Goal: Task Accomplishment & Management: Manage account settings

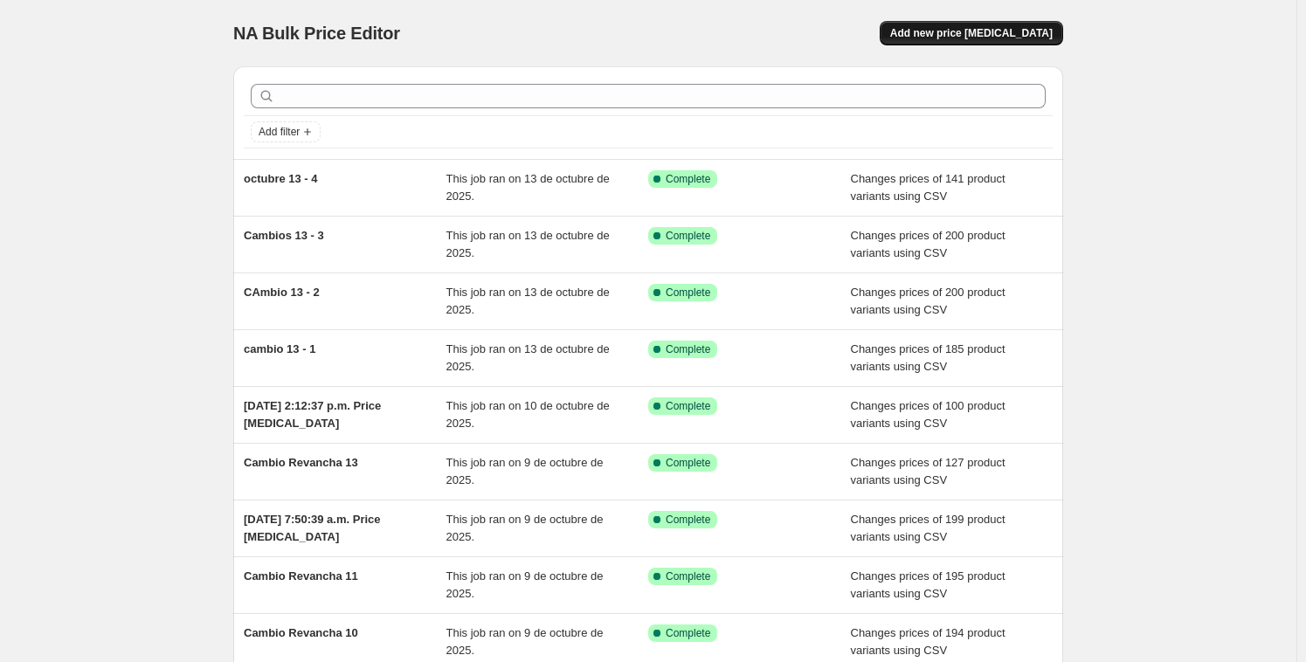
click at [1000, 32] on span "Add new price [MEDICAL_DATA]" at bounding box center [971, 33] width 162 height 14
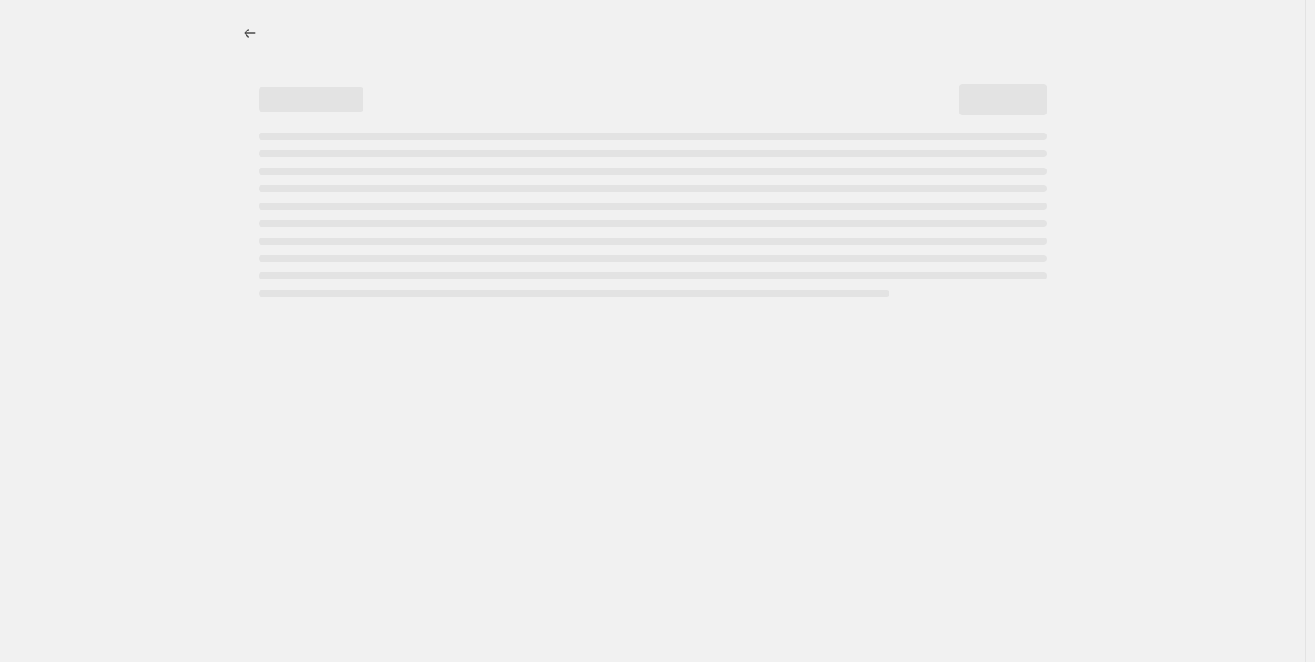
select select "percentage"
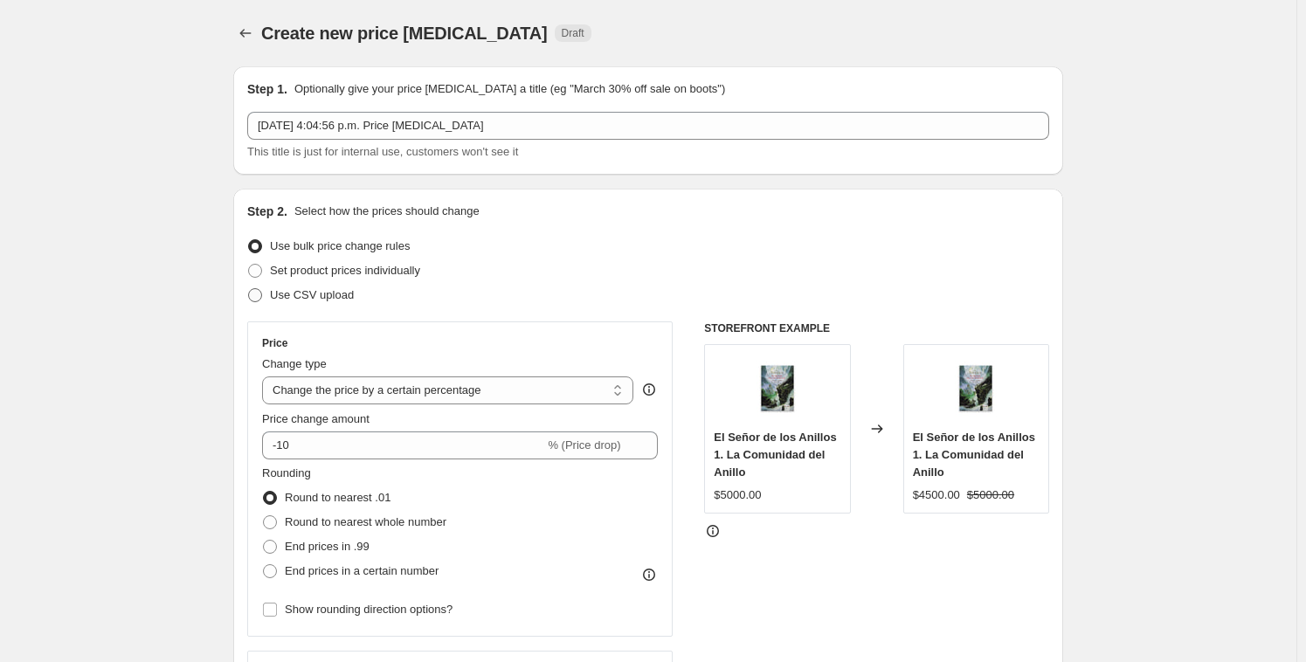
click at [256, 288] on span at bounding box center [255, 295] width 14 height 14
click at [249, 288] on input "Use CSV upload" at bounding box center [248, 288] width 1 height 1
radio input "true"
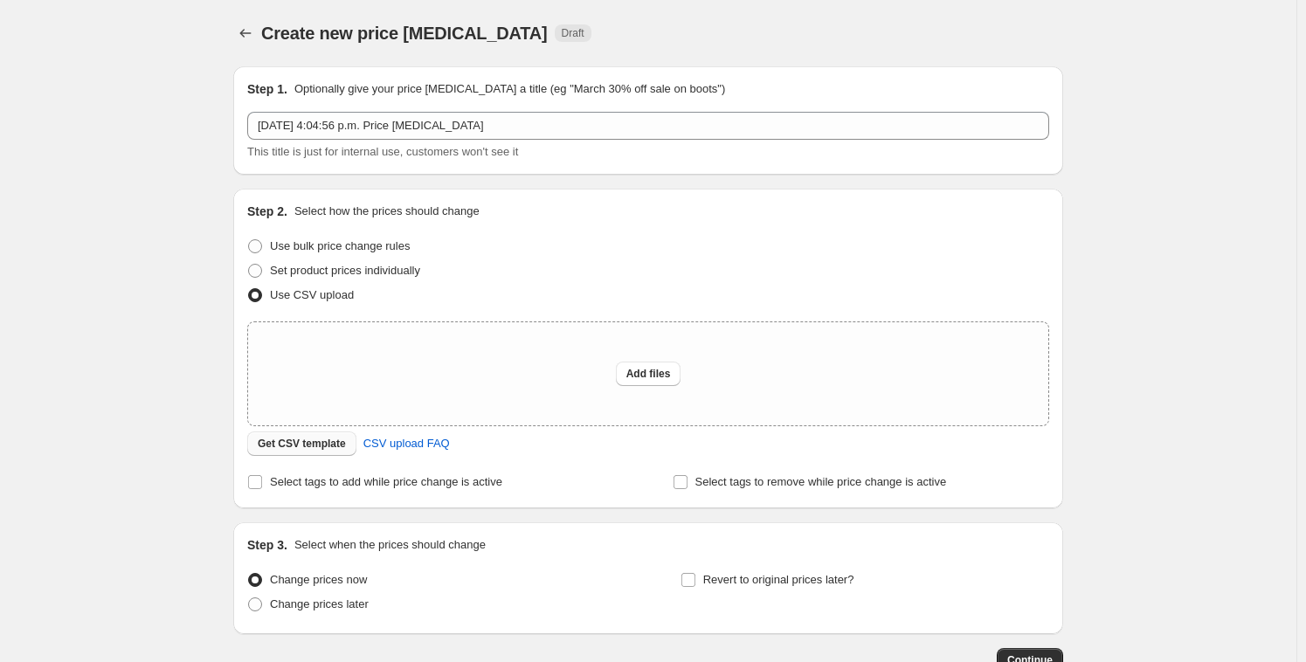
click at [320, 447] on span "Get CSV template" at bounding box center [302, 444] width 88 height 14
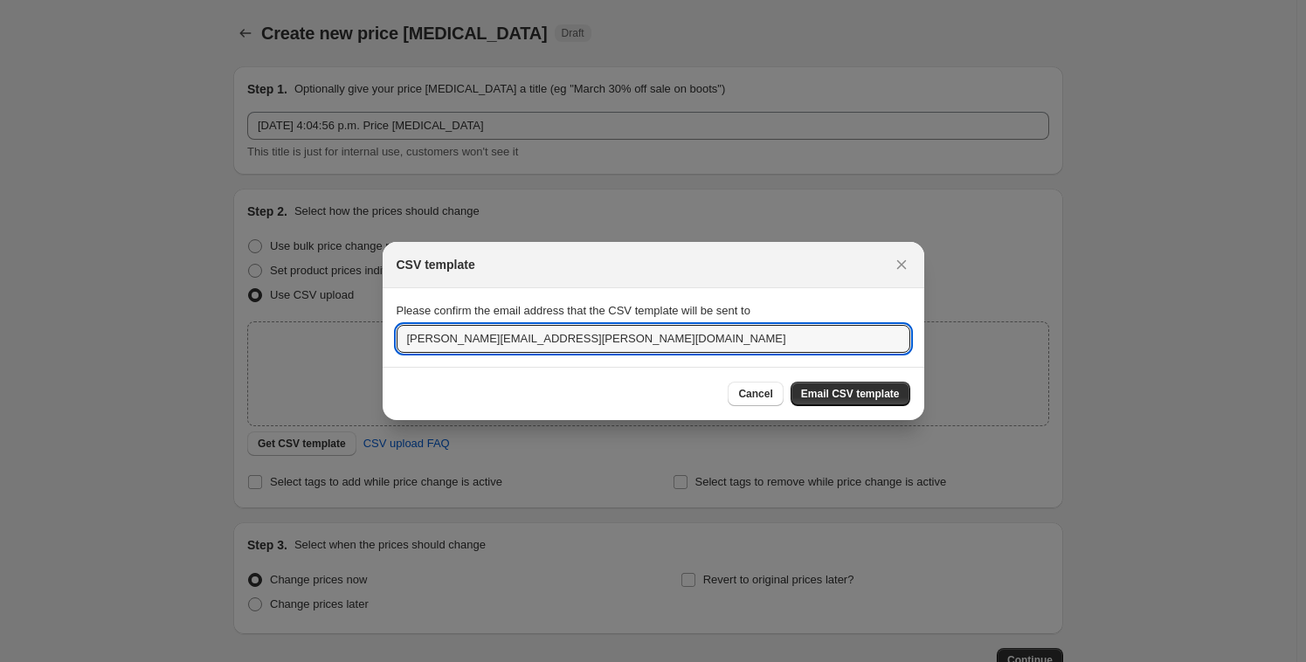
drag, startPoint x: 521, startPoint y: 341, endPoint x: 282, endPoint y: 318, distance: 240.4
type input "[EMAIL_ADDRESS][DOMAIN_NAME]"
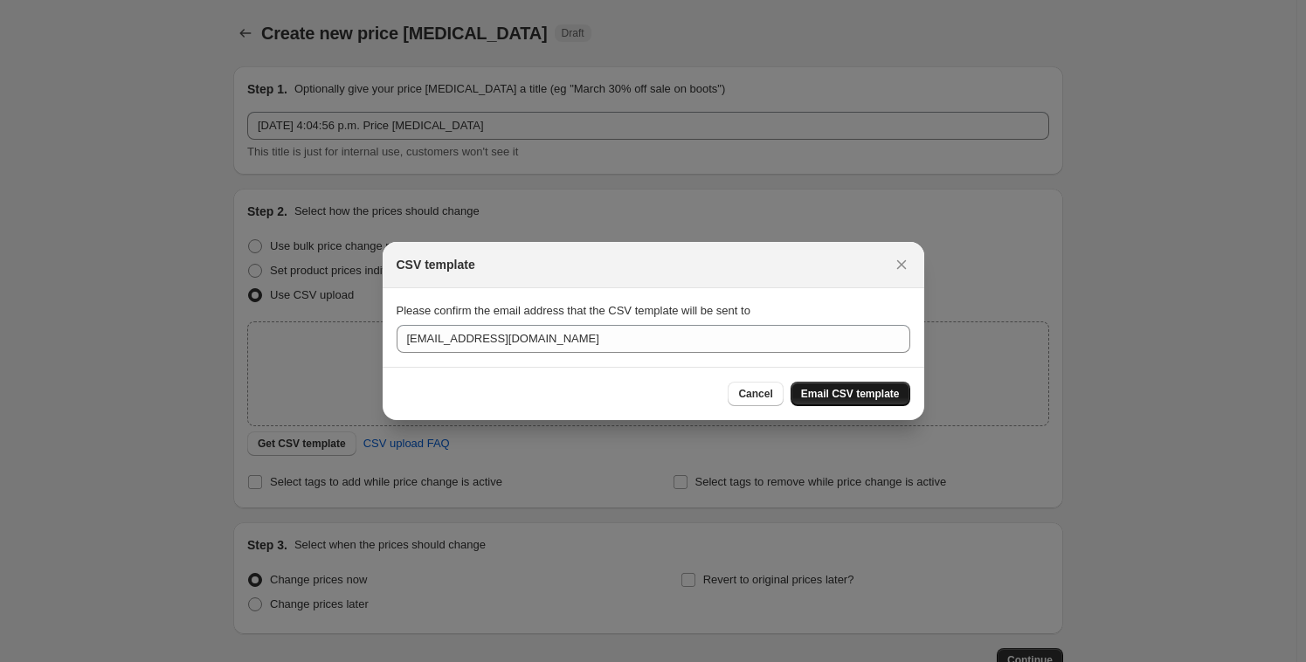
click at [856, 404] on button "Email CSV template" at bounding box center [851, 394] width 120 height 24
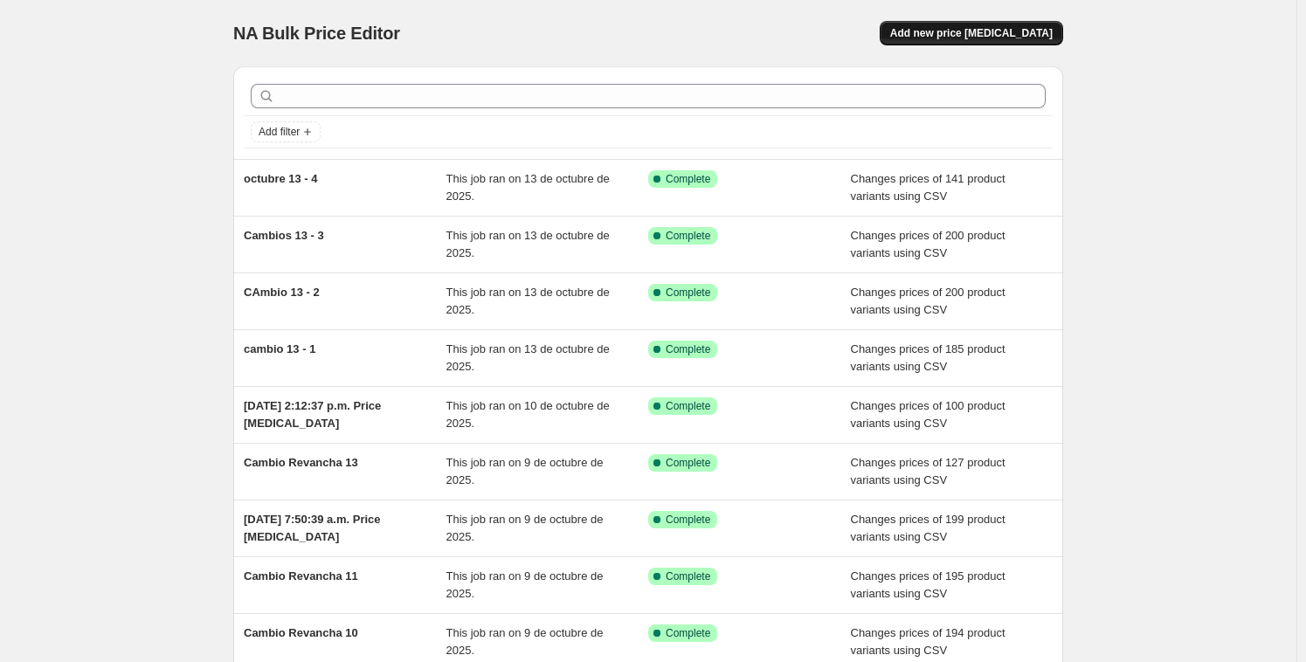
click at [1027, 35] on span "Add new price [MEDICAL_DATA]" at bounding box center [971, 33] width 162 height 14
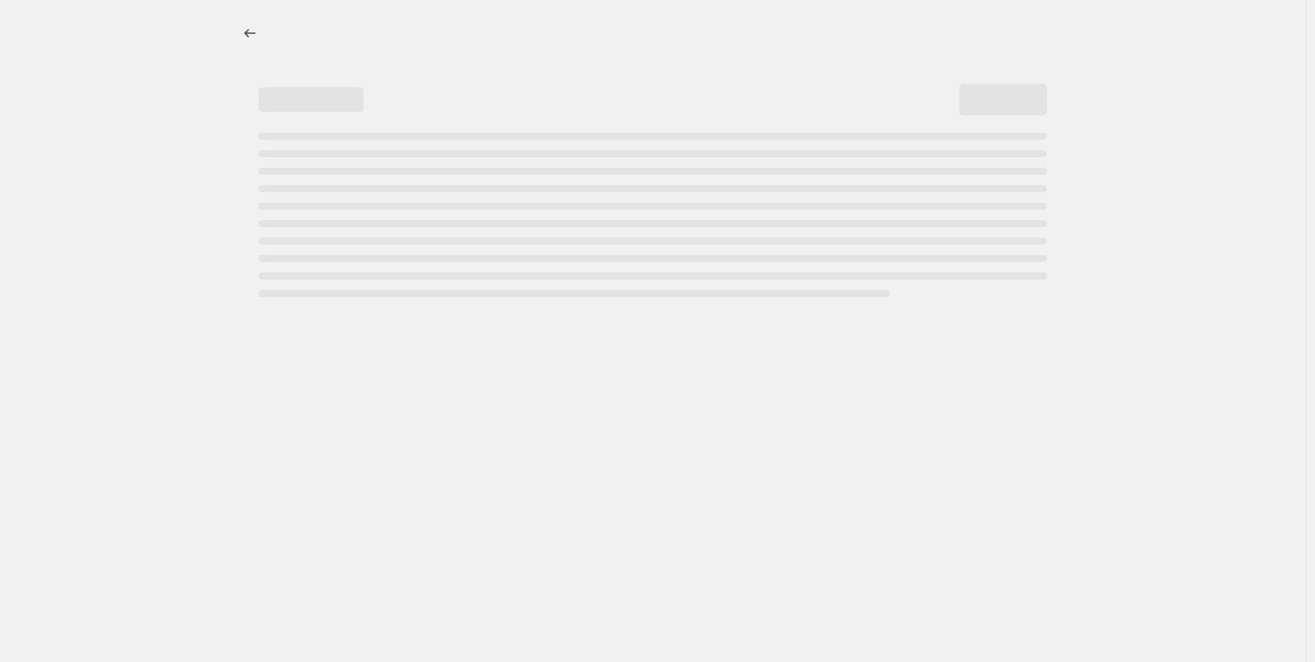
select select "percentage"
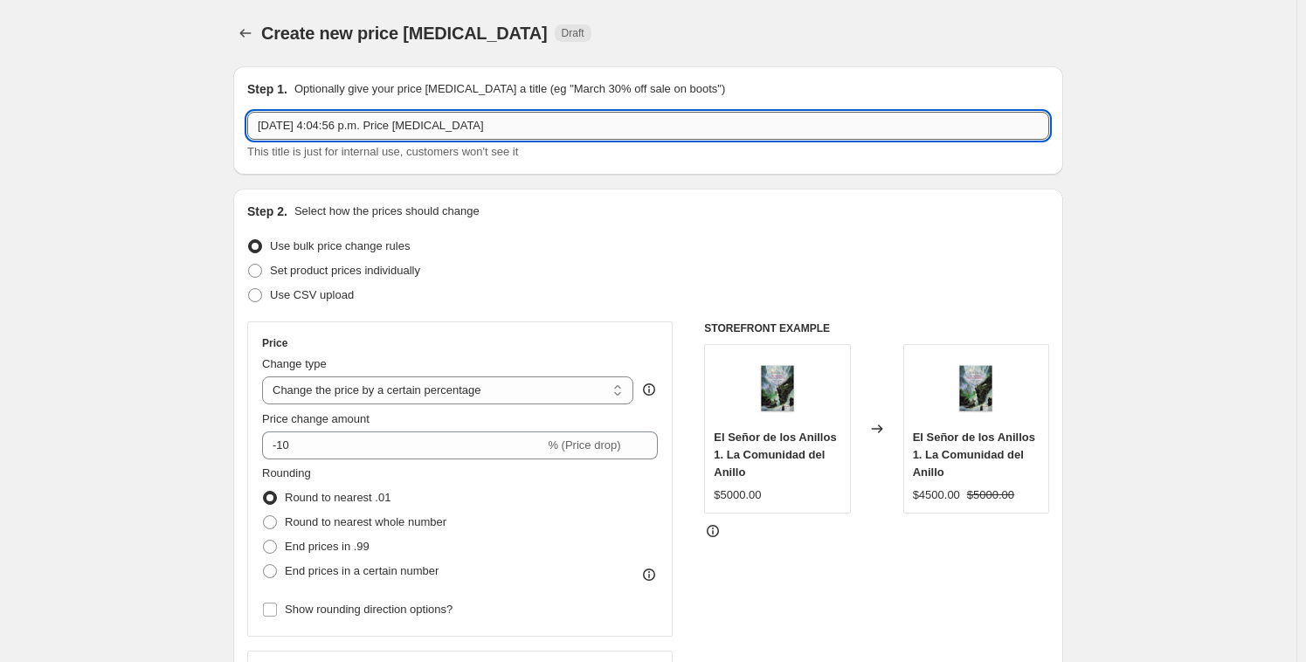
drag, startPoint x: 488, startPoint y: 132, endPoint x: 504, endPoint y: 128, distance: 16.3
click at [488, 132] on input "[DATE] 4:04:56 p.m. Price [MEDICAL_DATA]" at bounding box center [648, 126] width 802 height 28
drag, startPoint x: 506, startPoint y: 128, endPoint x: 217, endPoint y: 93, distance: 291.2
type input "Post Revancha 1"
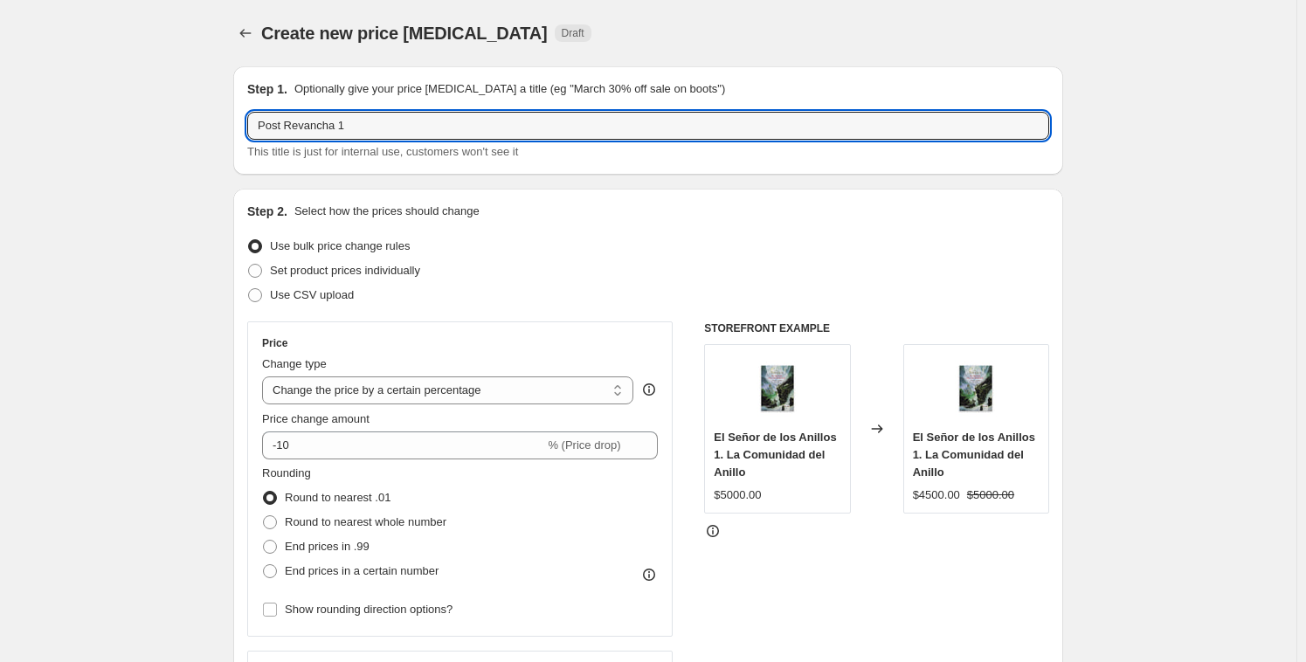
click at [738, 291] on div "Use CSV upload" at bounding box center [648, 295] width 802 height 24
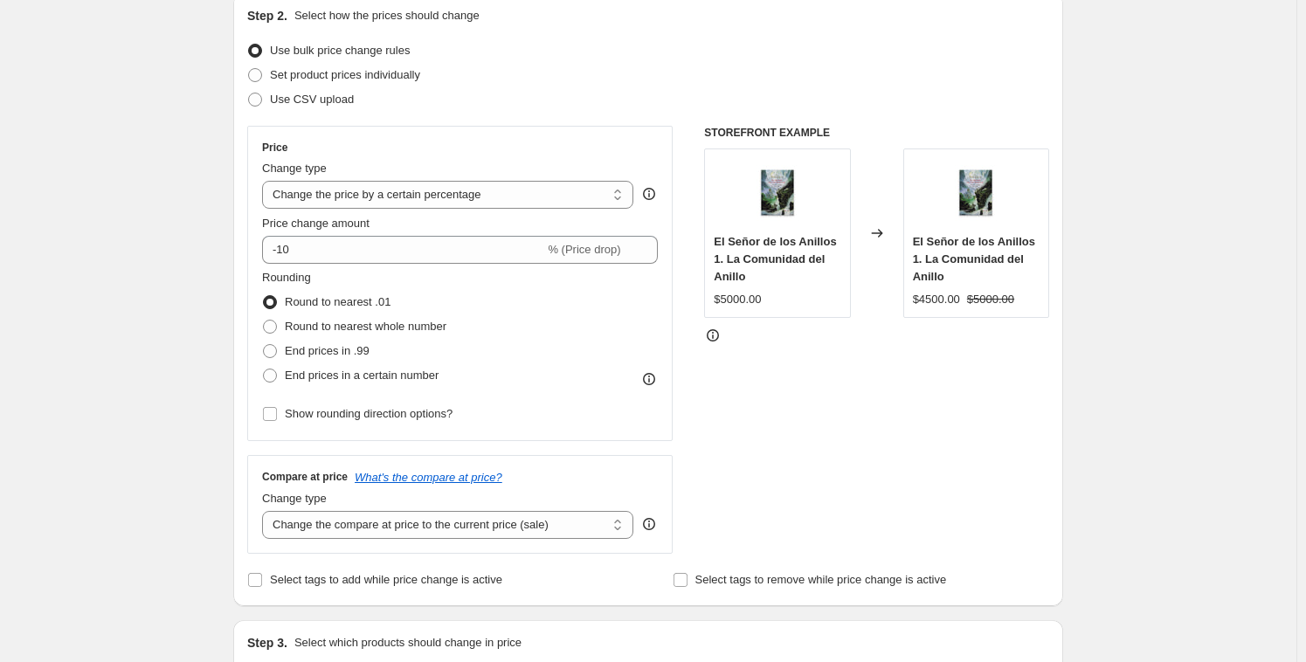
scroll to position [315, 0]
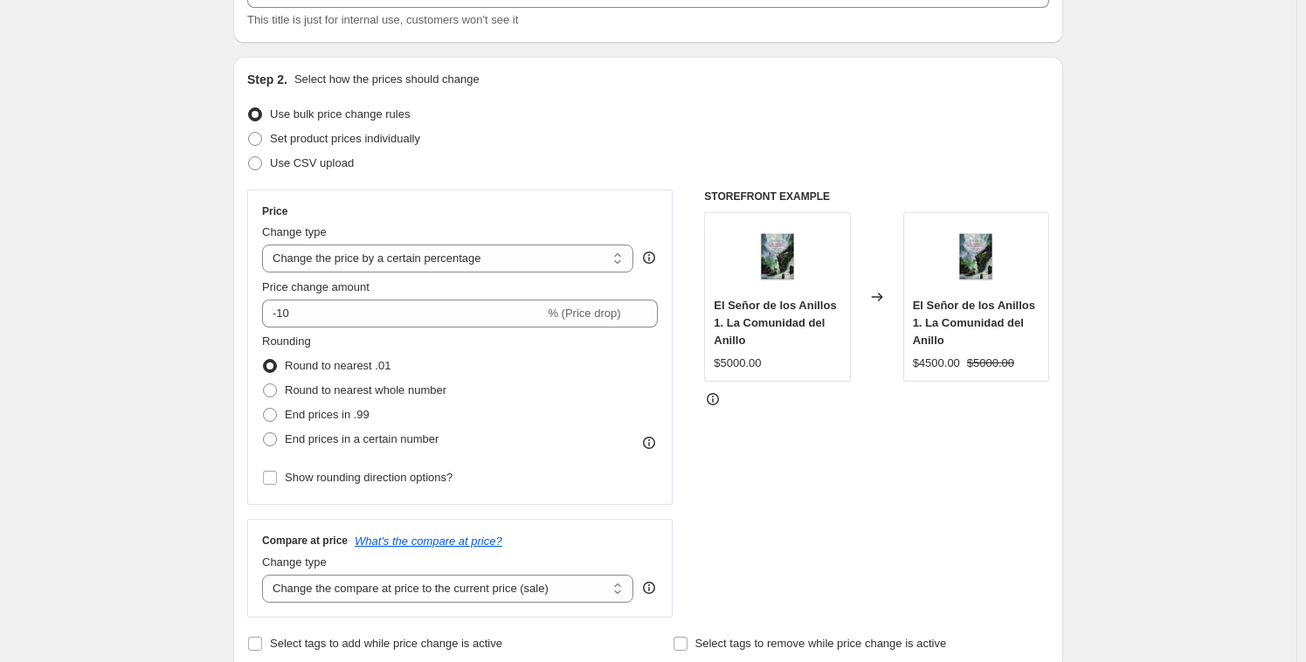
click at [262, 162] on span at bounding box center [255, 163] width 14 height 14
click at [249, 157] on input "Use CSV upload" at bounding box center [248, 156] width 1 height 1
radio input "true"
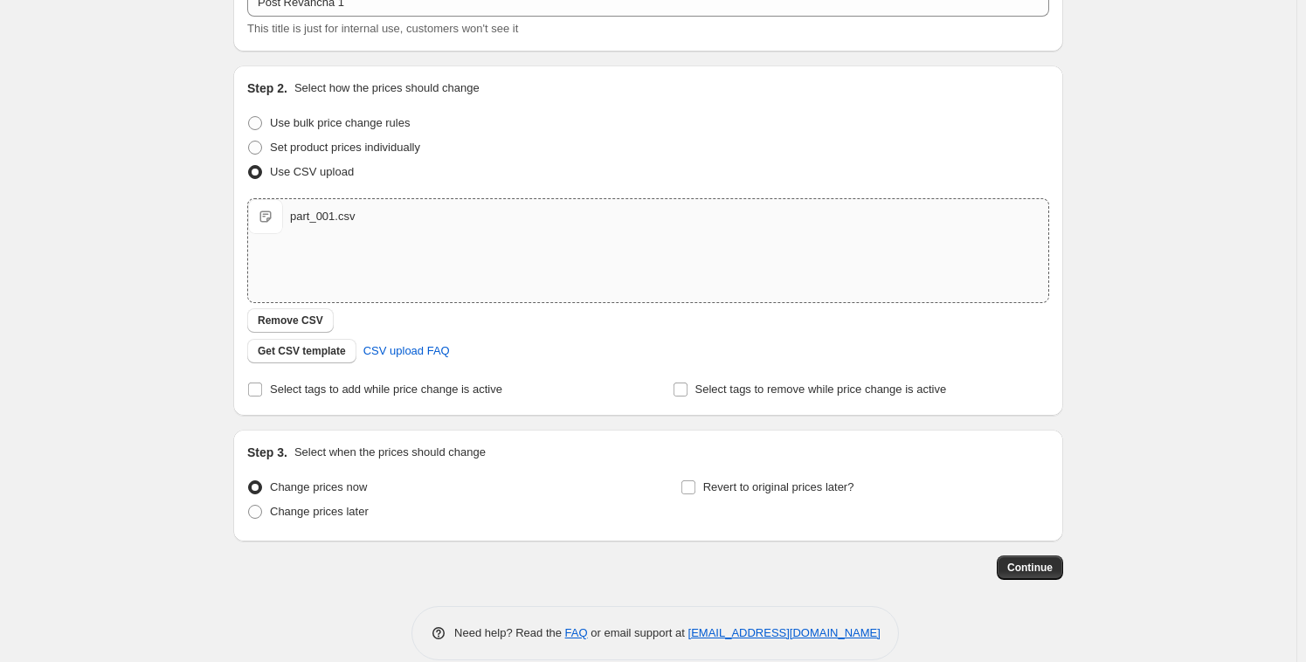
scroll to position [126, 0]
click at [1029, 563] on span "Continue" at bounding box center [1029, 565] width 45 height 14
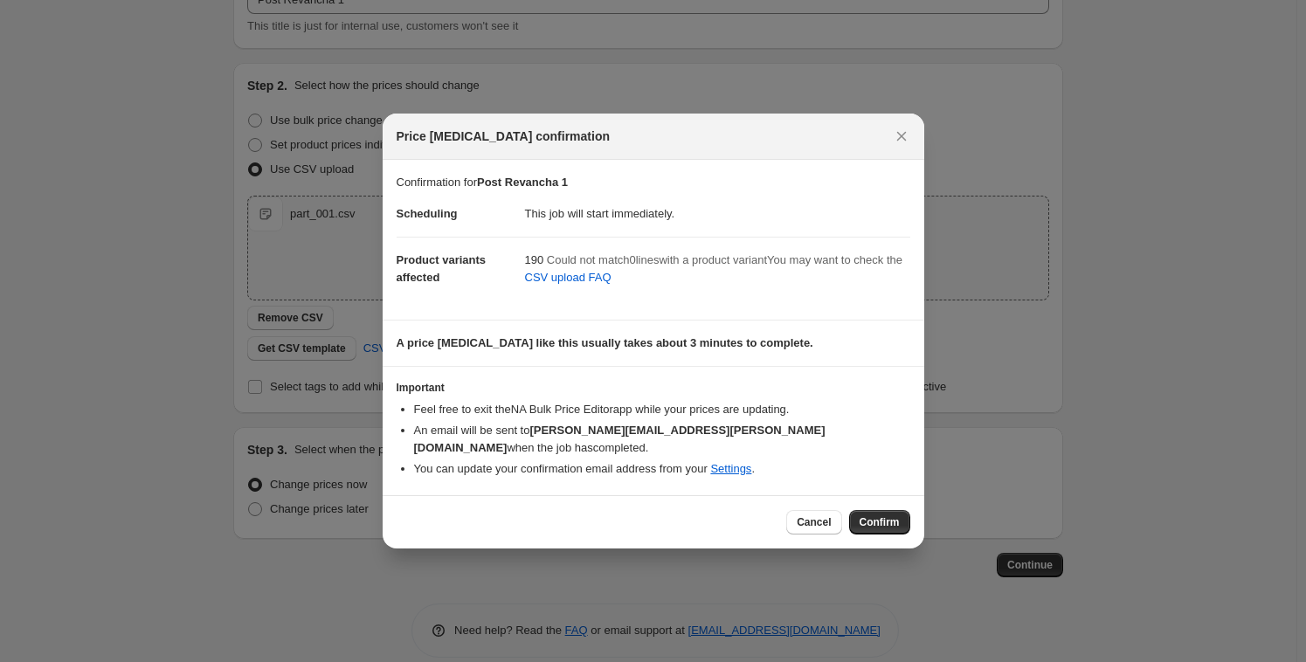
click at [872, 515] on span "Confirm" at bounding box center [880, 522] width 40 height 14
click at [196, 287] on div at bounding box center [653, 331] width 1306 height 662
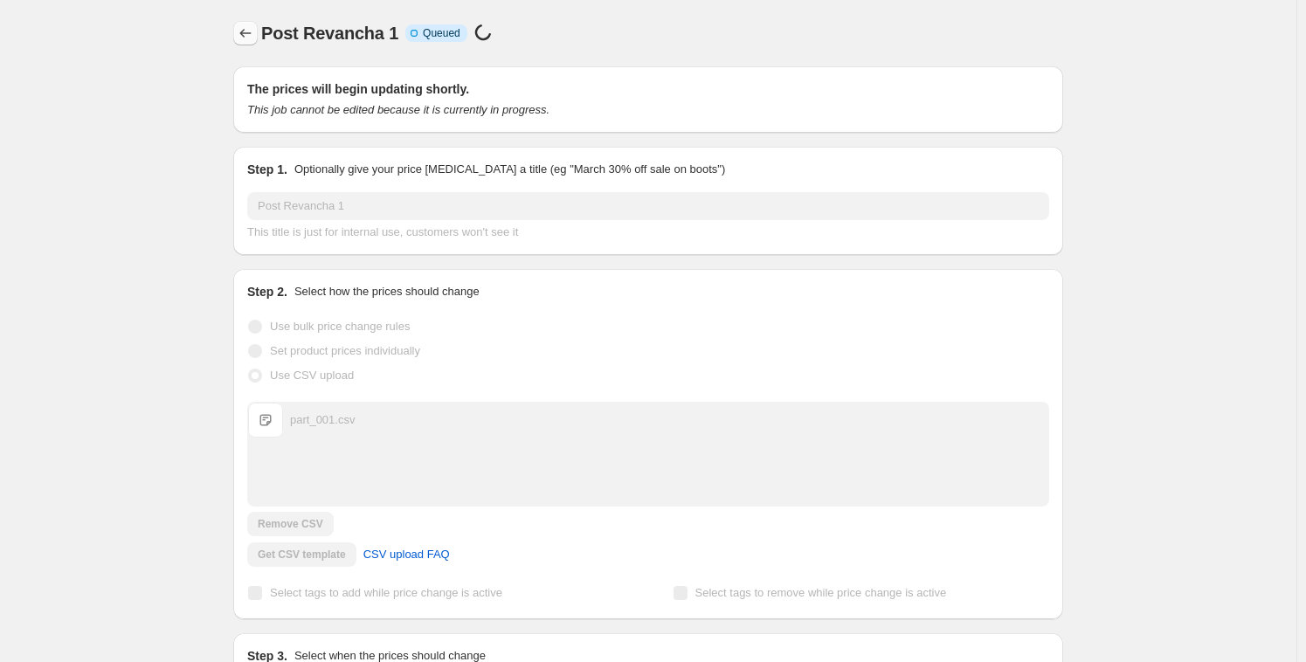
click at [252, 35] on icon "Price change jobs" at bounding box center [245, 32] width 17 height 17
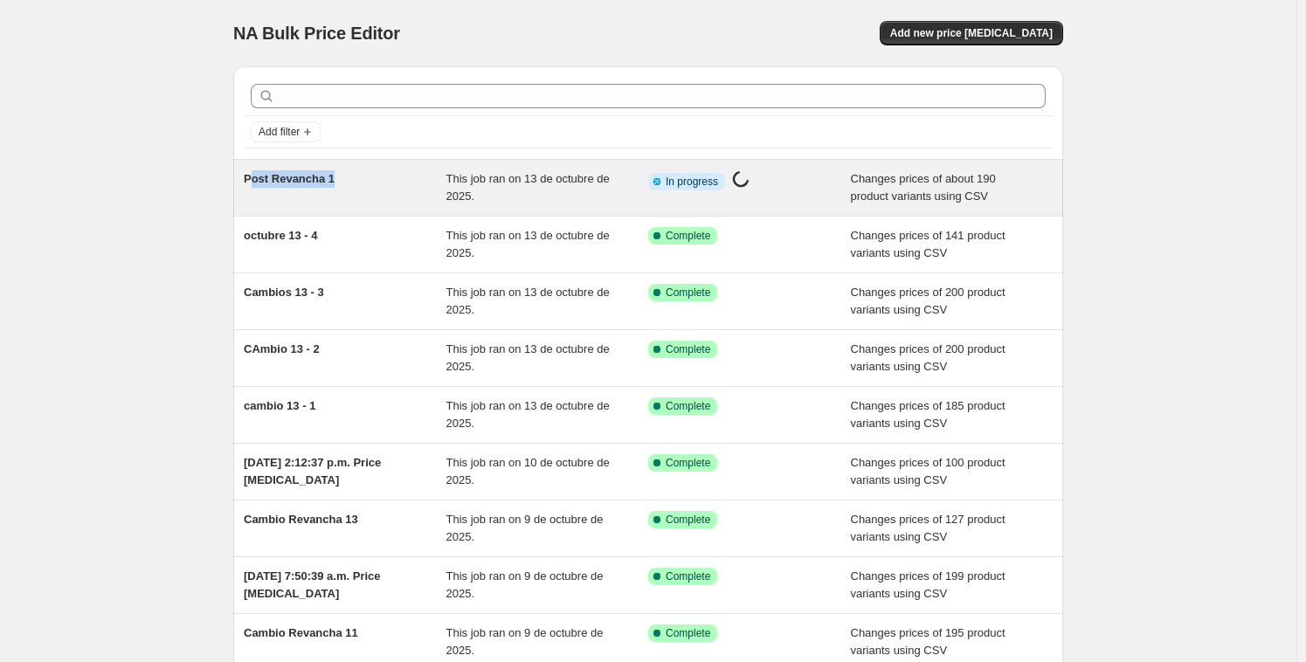
drag, startPoint x: 351, startPoint y: 178, endPoint x: 252, endPoint y: 184, distance: 98.9
click at [252, 184] on div "Post Revancha 1" at bounding box center [345, 187] width 203 height 35
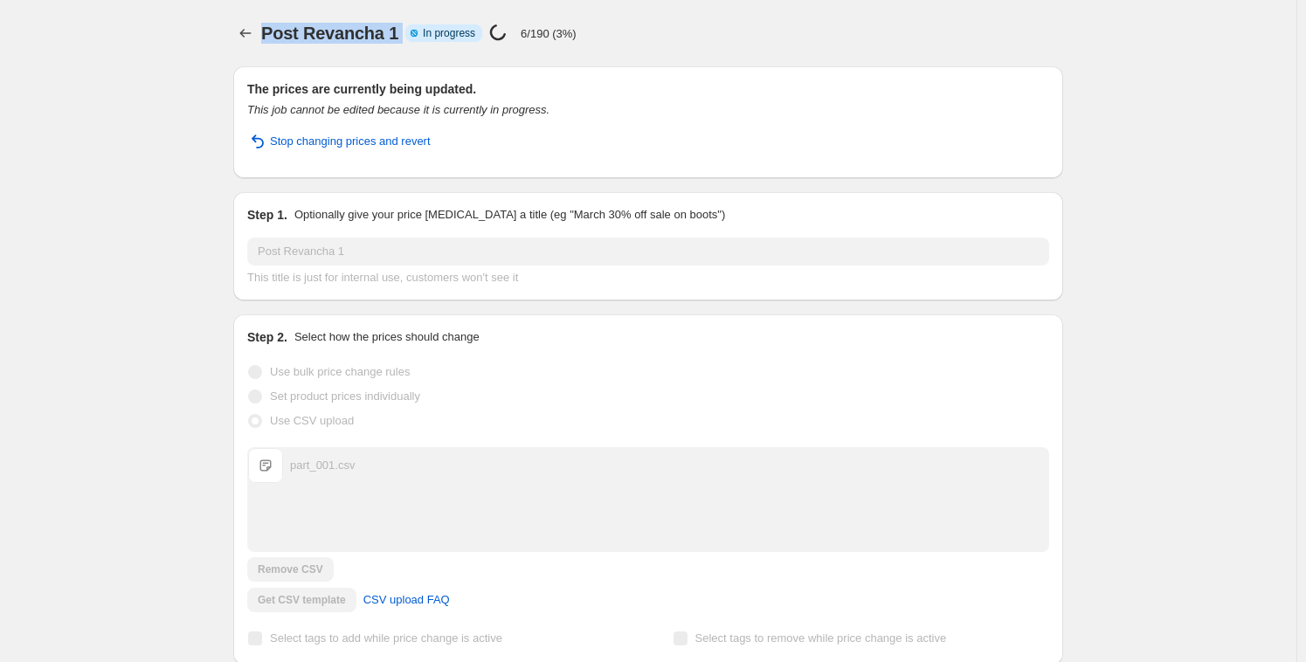
drag, startPoint x: 262, startPoint y: 39, endPoint x: 402, endPoint y: 39, distance: 139.8
click at [402, 39] on div "Post Revancha 1 Info Partially complete In progress Price [MEDICAL_DATA] in pro…" at bounding box center [648, 33] width 830 height 24
copy div "Post Revancha 1 Info Partially complete"
click at [253, 41] on icon "Price change jobs" at bounding box center [245, 32] width 17 height 17
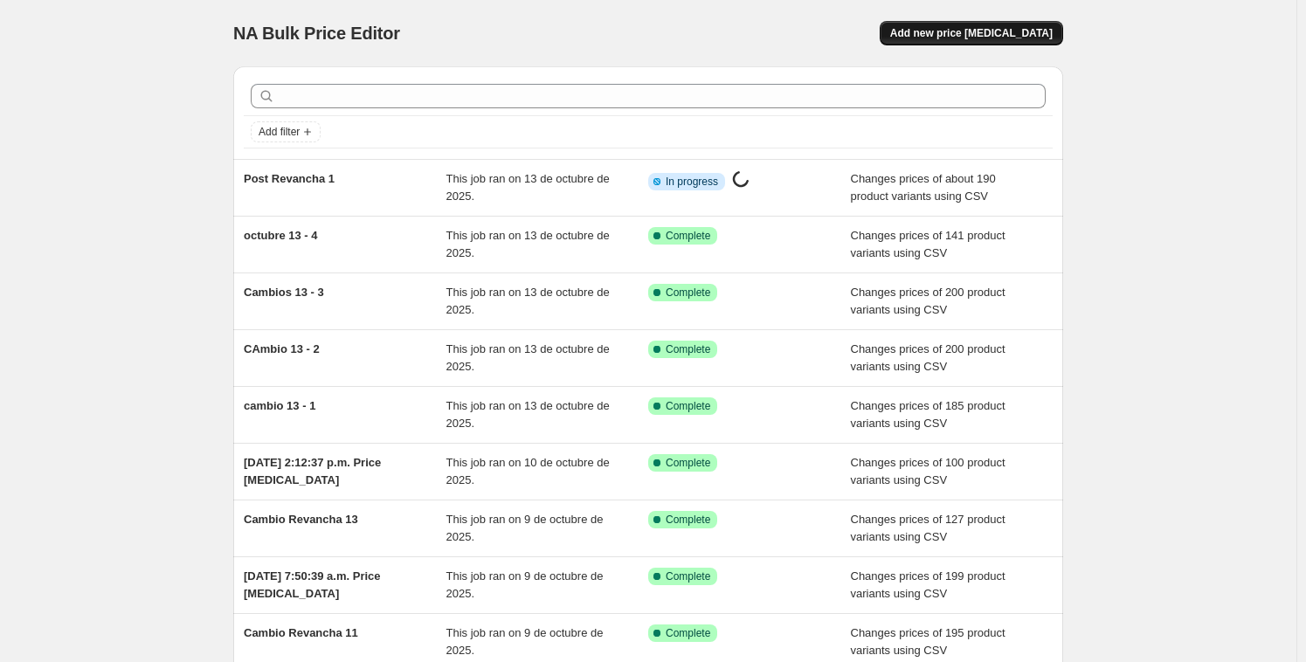
click at [988, 31] on span "Add new price [MEDICAL_DATA]" at bounding box center [971, 33] width 162 height 14
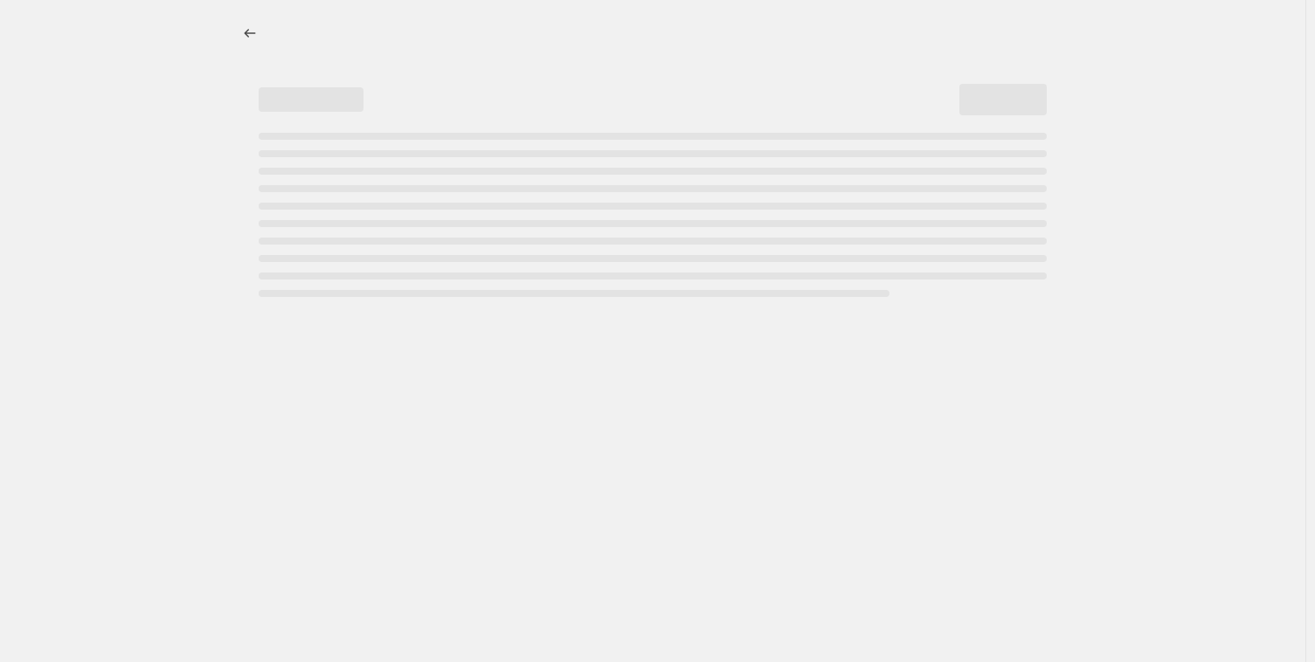
select select "percentage"
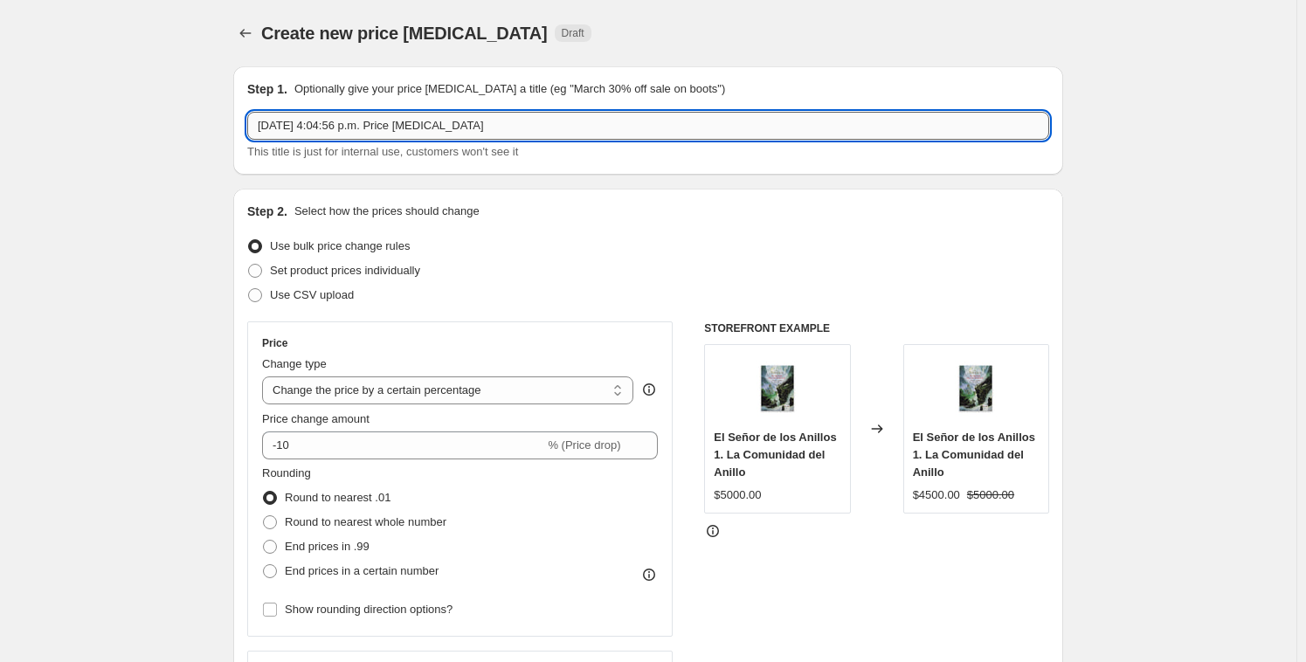
drag, startPoint x: 404, startPoint y: 121, endPoint x: 493, endPoint y: 121, distance: 88.2
click at [405, 121] on input "[DATE] 4:04:56 p.m. Price [MEDICAL_DATA]" at bounding box center [648, 126] width 802 height 28
drag, startPoint x: 544, startPoint y: 114, endPoint x: 155, endPoint y: 94, distance: 389.2
click at [524, 114] on input "[DATE] 4:04:56 p.m. Price [MEDICAL_DATA]" at bounding box center [648, 126] width 802 height 28
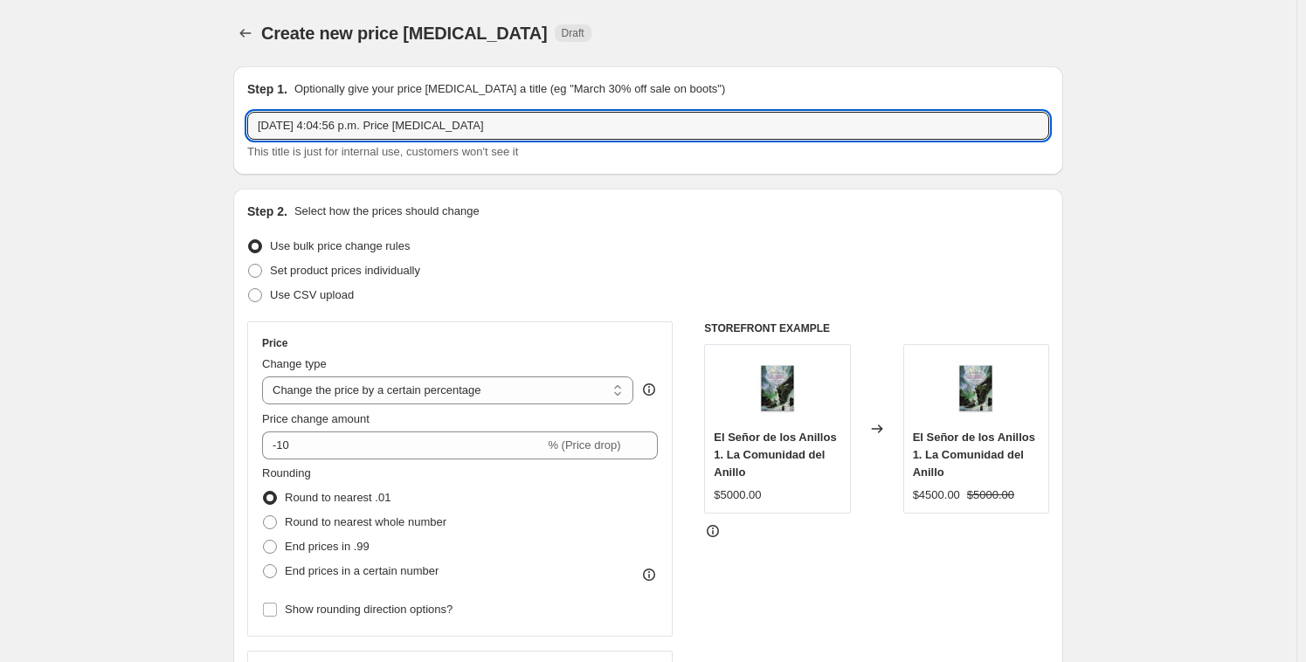
drag, startPoint x: 284, startPoint y: 97, endPoint x: 149, endPoint y: 81, distance: 135.4
click at [489, 107] on div "Step 1. Optionally give your price [MEDICAL_DATA] a title (eg "March 30% off sa…" at bounding box center [648, 120] width 802 height 80
drag, startPoint x: 515, startPoint y: 122, endPoint x: 164, endPoint y: 107, distance: 351.5
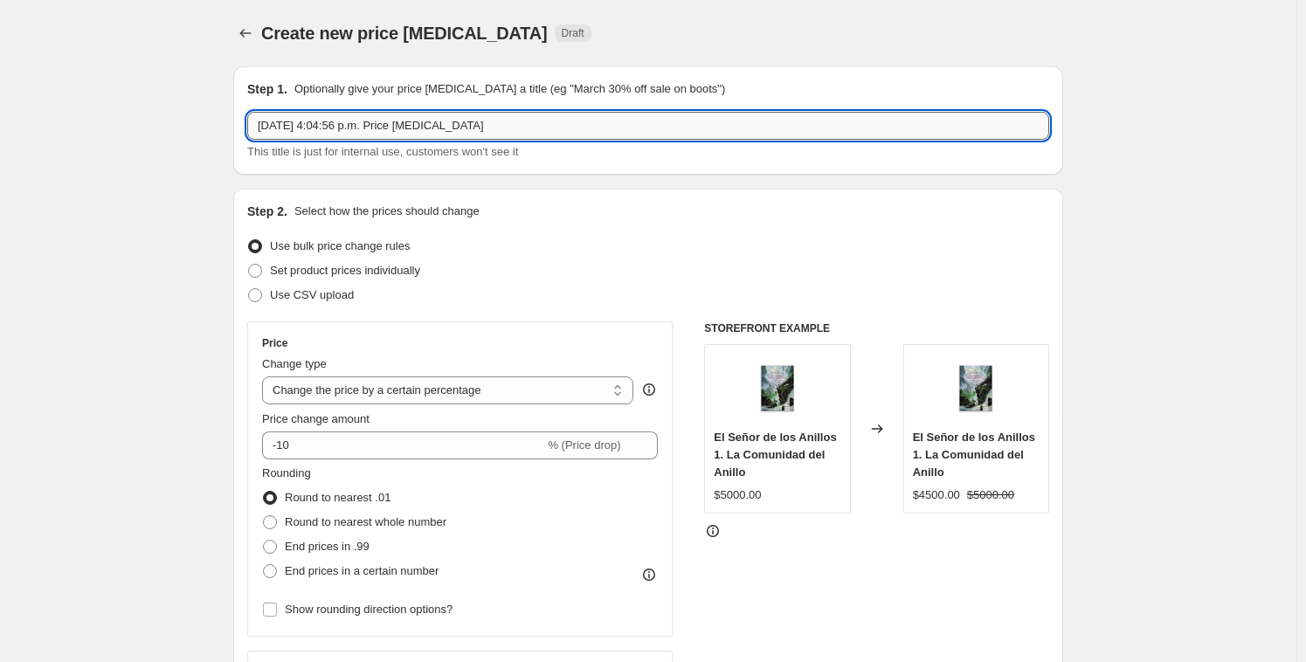
paste input "Post Revancha 1 Info Partially complete"
drag, startPoint x: 347, startPoint y: 124, endPoint x: 416, endPoint y: 125, distance: 69.0
click at [416, 125] on input "Post Revancha 1 Info Partially complete" at bounding box center [648, 126] width 802 height 28
drag, startPoint x: 477, startPoint y: 123, endPoint x: 350, endPoint y: 123, distance: 126.7
click at [344, 125] on input "Post Revancha 1 Info Partially complete" at bounding box center [648, 126] width 802 height 28
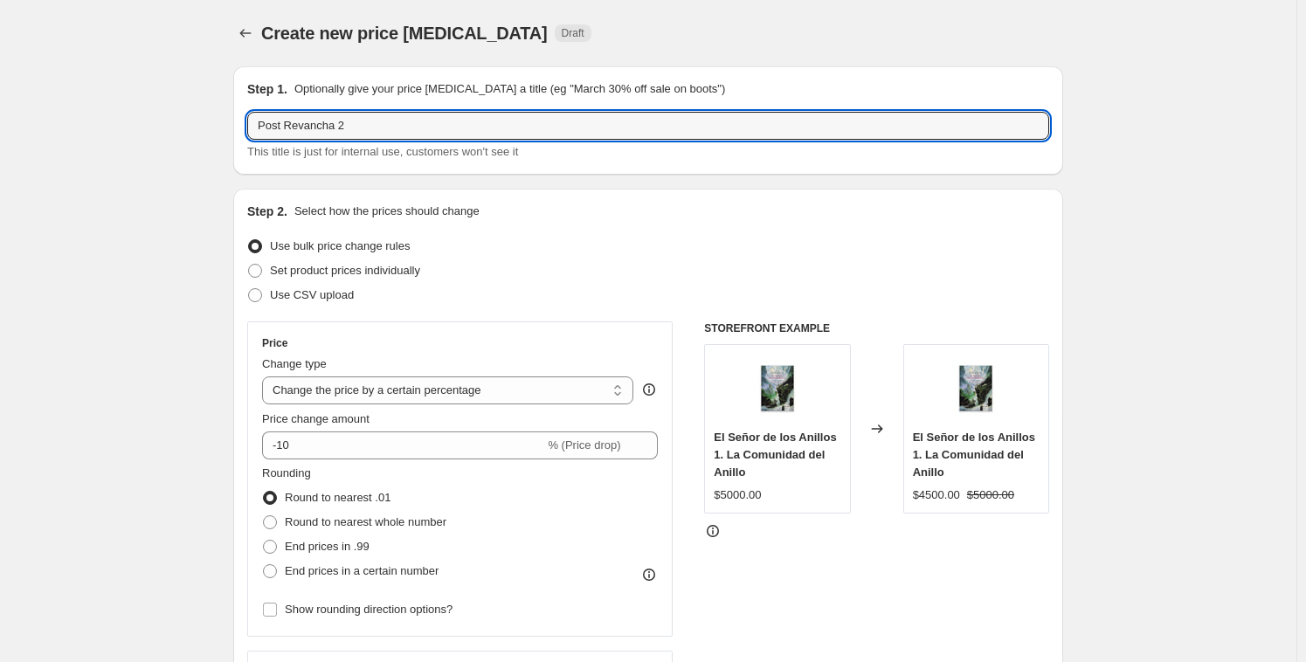
type input "Post Revancha 2"
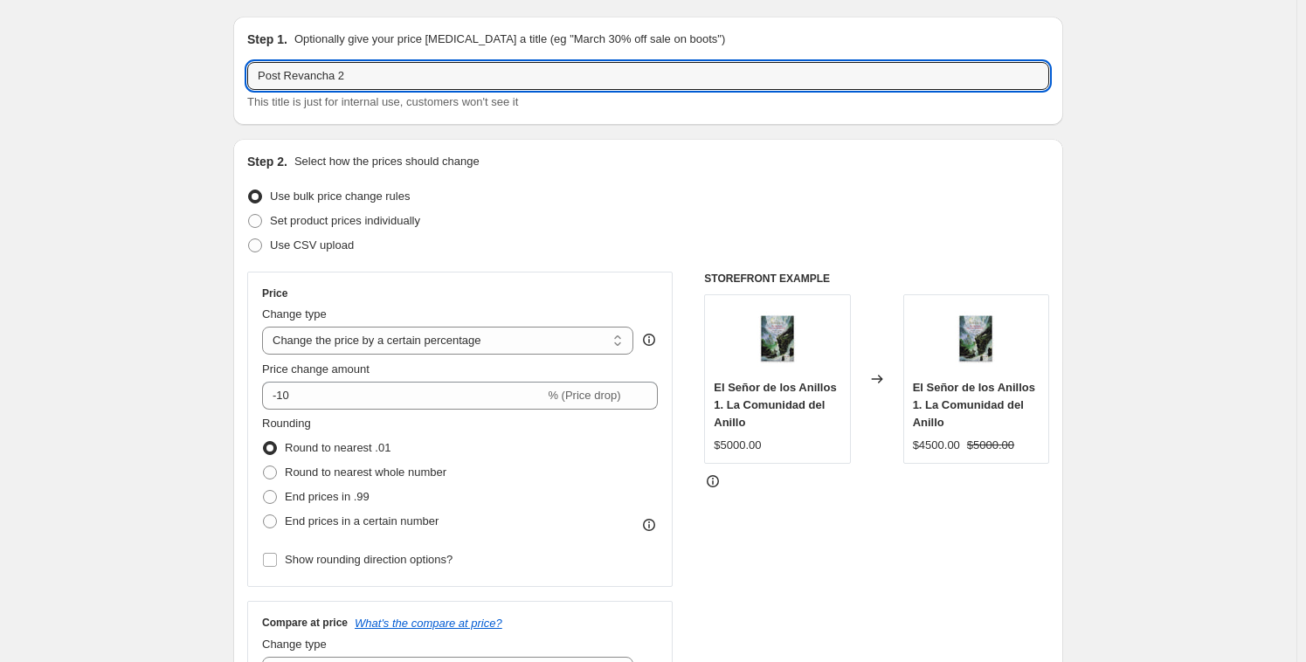
scroll to position [65, 0]
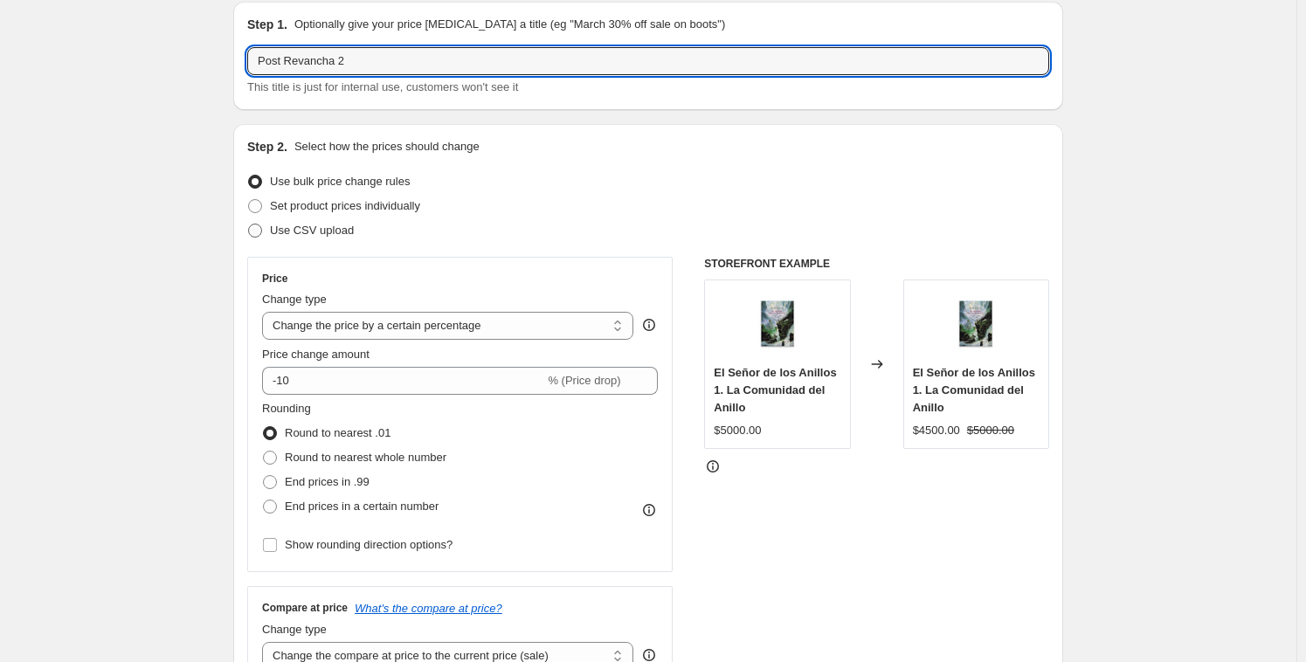
click at [307, 231] on span "Use CSV upload" at bounding box center [312, 230] width 84 height 13
click at [249, 224] on input "Use CSV upload" at bounding box center [248, 224] width 1 height 1
radio input "true"
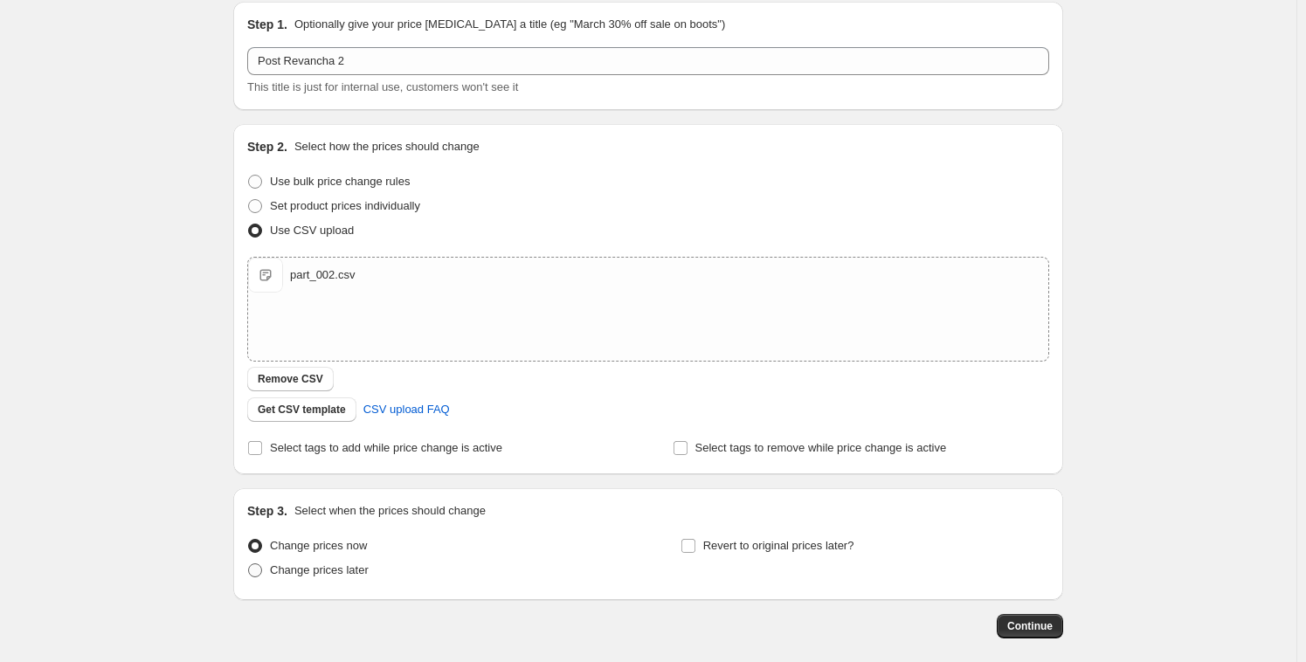
click at [255, 570] on span at bounding box center [255, 570] width 14 height 14
click at [249, 564] on input "Change prices later" at bounding box center [248, 563] width 1 height 1
radio input "true"
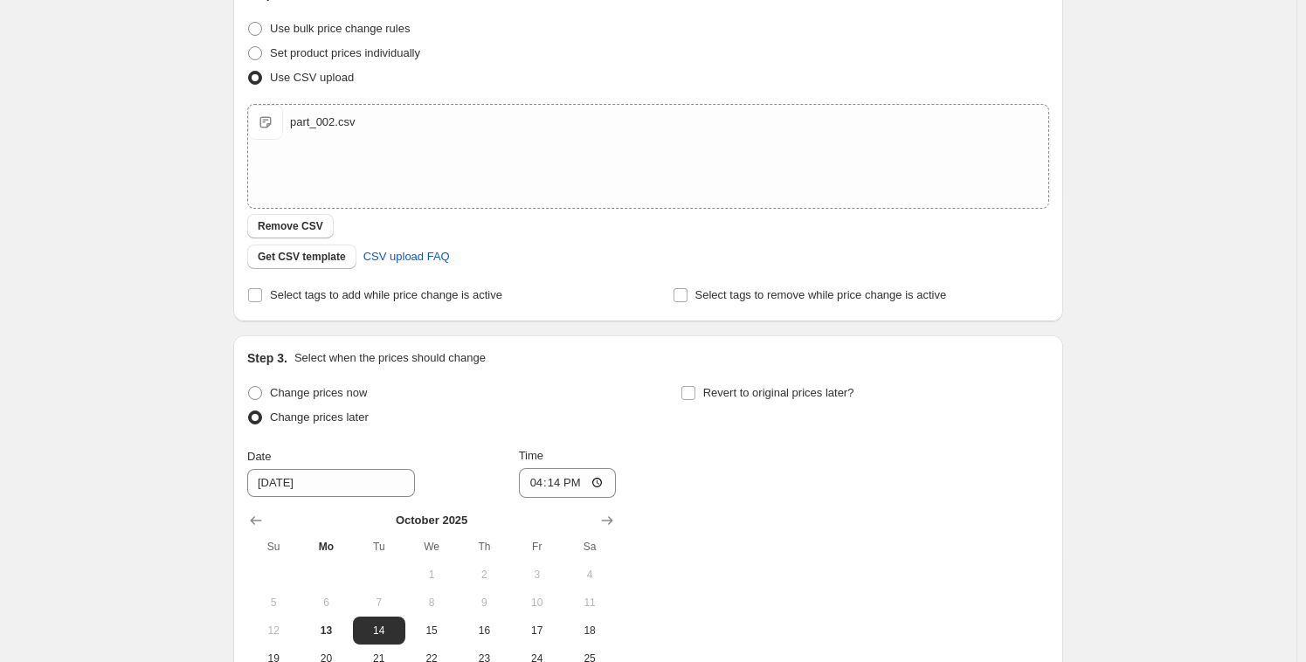
scroll to position [226, 0]
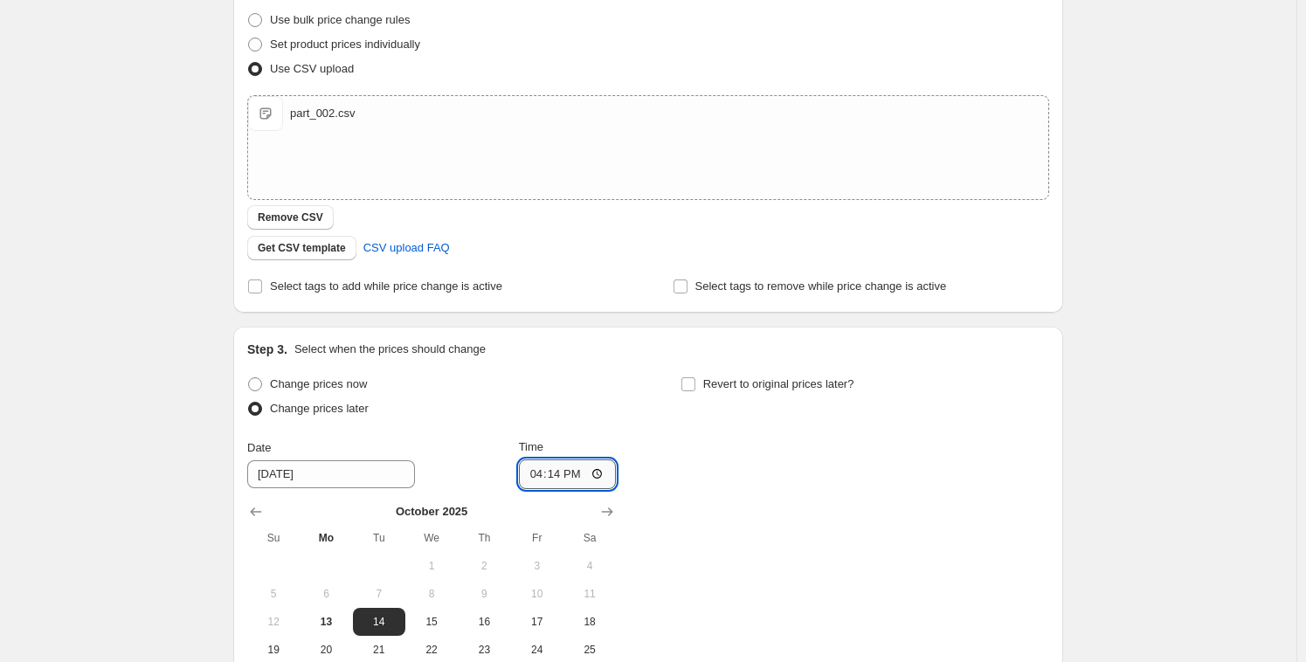
click at [549, 473] on input "16:14" at bounding box center [568, 474] width 98 height 30
type input "16:17"
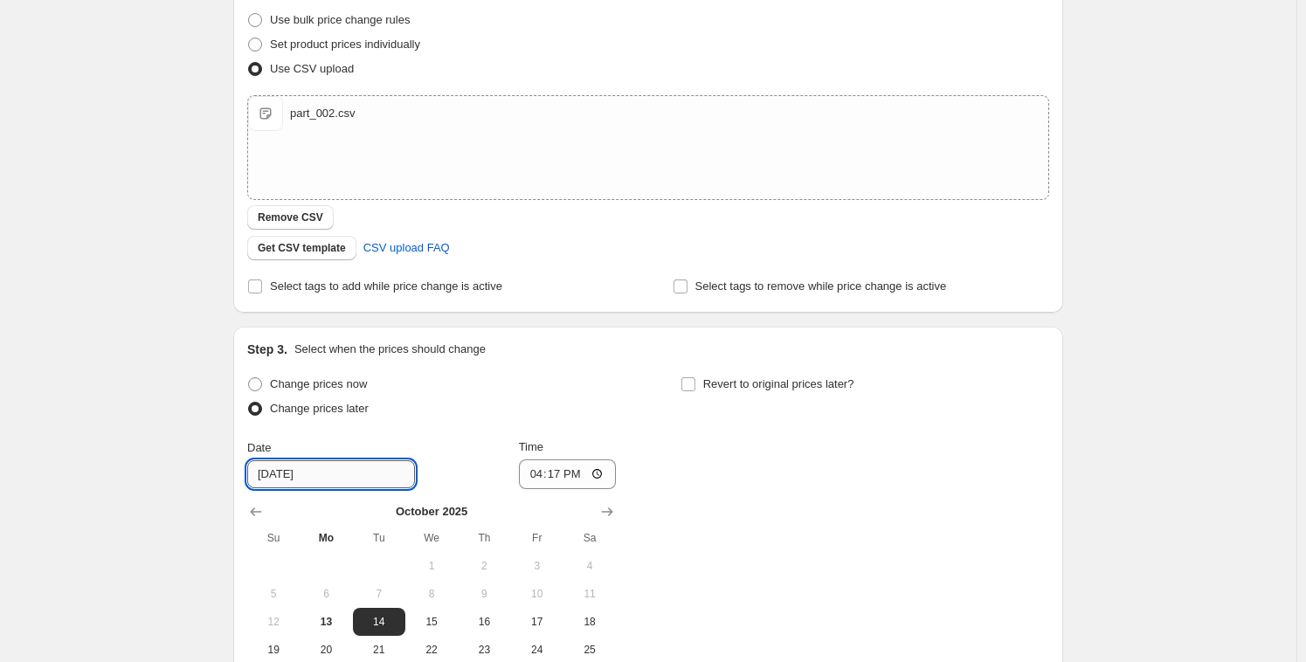
click at [351, 467] on input "[DATE]" at bounding box center [331, 474] width 168 height 28
click at [335, 612] on button "13" at bounding box center [326, 622] width 52 height 28
type input "[DATE]"
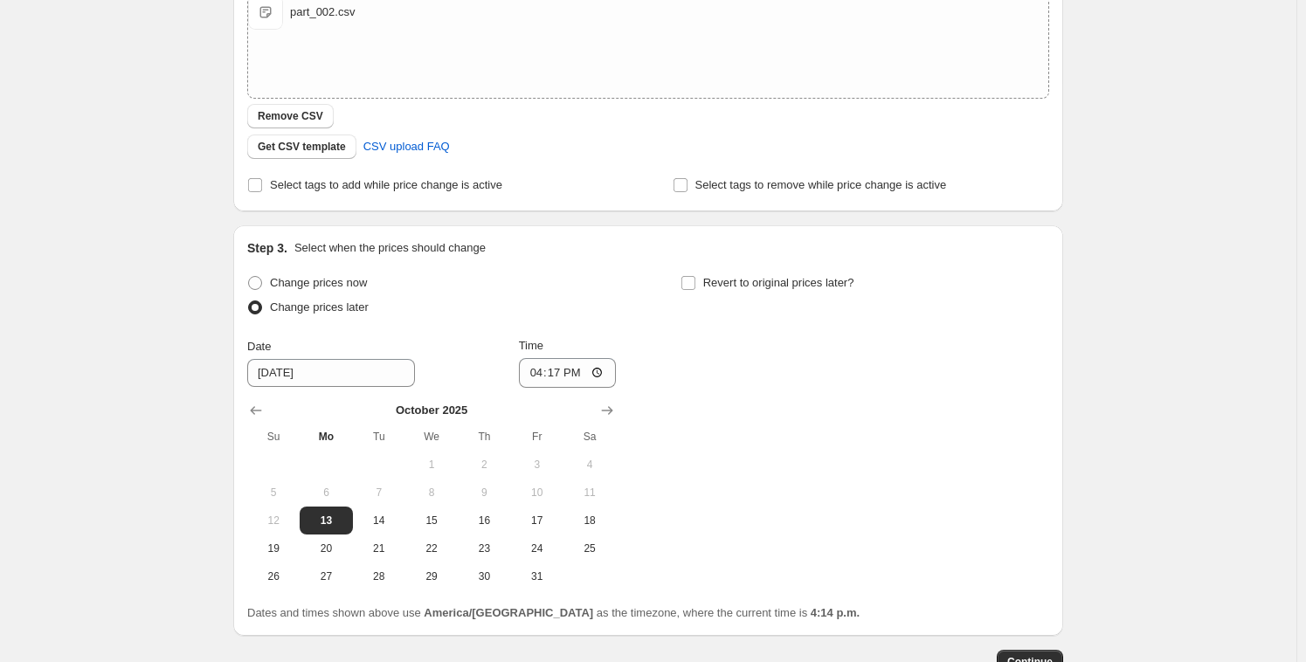
scroll to position [445, 0]
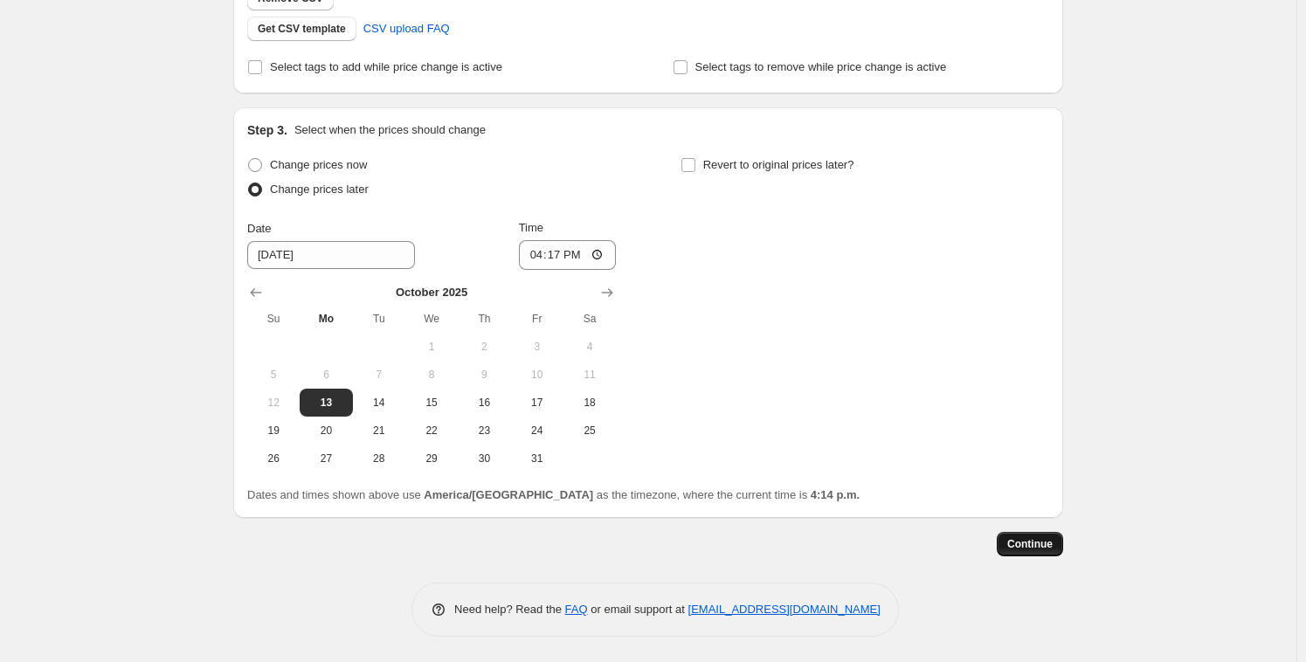
click at [1046, 546] on span "Continue" at bounding box center [1029, 544] width 45 height 14
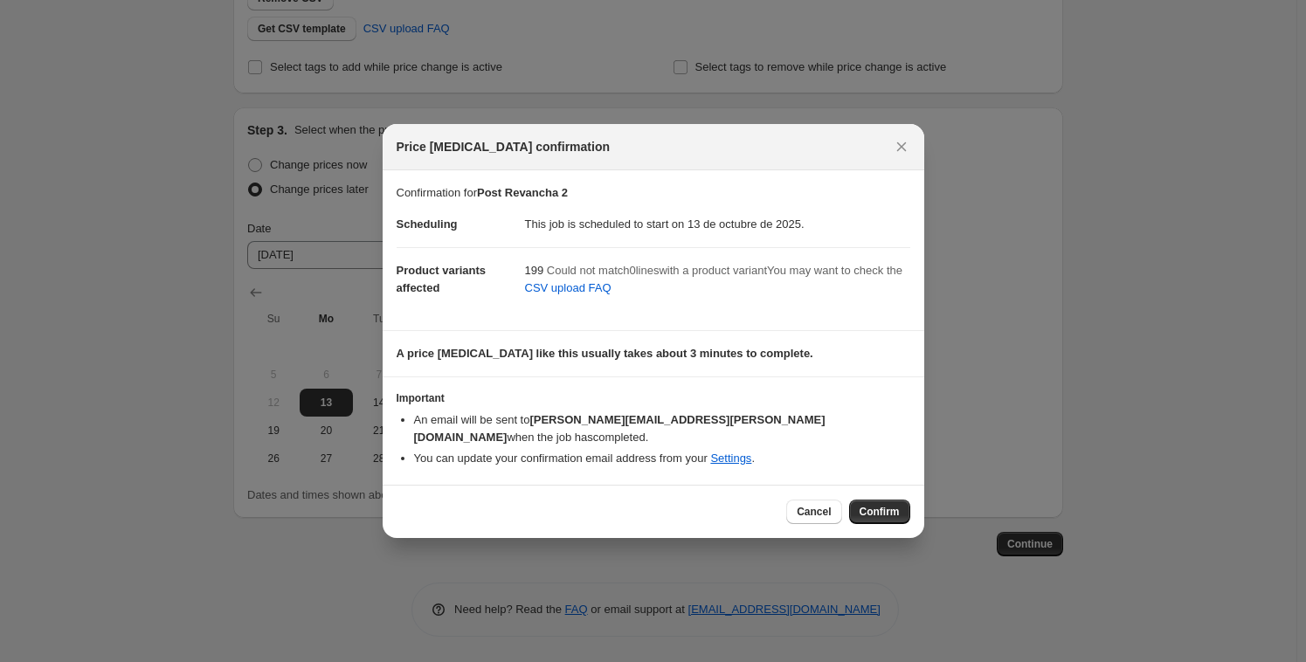
click at [873, 505] on span "Confirm" at bounding box center [880, 512] width 40 height 14
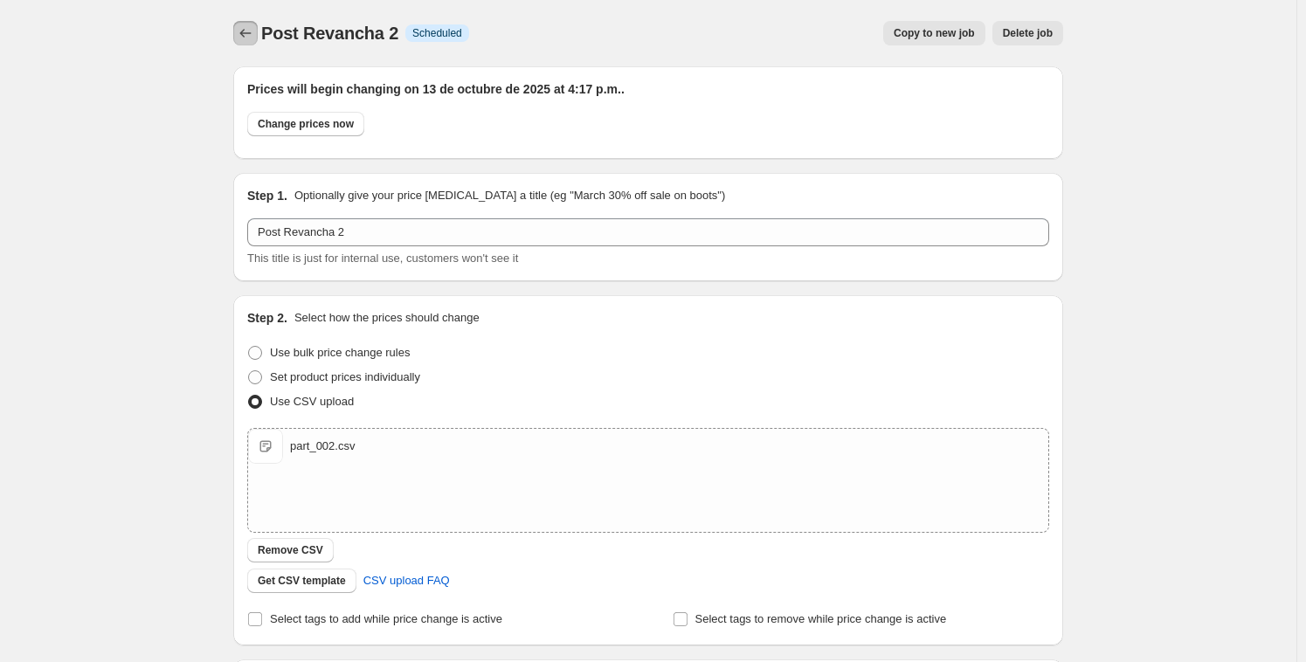
click at [242, 36] on icon "Price change jobs" at bounding box center [245, 32] width 17 height 17
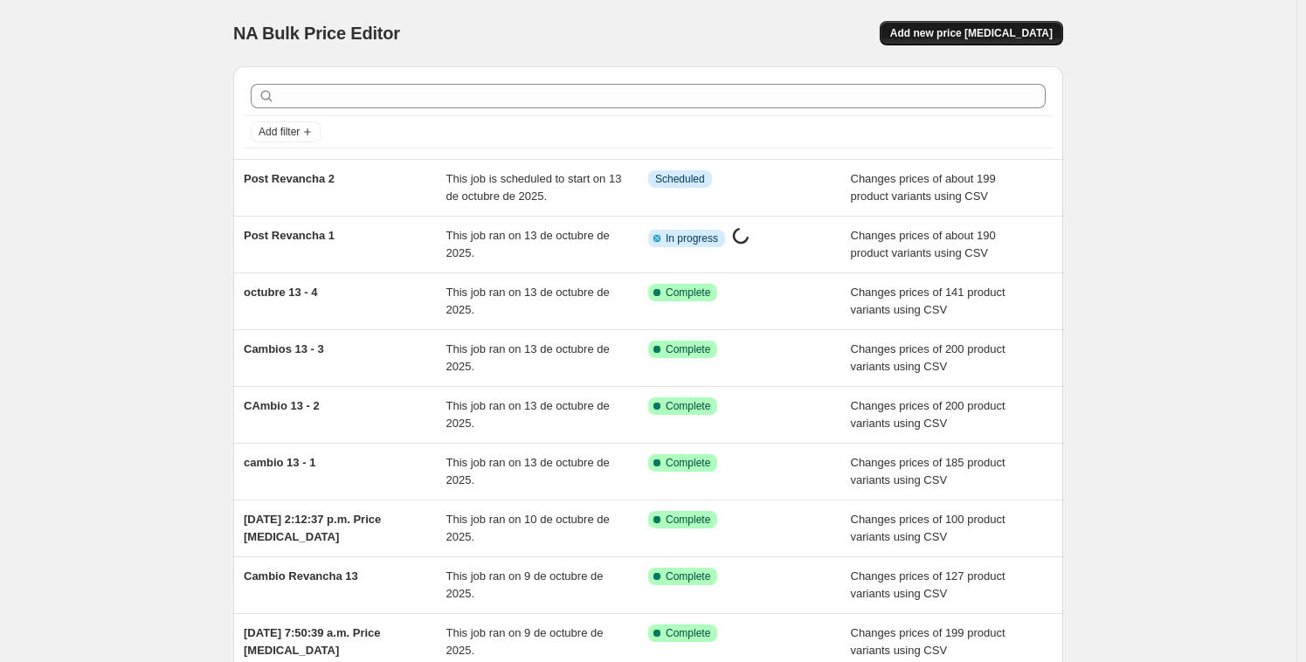
click at [982, 31] on span "Add new price [MEDICAL_DATA]" at bounding box center [971, 33] width 162 height 14
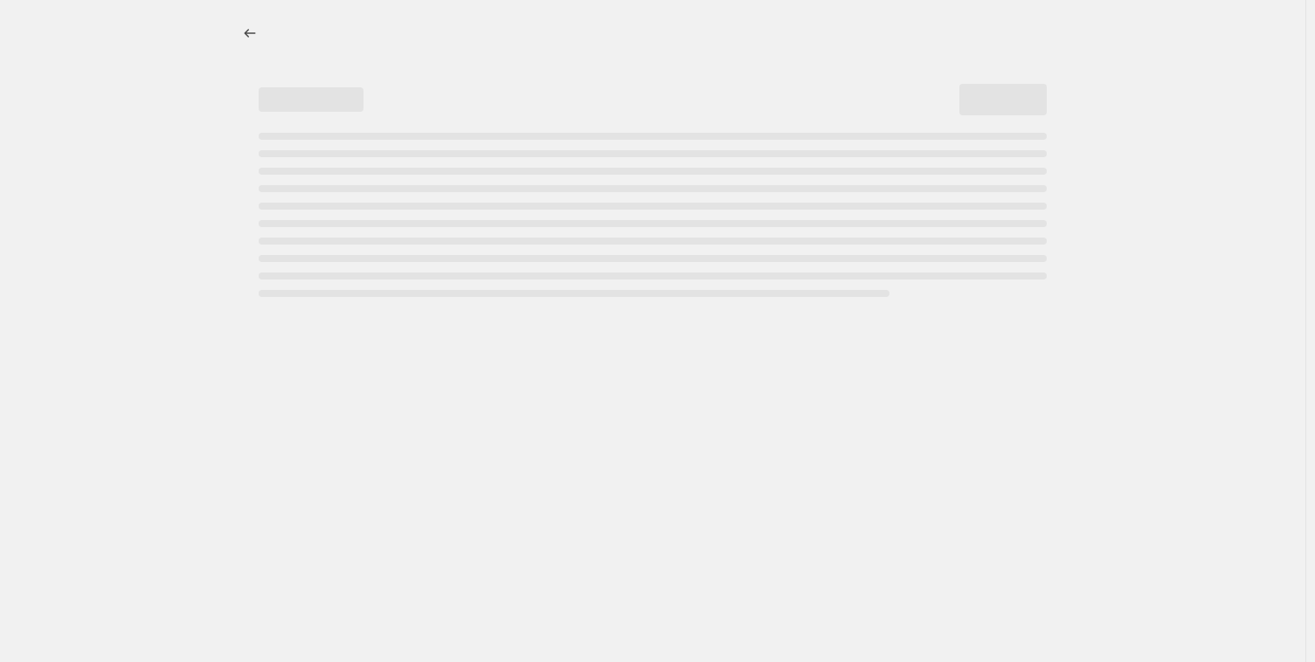
select select "percentage"
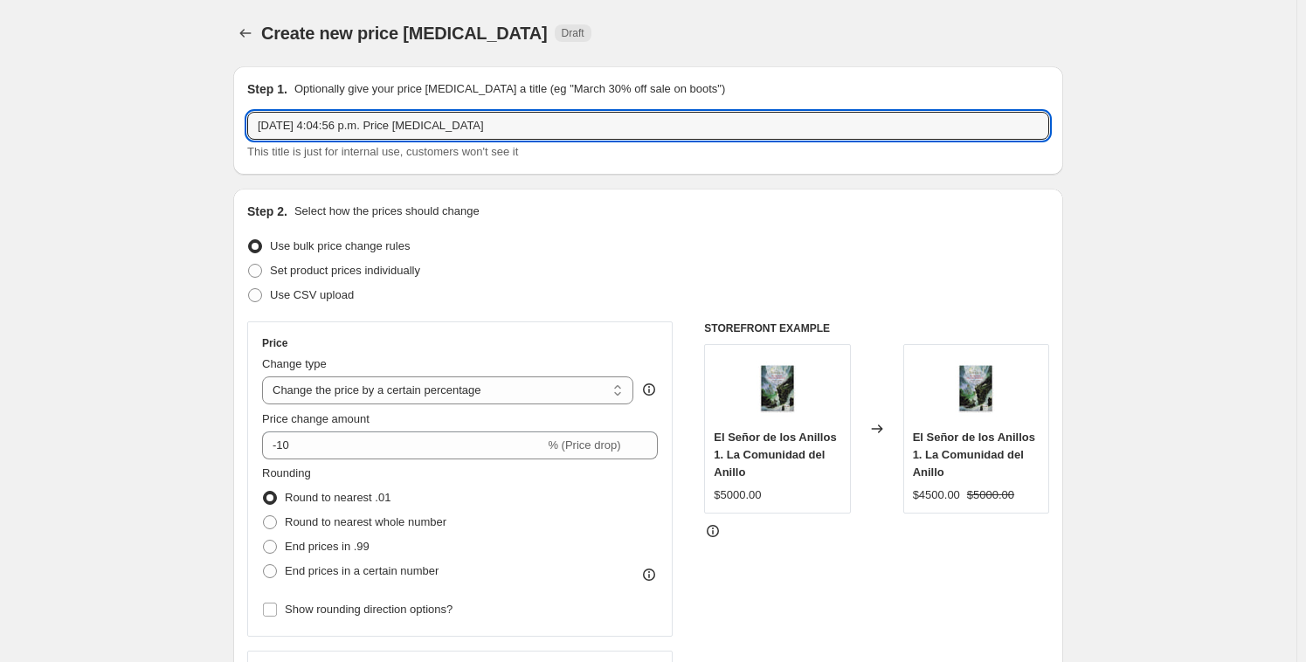
drag, startPoint x: 228, startPoint y: 109, endPoint x: 108, endPoint y: 94, distance: 120.6
paste input "Post Revancha 1 Info Partially complete"
click at [342, 121] on input "Post Revancha 1 Info Partially complete" at bounding box center [648, 126] width 802 height 28
click at [345, 124] on input "Post Revancha 1 Info Partially complete" at bounding box center [648, 126] width 802 height 28
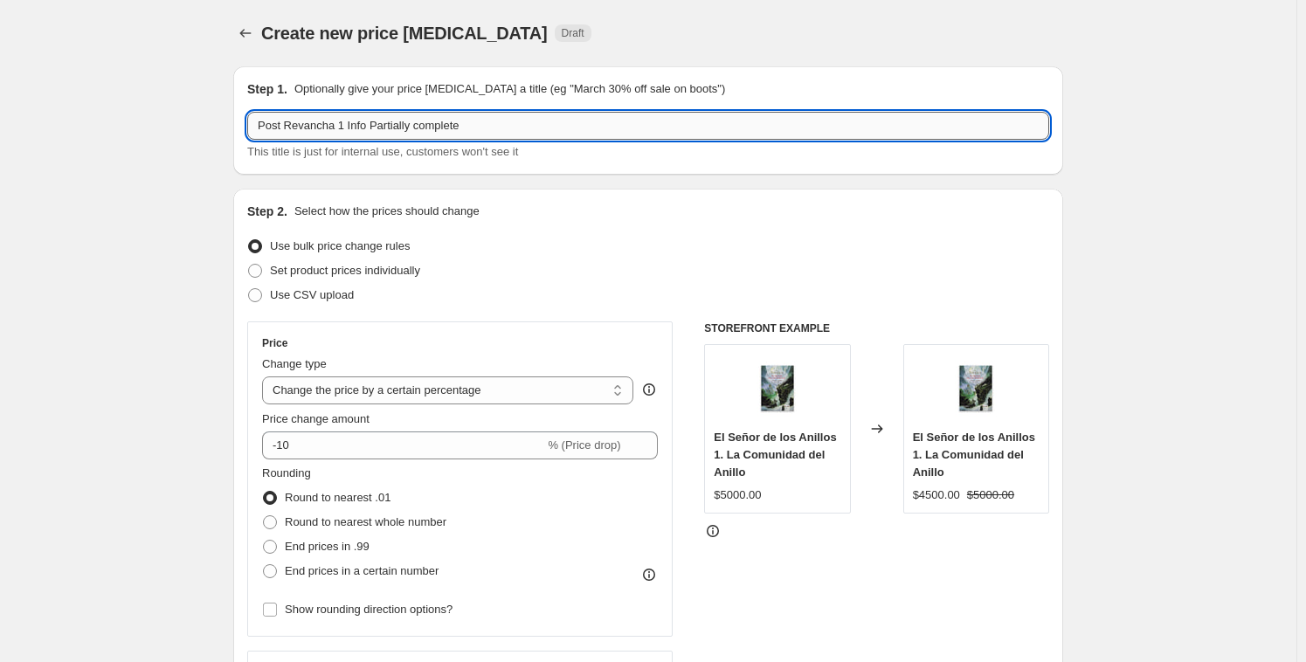
drag, startPoint x: 452, startPoint y: 125, endPoint x: 346, endPoint y: 121, distance: 105.8
click at [345, 122] on input "Post Revancha 1 Info Partially complete" at bounding box center [648, 126] width 802 height 28
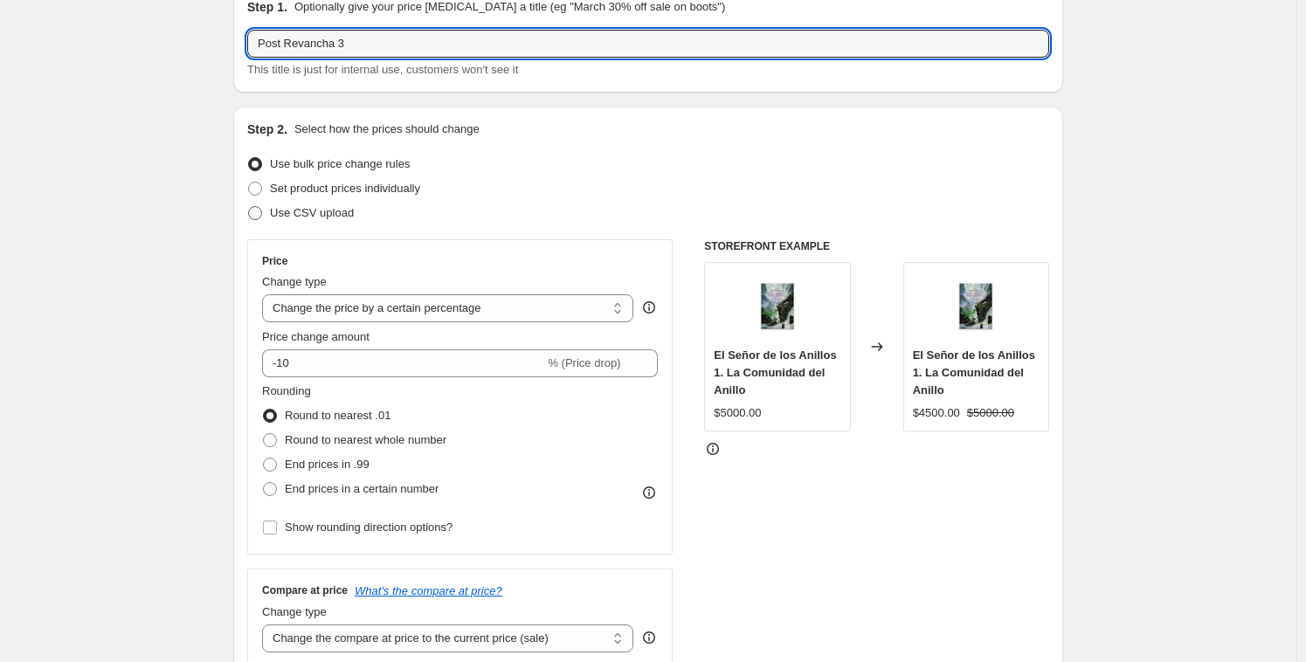
scroll to position [83, 0]
type input "Post Revancha 3"
click at [321, 216] on span "Use CSV upload" at bounding box center [312, 211] width 84 height 13
click at [249, 206] on input "Use CSV upload" at bounding box center [248, 205] width 1 height 1
radio input "true"
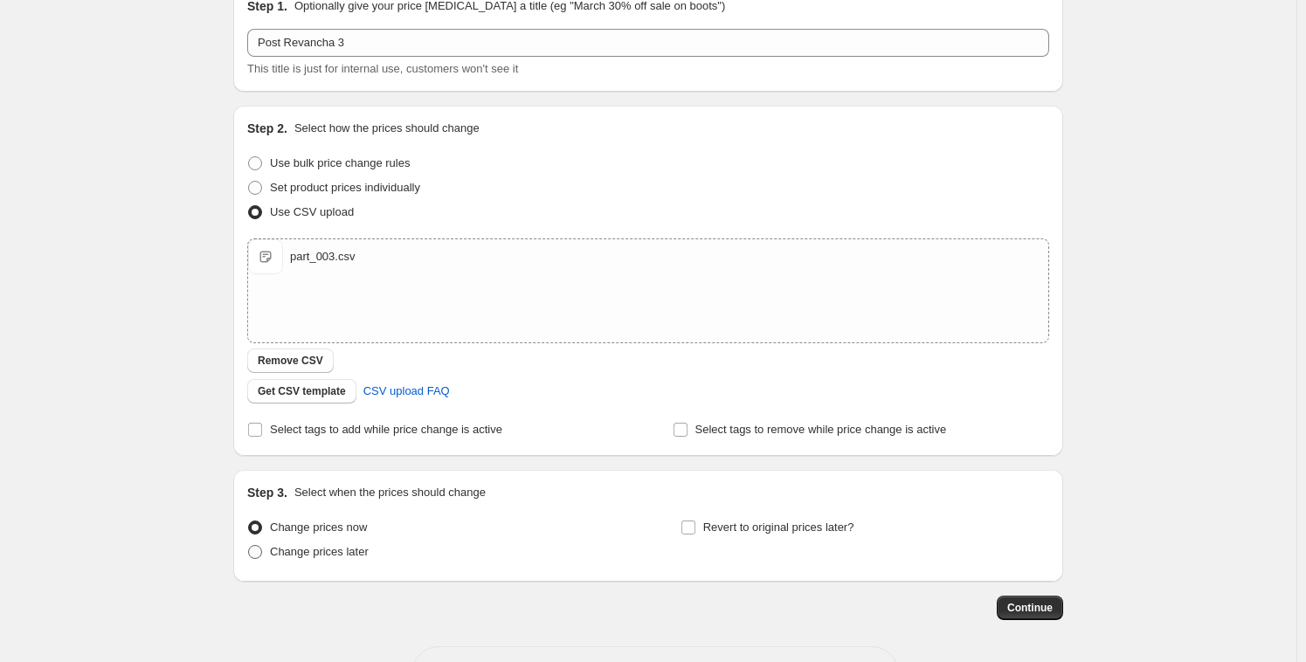
click at [260, 550] on span at bounding box center [255, 552] width 14 height 14
click at [249, 546] on input "Change prices later" at bounding box center [248, 545] width 1 height 1
radio input "true"
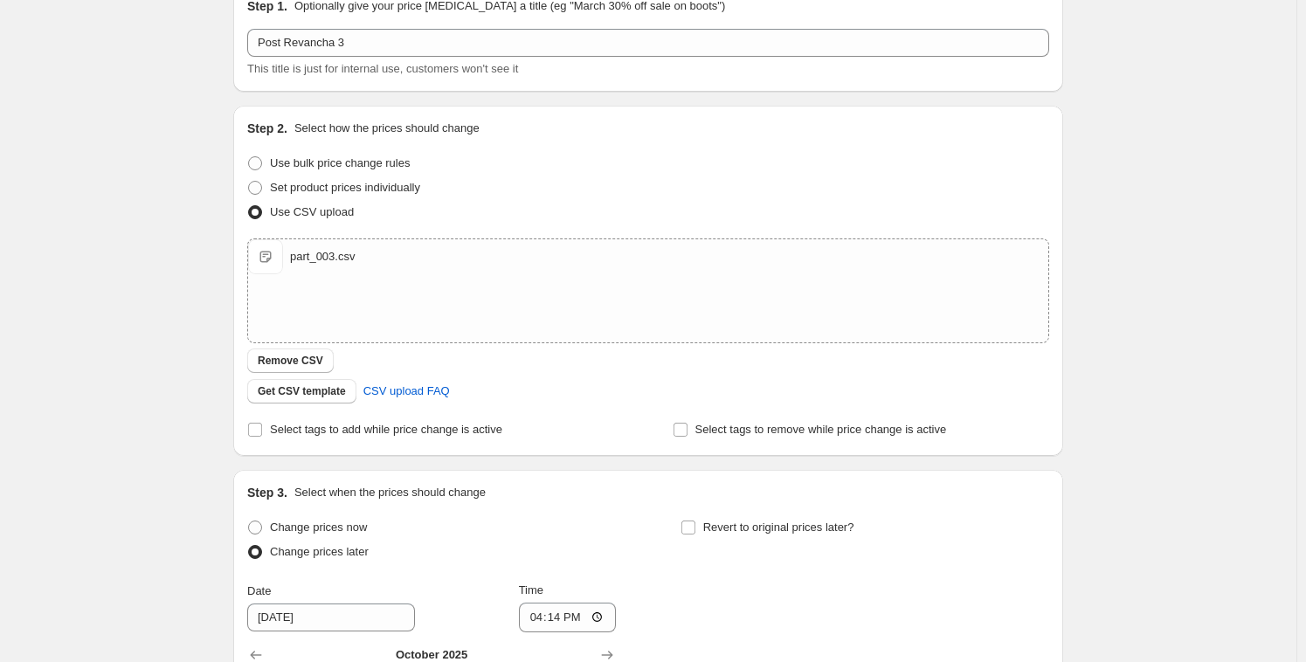
scroll to position [342, 0]
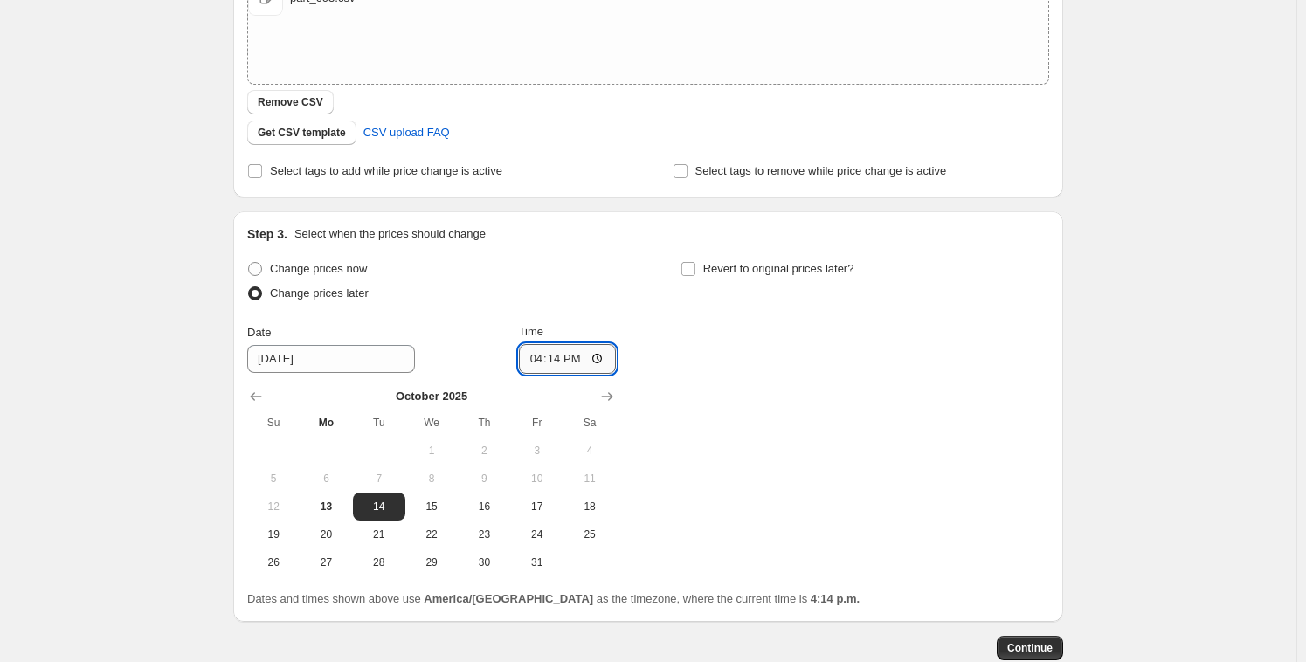
click at [555, 358] on input "16:14" at bounding box center [568, 359] width 98 height 30
click at [556, 356] on input "16:14" at bounding box center [568, 359] width 98 height 30
click at [552, 355] on input "16:14" at bounding box center [568, 359] width 98 height 30
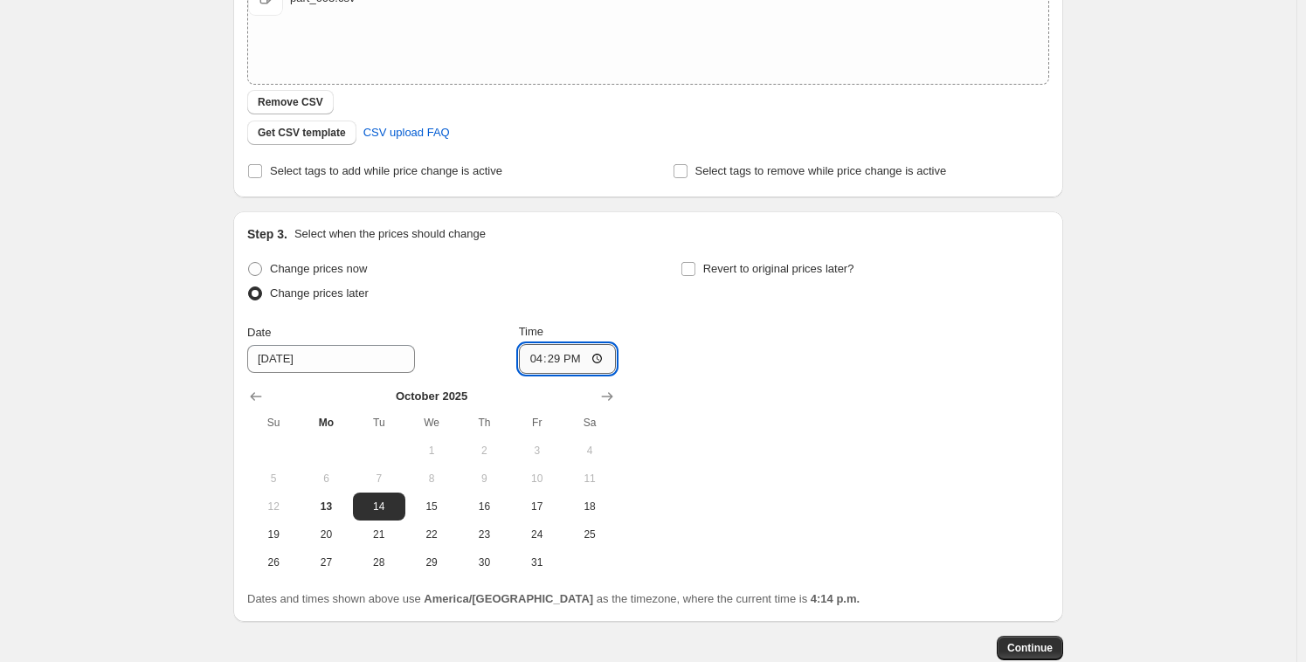
click at [542, 360] on input "16:29" at bounding box center [568, 359] width 98 height 30
type input "16:20"
click at [461, 312] on div "Change prices now Change prices later Date [DATE] Time 16:[DATE] Mo Tu We Th Fr…" at bounding box center [431, 417] width 369 height 320
drag, startPoint x: 326, startPoint y: 507, endPoint x: 394, endPoint y: 519, distance: 69.2
click at [326, 507] on span "13" at bounding box center [326, 507] width 38 height 14
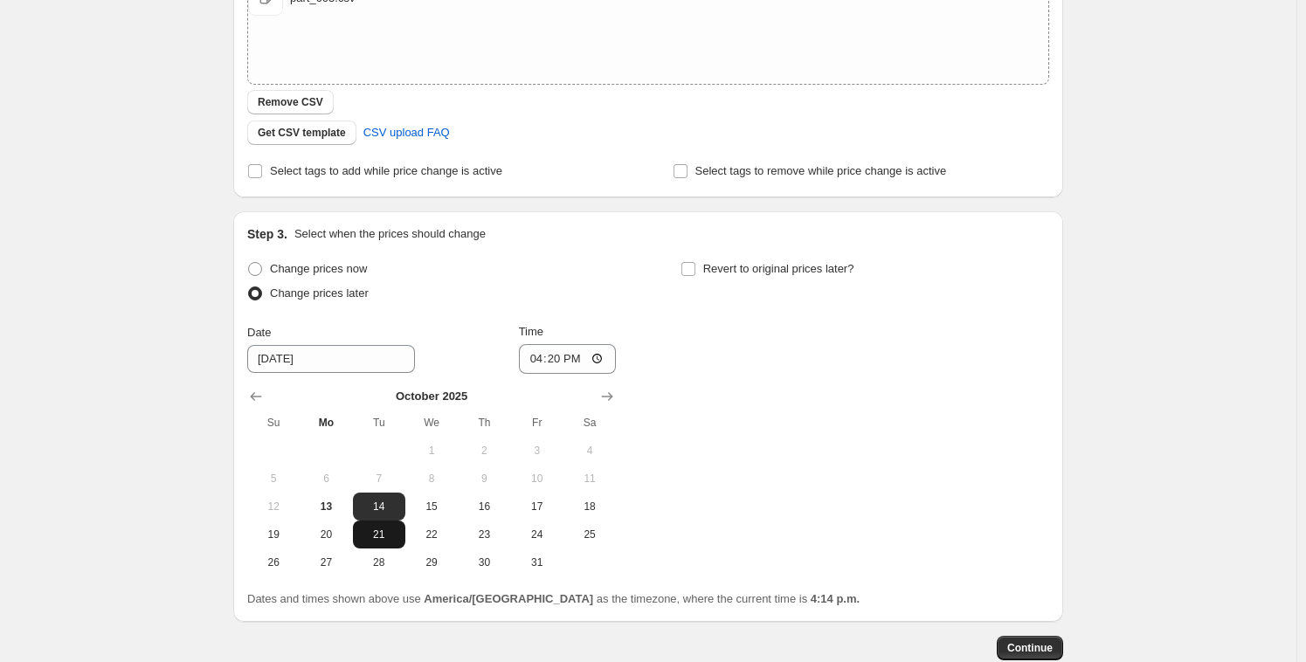
type input "[DATE]"
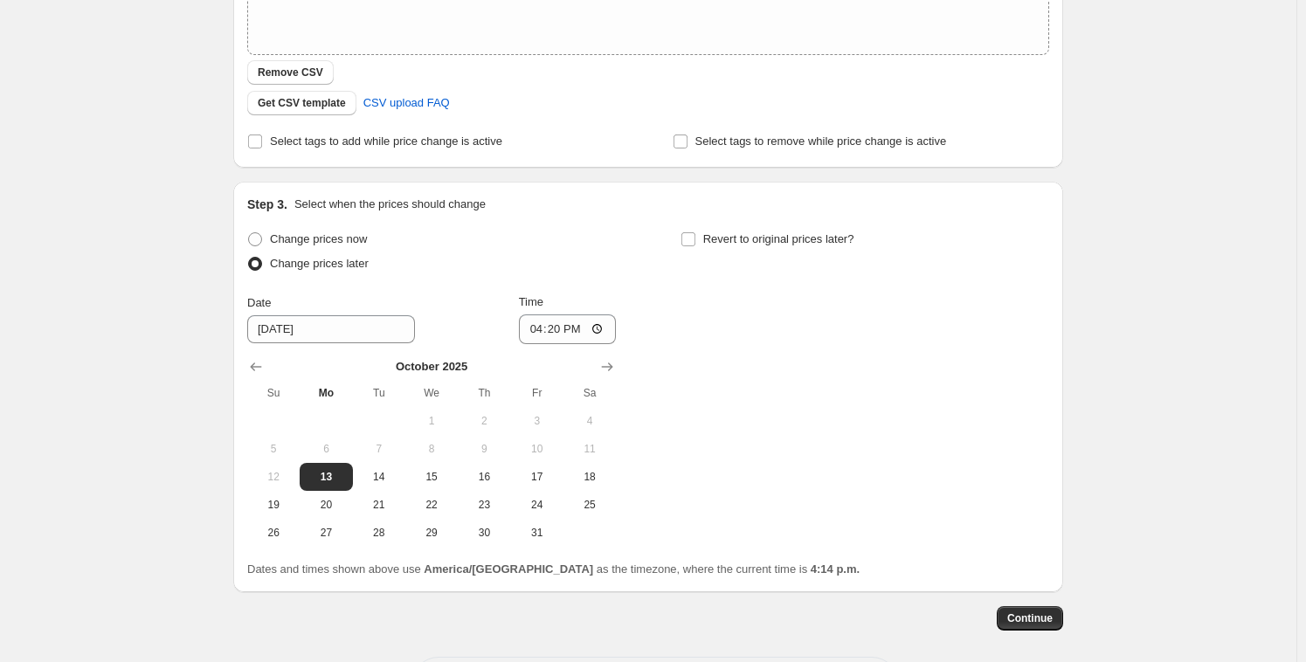
scroll to position [374, 0]
click at [1026, 615] on span "Continue" at bounding box center [1029, 616] width 45 height 14
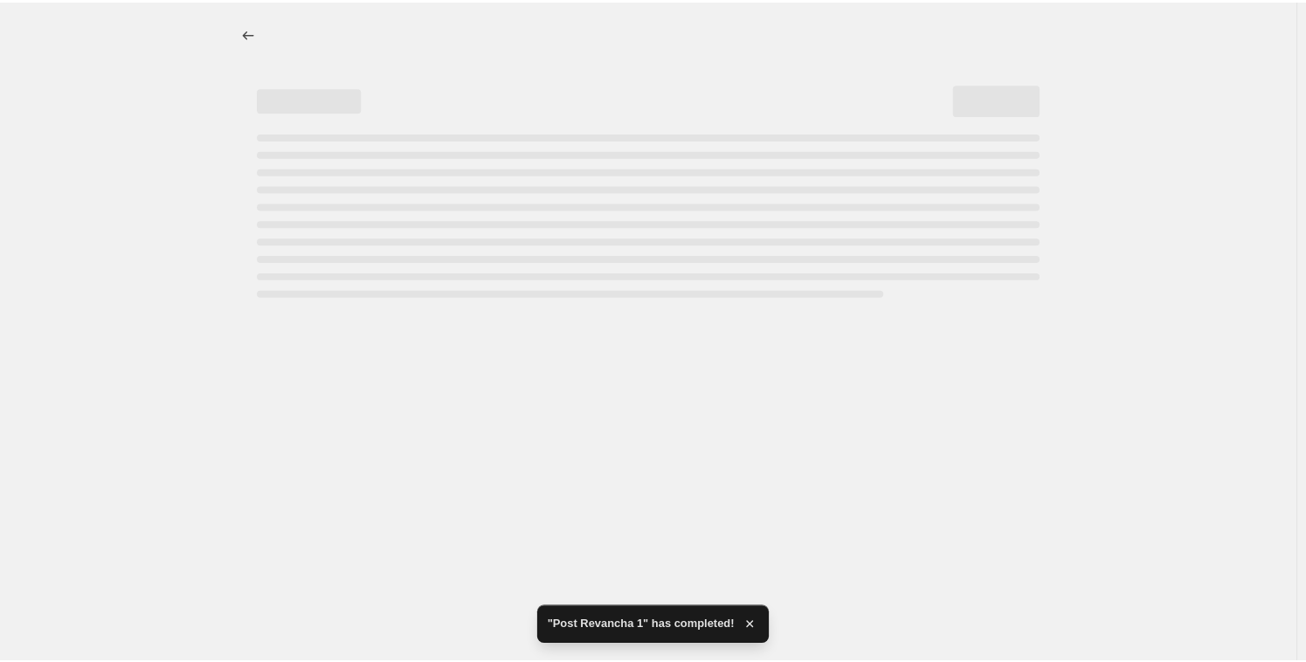
scroll to position [0, 0]
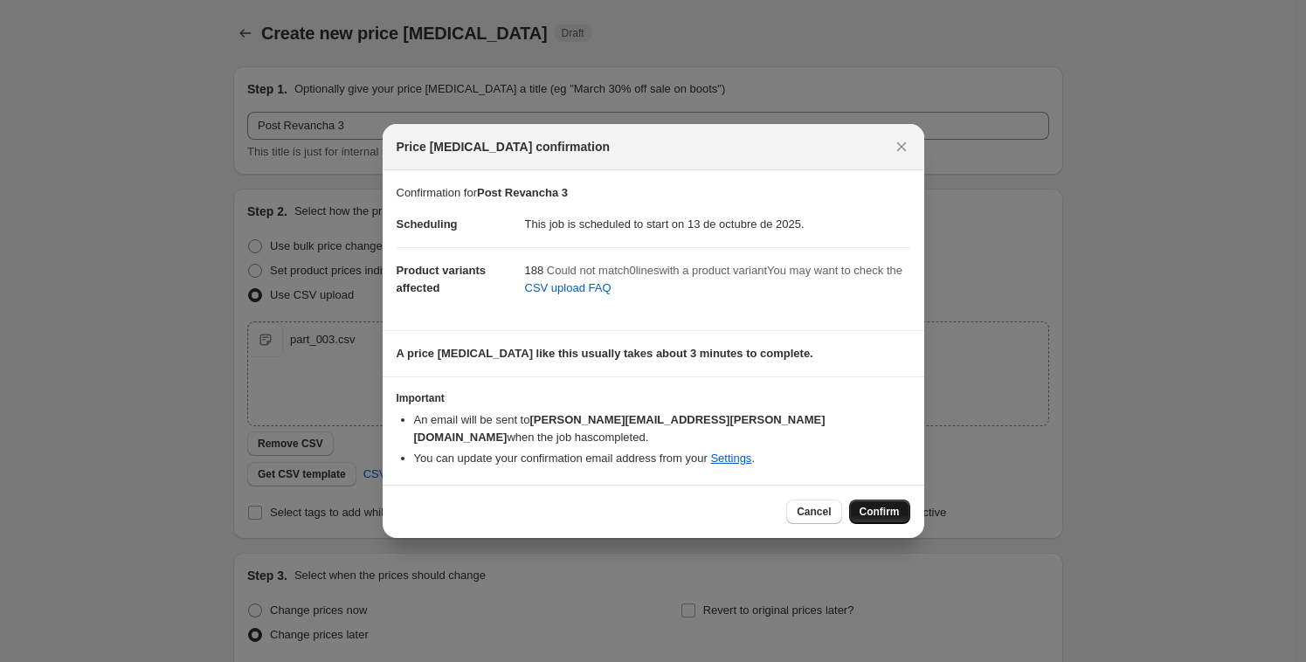
click at [871, 500] on button "Confirm" at bounding box center [879, 512] width 61 height 24
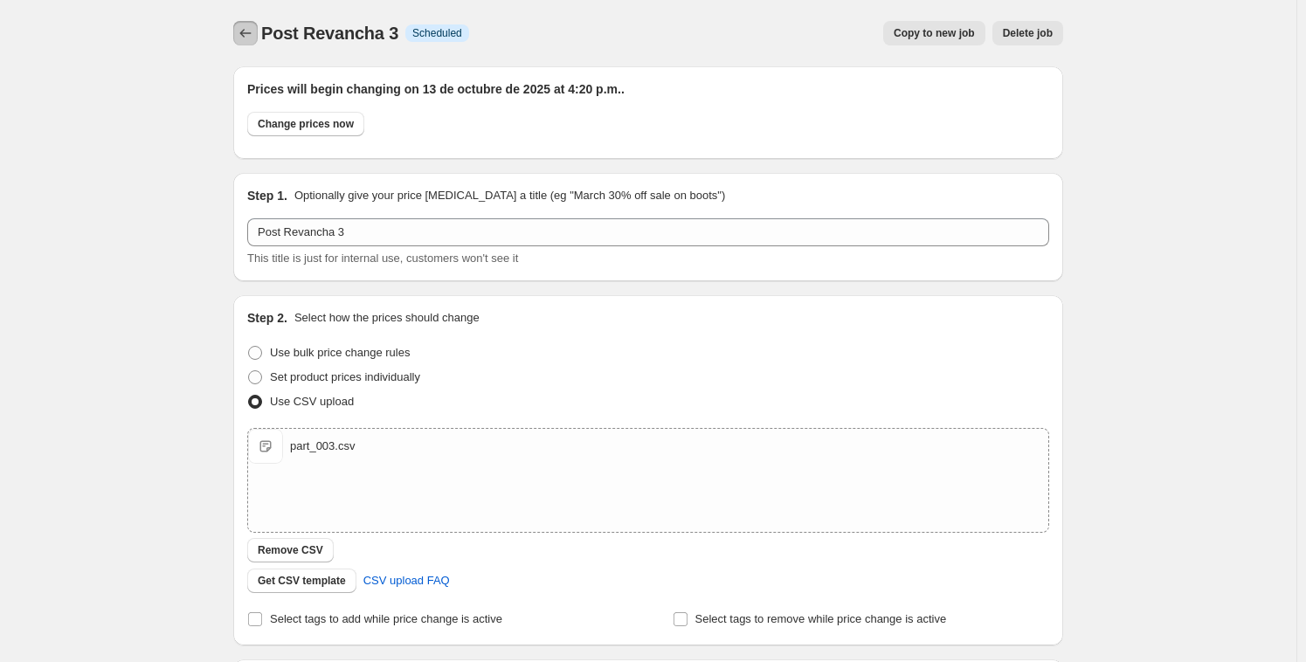
click at [249, 33] on icon "Price change jobs" at bounding box center [245, 33] width 11 height 9
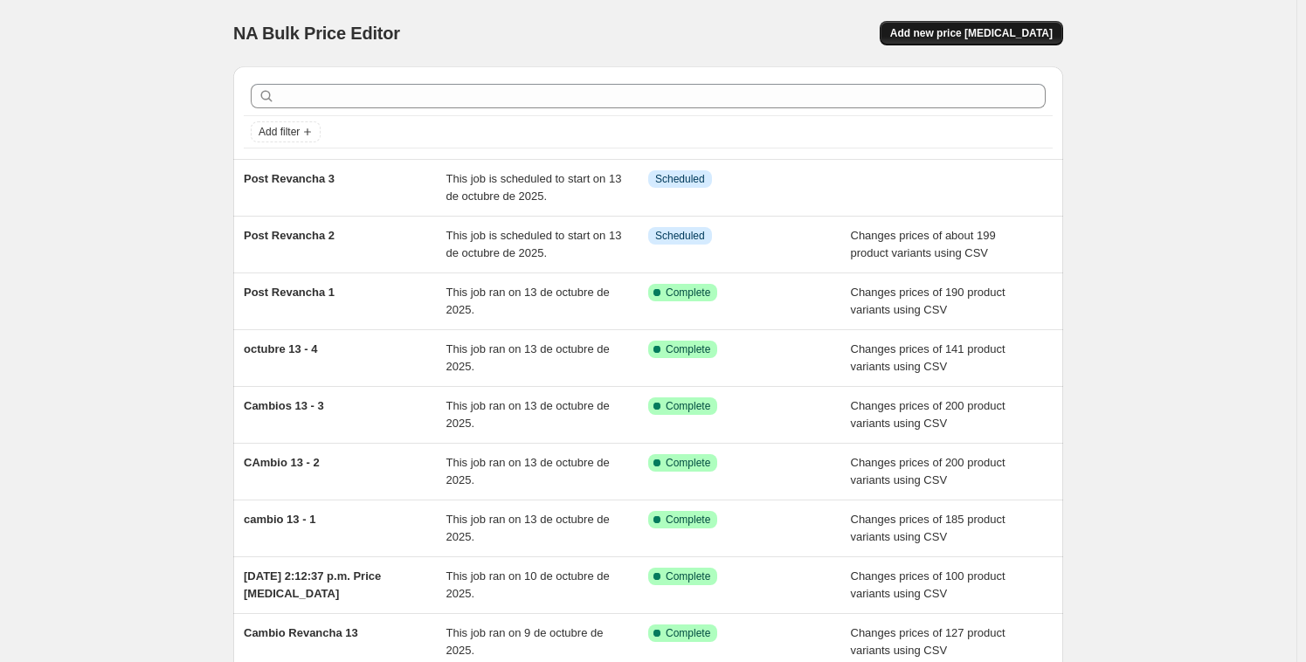
click at [1034, 28] on span "Add new price [MEDICAL_DATA]" at bounding box center [971, 33] width 162 height 14
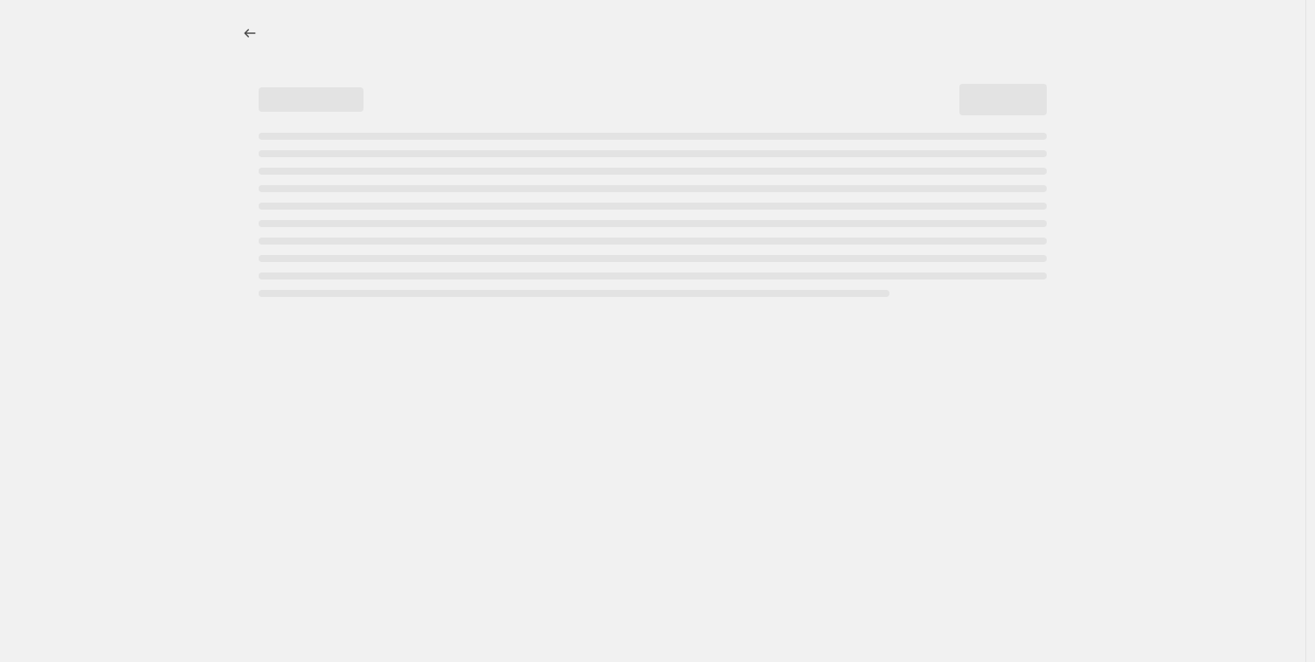
select select "percentage"
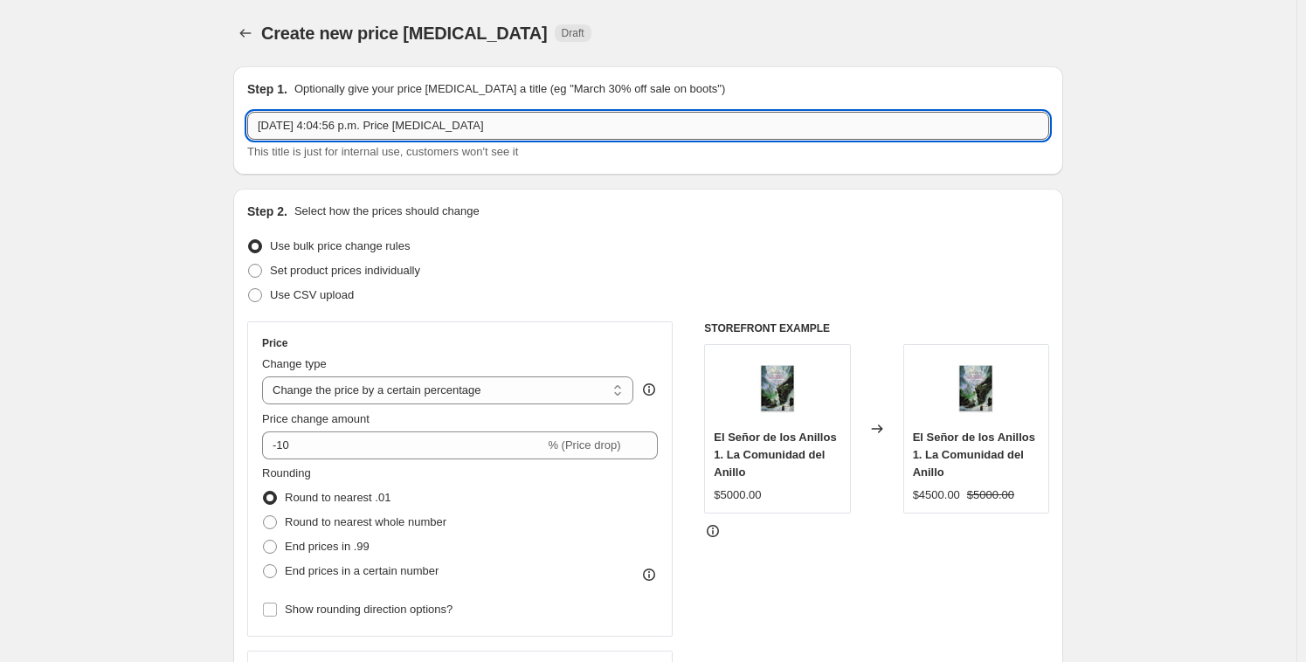
click at [508, 122] on input "[DATE] 4:04:56 p.m. Price [MEDICAL_DATA]" at bounding box center [648, 126] width 802 height 28
drag, startPoint x: 517, startPoint y: 123, endPoint x: 94, endPoint y: 86, distance: 424.4
paste input "Post Revancha 1 Info Partially complete"
drag, startPoint x: 348, startPoint y: 124, endPoint x: 527, endPoint y: 132, distance: 179.2
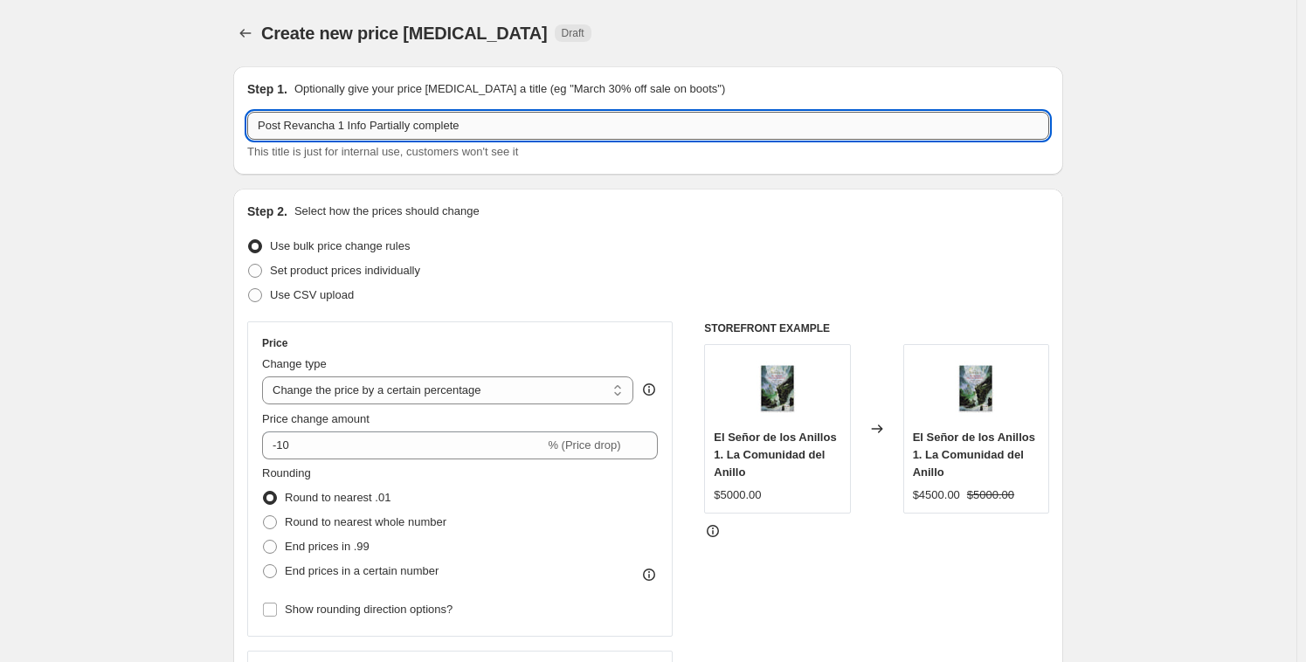
click at [523, 131] on input "Post Revancha 1 Info Partially complete" at bounding box center [648, 126] width 802 height 28
type input "Post Revancha 4"
click at [344, 294] on span "Use CSV upload" at bounding box center [312, 294] width 84 height 13
click at [249, 289] on input "Use CSV upload" at bounding box center [248, 288] width 1 height 1
radio input "true"
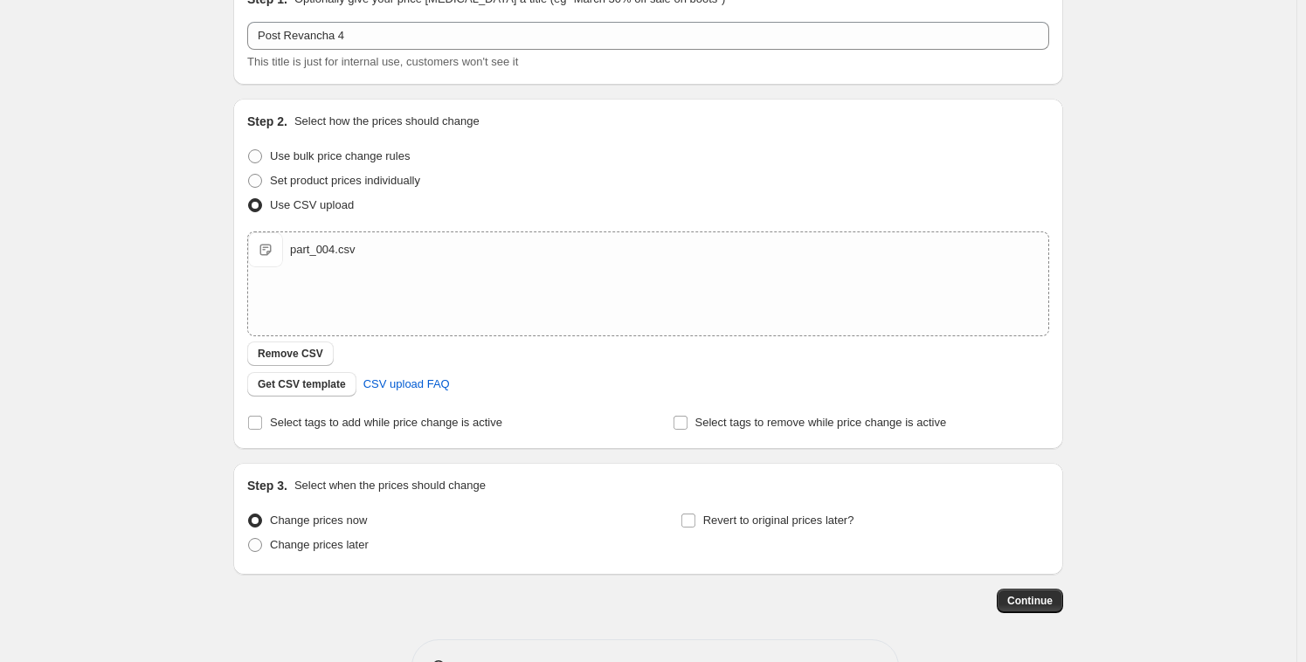
scroll to position [147, 0]
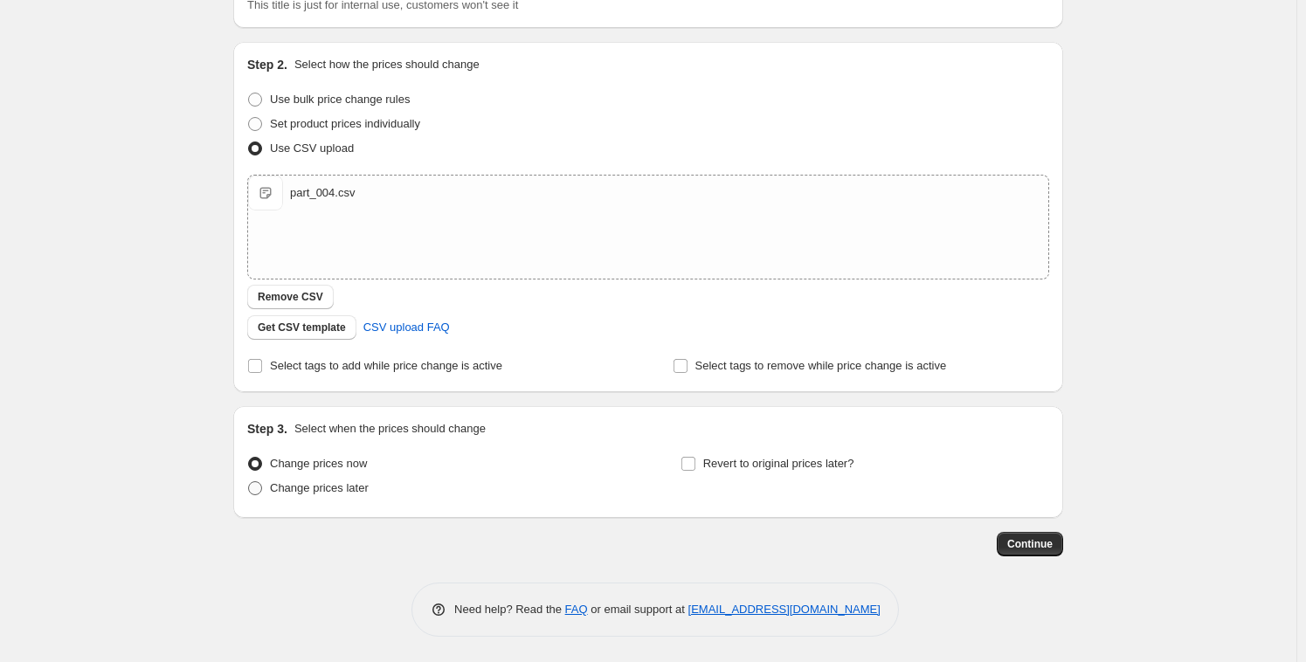
click at [309, 494] on label "Change prices later" at bounding box center [307, 488] width 121 height 24
click at [249, 482] on input "Change prices later" at bounding box center [248, 481] width 1 height 1
radio input "true"
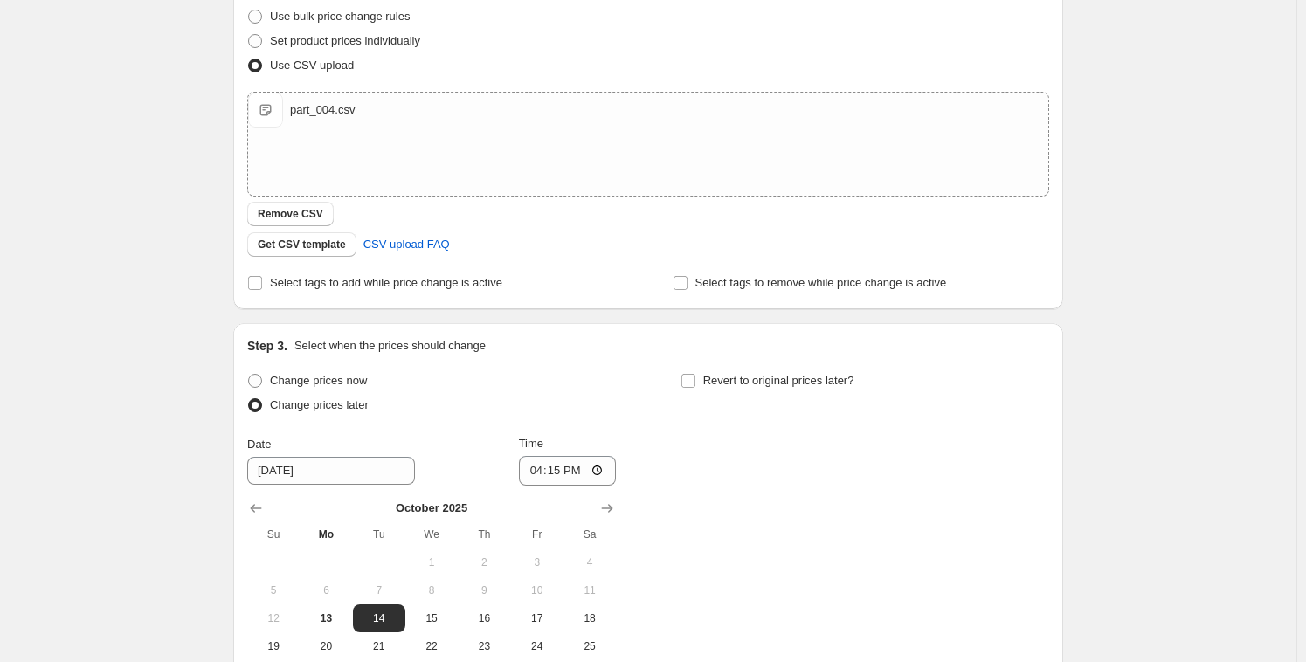
scroll to position [246, 0]
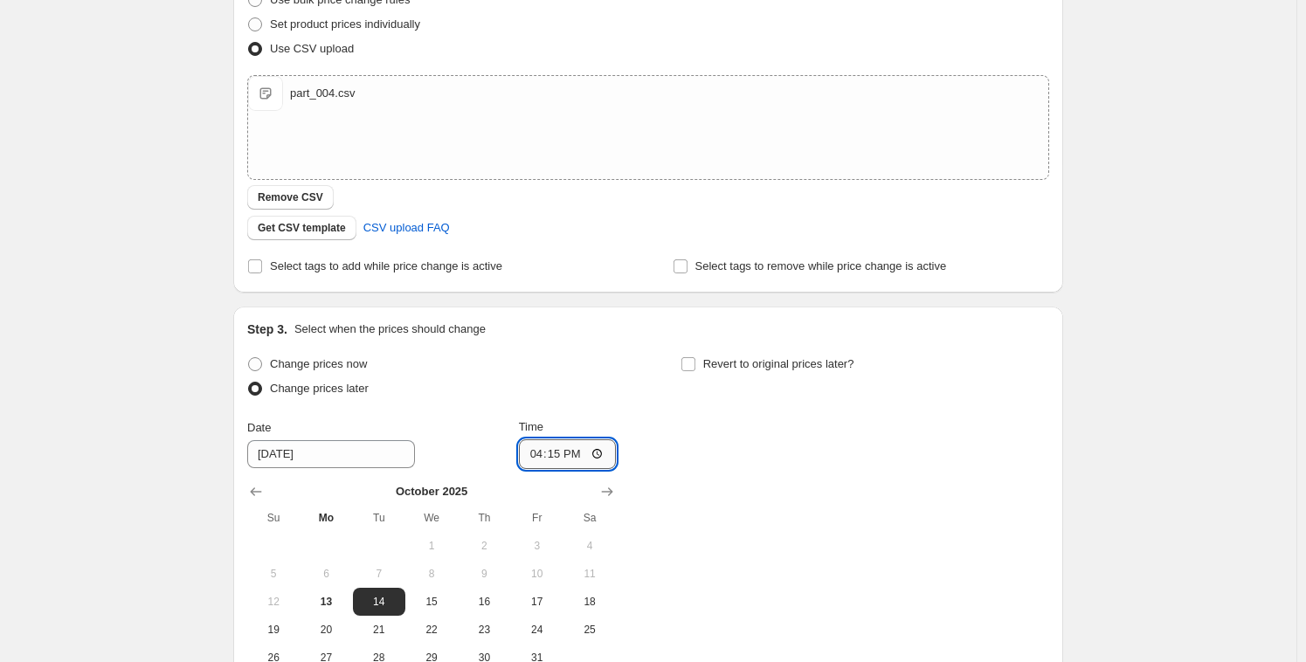
click at [543, 452] on input "16:15" at bounding box center [568, 454] width 98 height 30
click at [555, 452] on input "16:15" at bounding box center [568, 454] width 98 height 30
click at [547, 451] on input "16:15" at bounding box center [568, 454] width 98 height 30
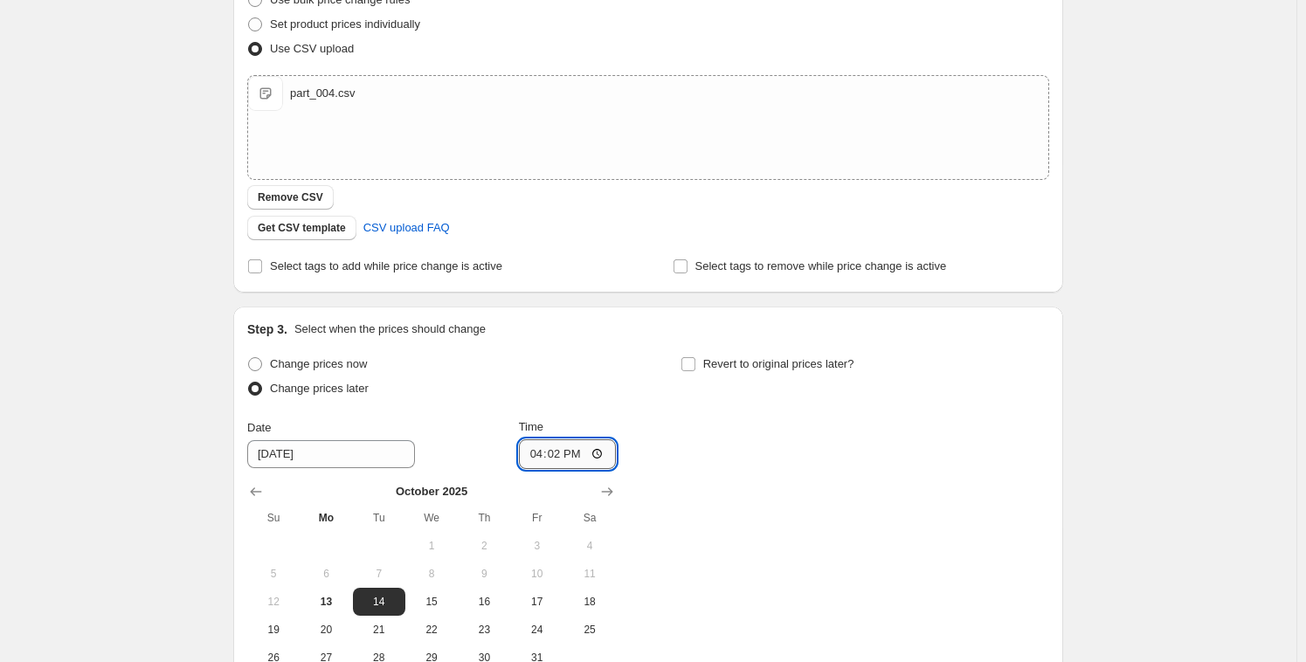
type input "16:22"
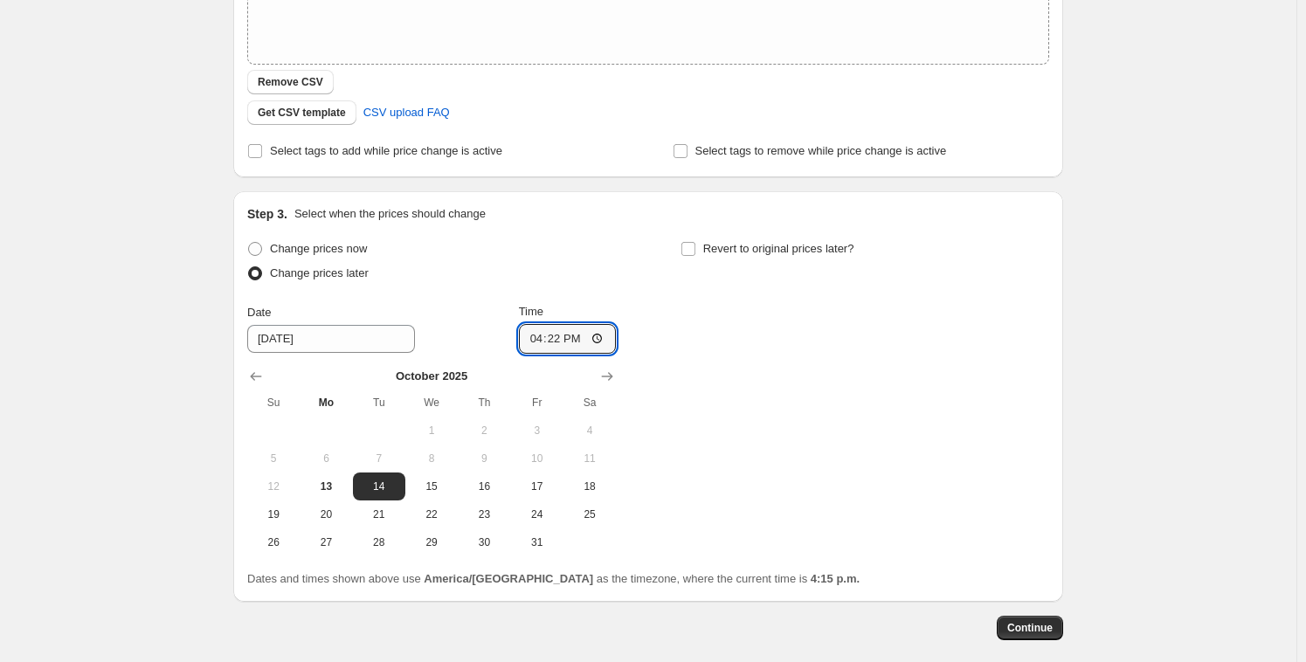
scroll to position [365, 0]
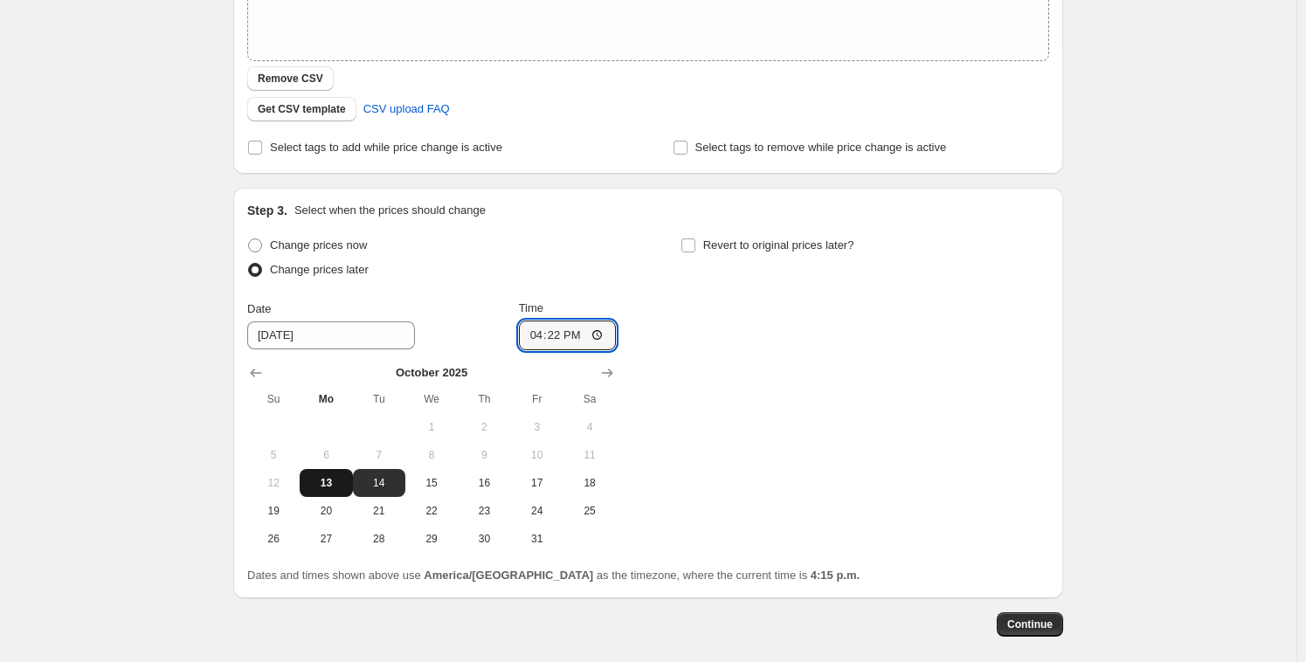
click at [327, 487] on span "13" at bounding box center [326, 483] width 38 height 14
type input "[DATE]"
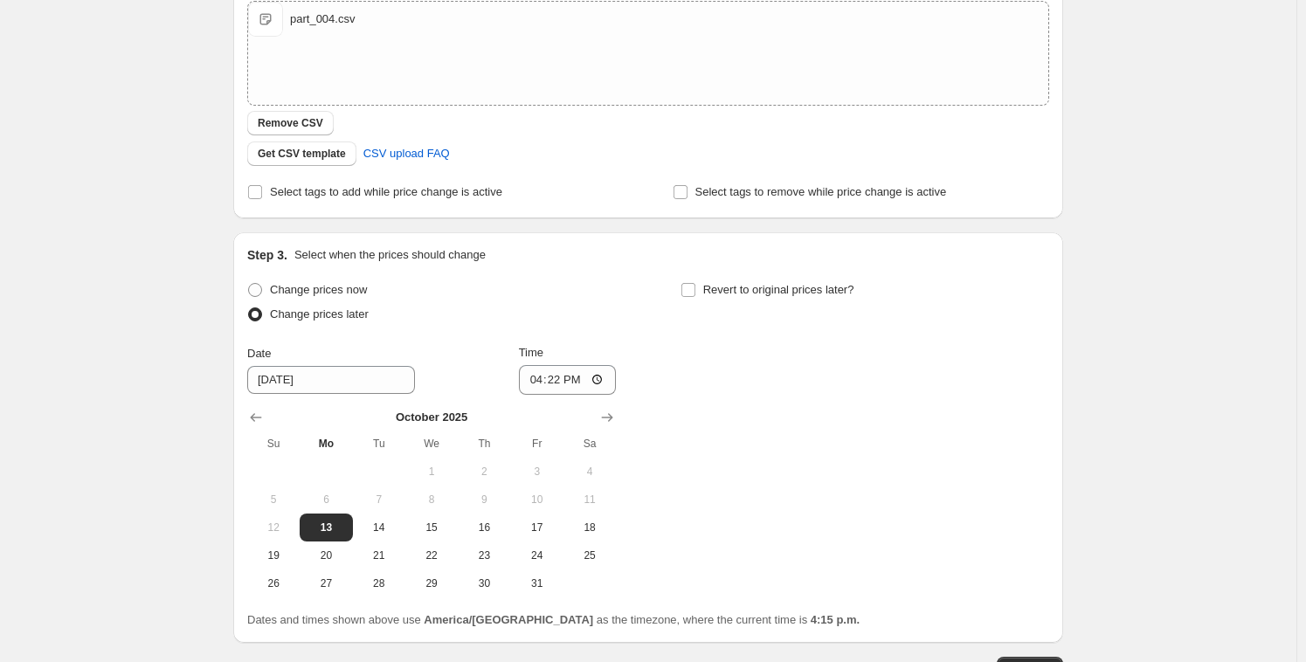
scroll to position [331, 0]
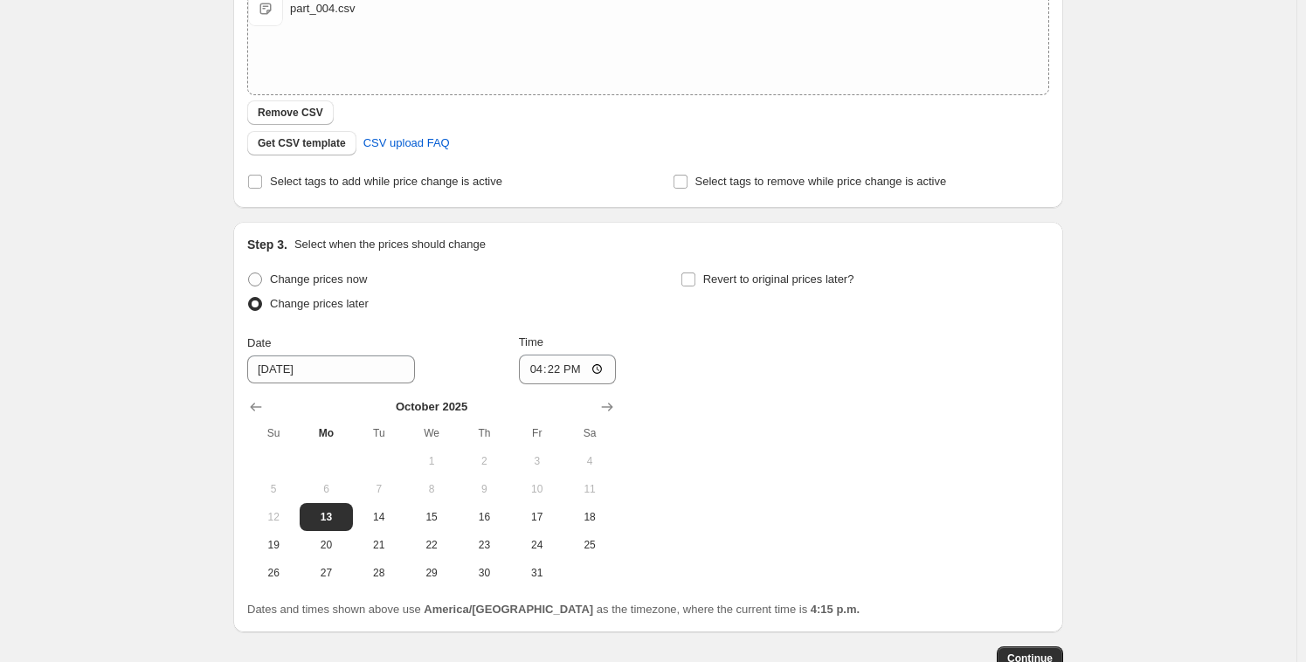
click at [1088, 386] on div "Create new price [MEDICAL_DATA]. This page is ready Create new price [MEDICAL_D…" at bounding box center [648, 223] width 1296 height 1108
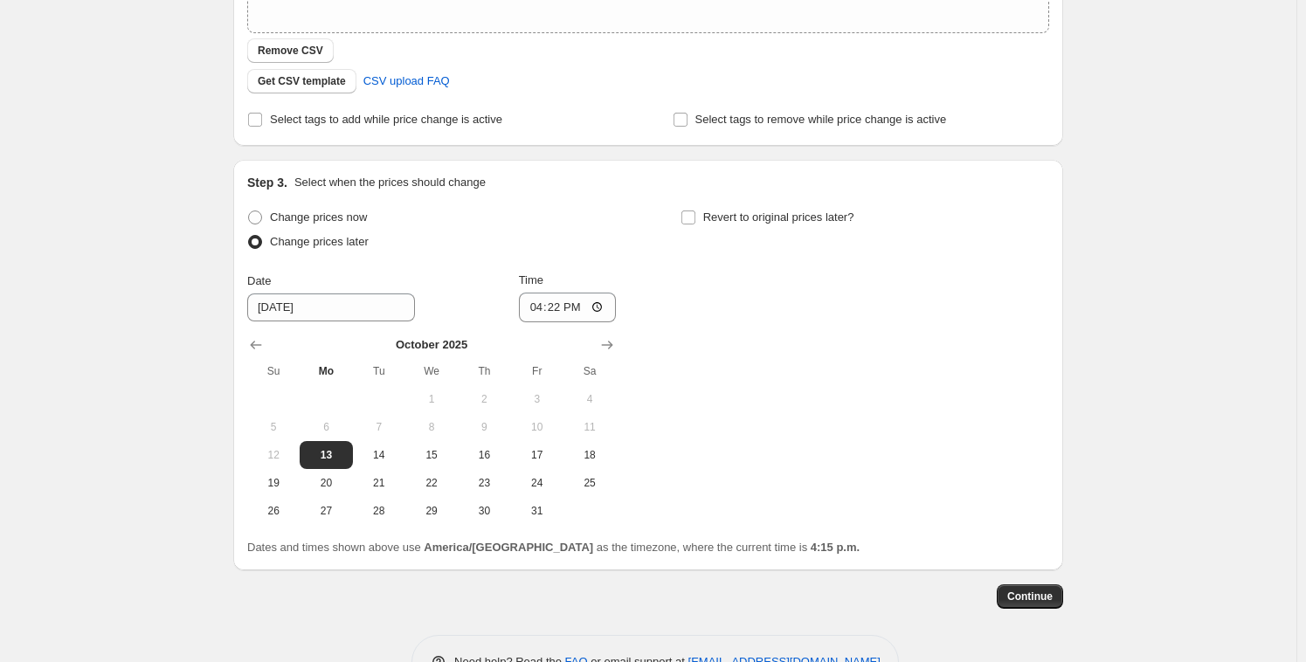
scroll to position [445, 0]
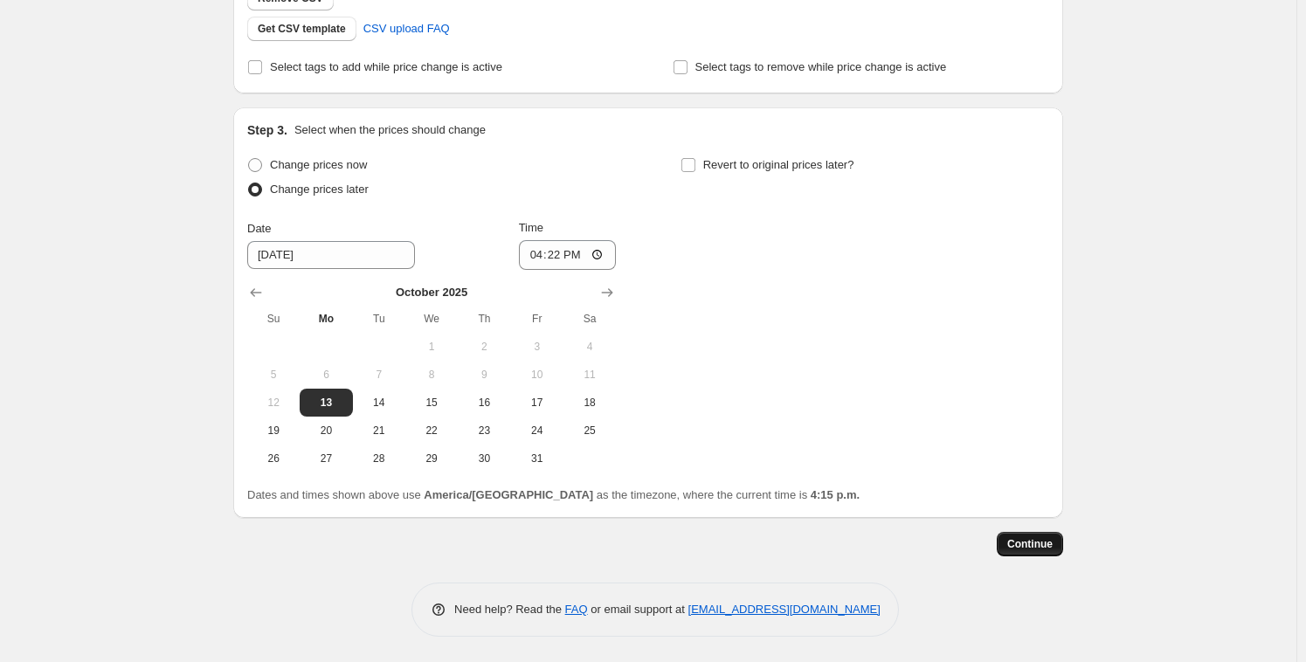
click at [1040, 548] on span "Continue" at bounding box center [1029, 544] width 45 height 14
click at [542, 249] on input "16:22" at bounding box center [568, 255] width 98 height 30
type input "16:23"
click at [1030, 540] on span "Continue" at bounding box center [1029, 544] width 45 height 14
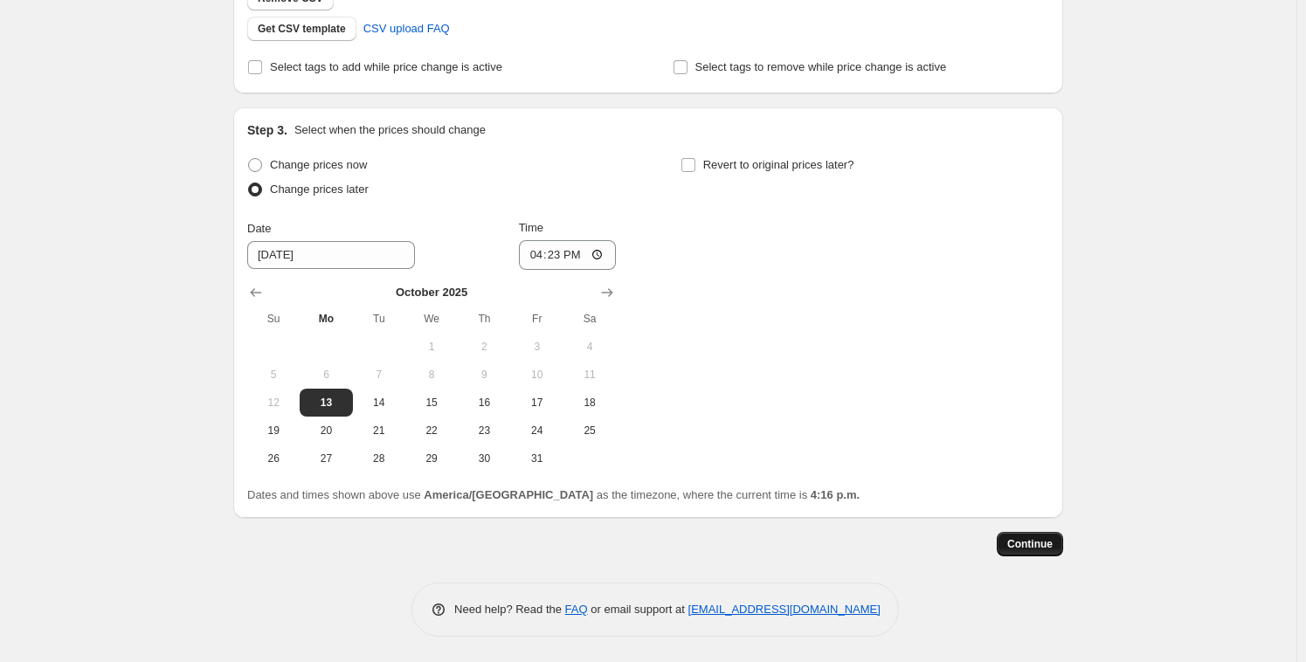
scroll to position [0, 0]
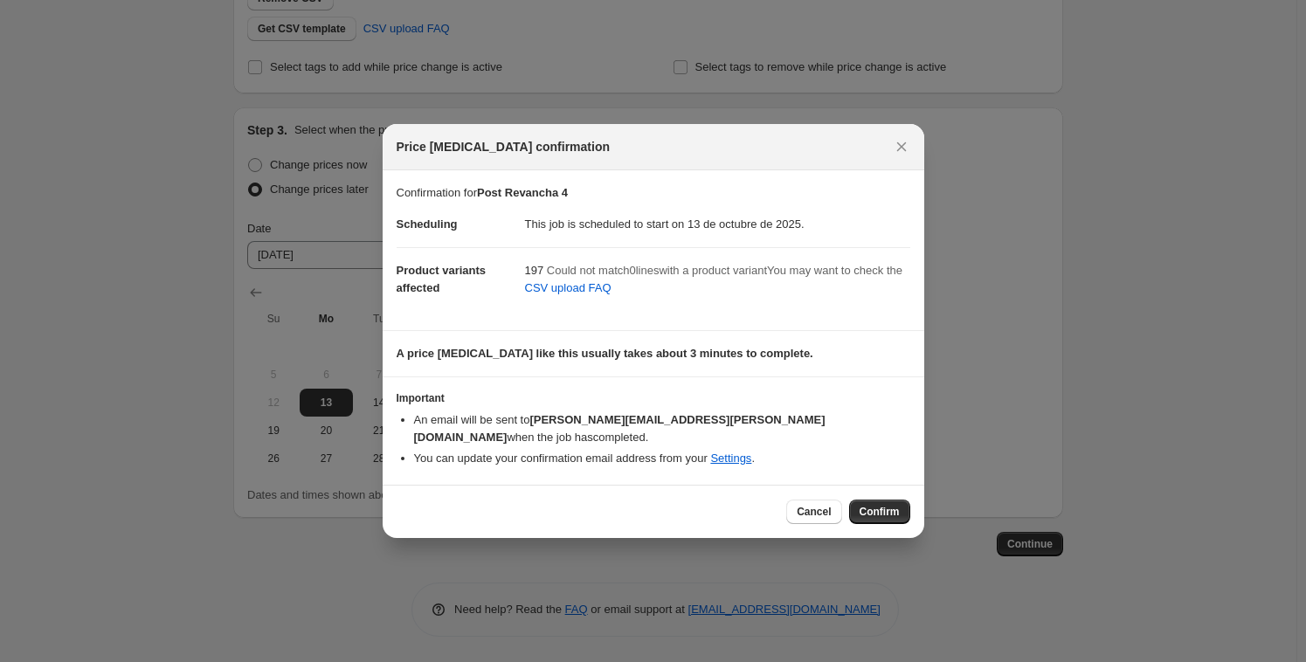
click at [867, 505] on span "Confirm" at bounding box center [880, 512] width 40 height 14
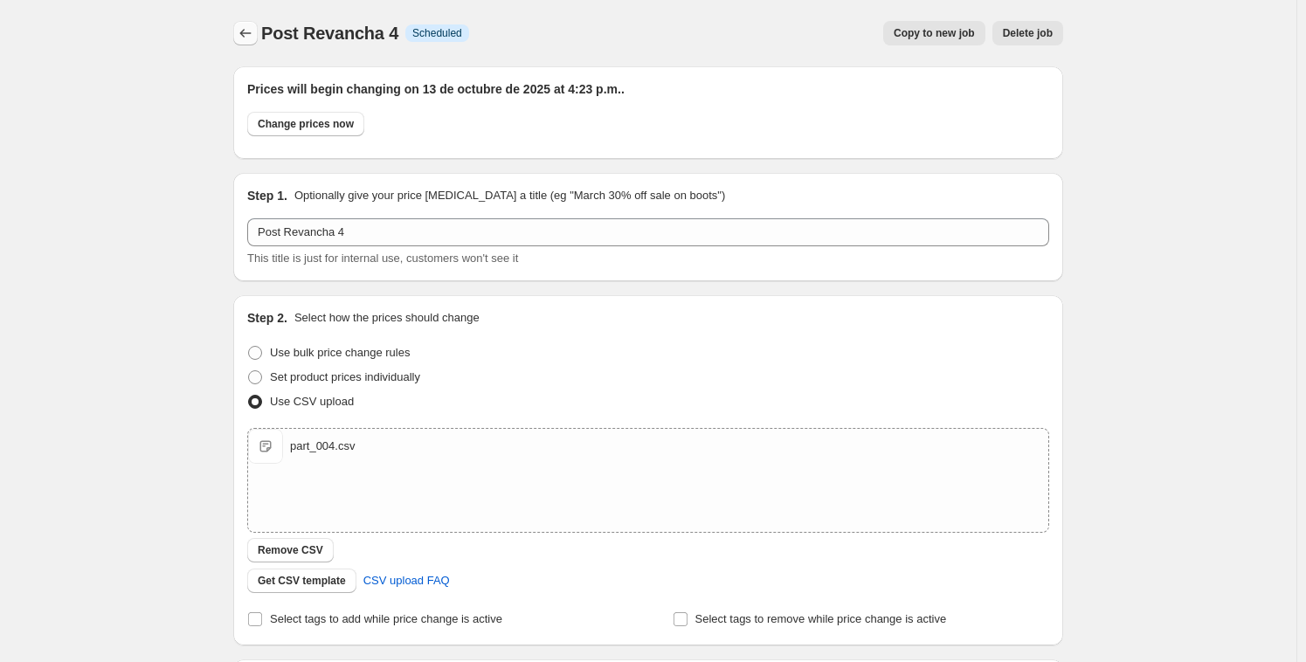
click at [242, 36] on icon "Price change jobs" at bounding box center [245, 32] width 17 height 17
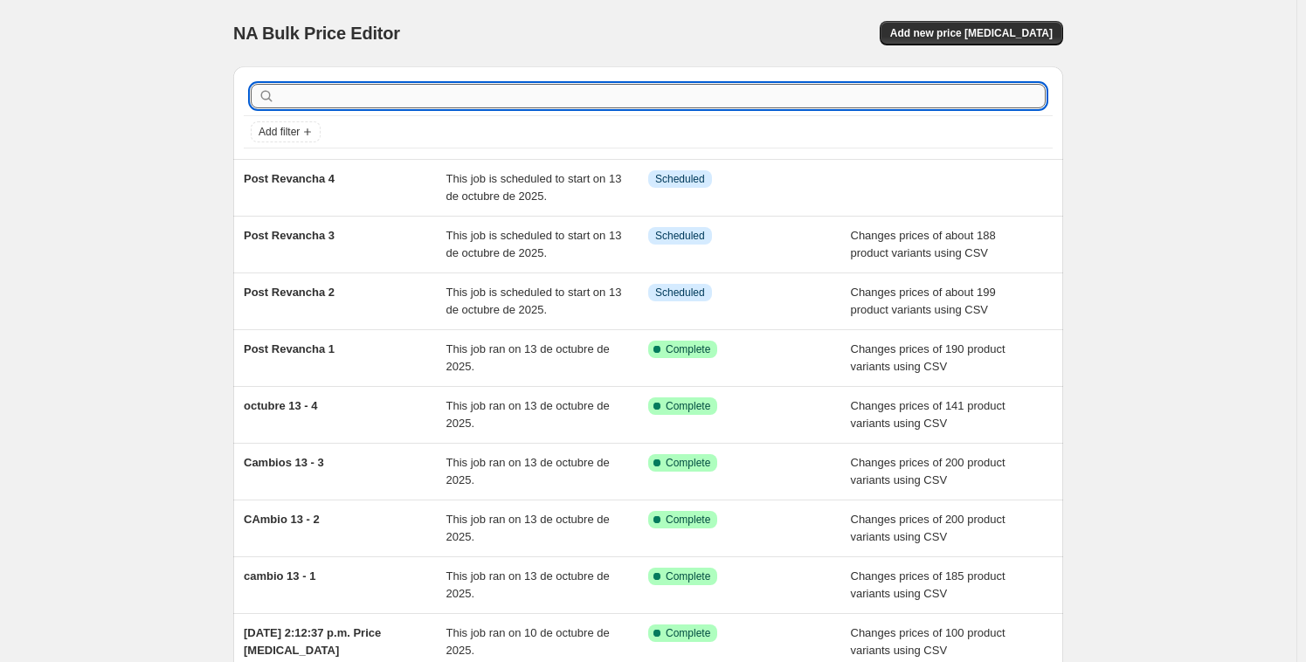
click at [351, 99] on input "text" at bounding box center [662, 96] width 767 height 24
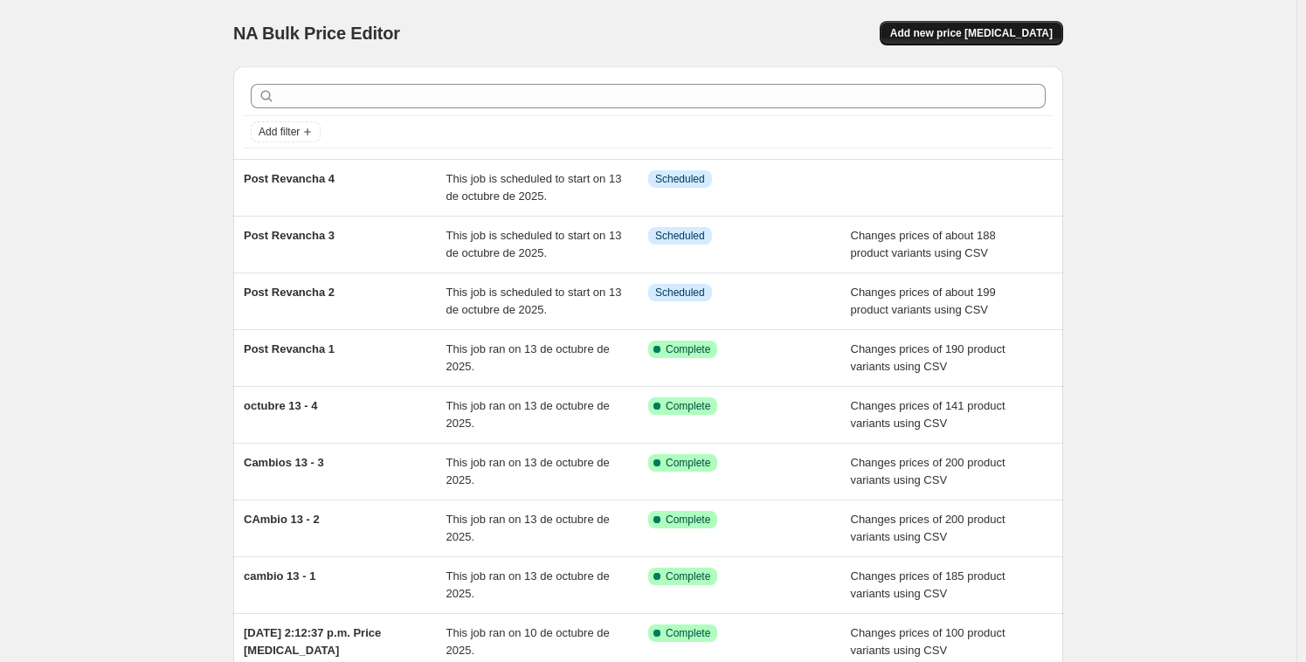
click at [974, 29] on span "Add new price [MEDICAL_DATA]" at bounding box center [971, 33] width 162 height 14
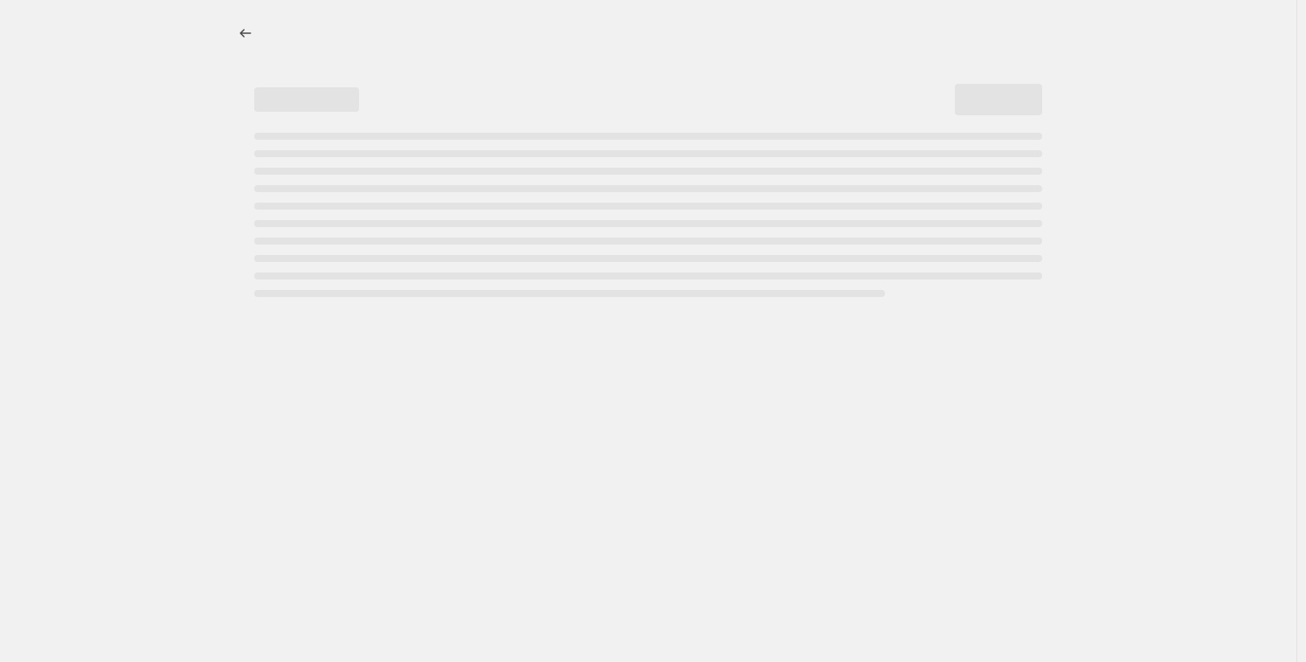
select select "percentage"
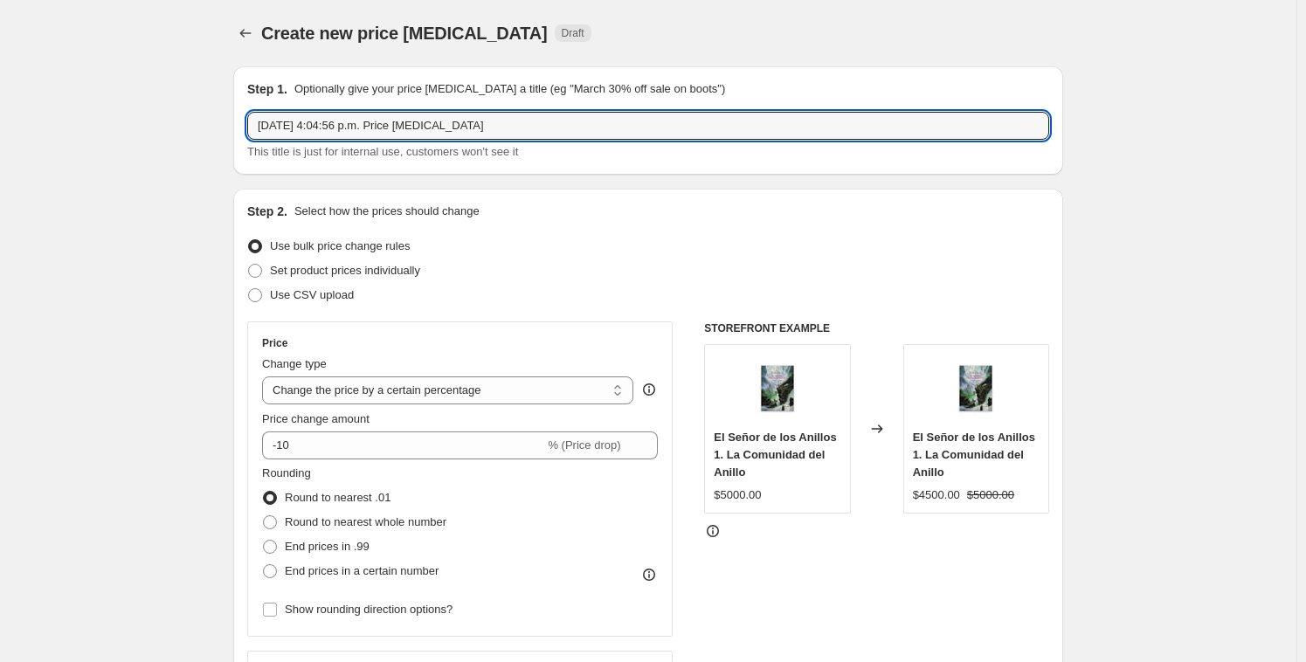
drag, startPoint x: 397, startPoint y: 122, endPoint x: 114, endPoint y: 107, distance: 284.3
paste input "Post Revancha 1 Info Partially complete"
click at [347, 121] on input "Post Revancha 1 Info Partially complete" at bounding box center [648, 126] width 802 height 28
click at [423, 121] on input "Post Revancha 1 Info Partially complete" at bounding box center [648, 126] width 802 height 28
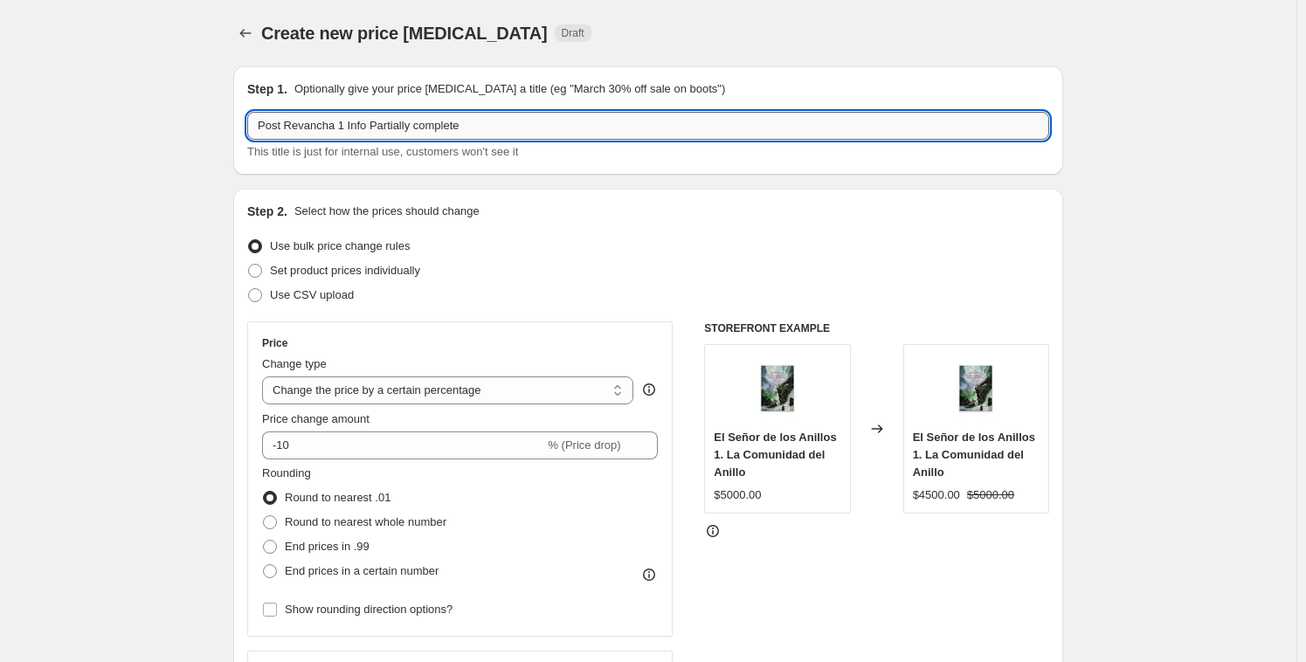
drag, startPoint x: 480, startPoint y: 130, endPoint x: 343, endPoint y: 128, distance: 137.2
click at [343, 128] on input "Post Revancha 1 Info Partially complete" at bounding box center [648, 126] width 802 height 28
type input "Post Revancha 5"
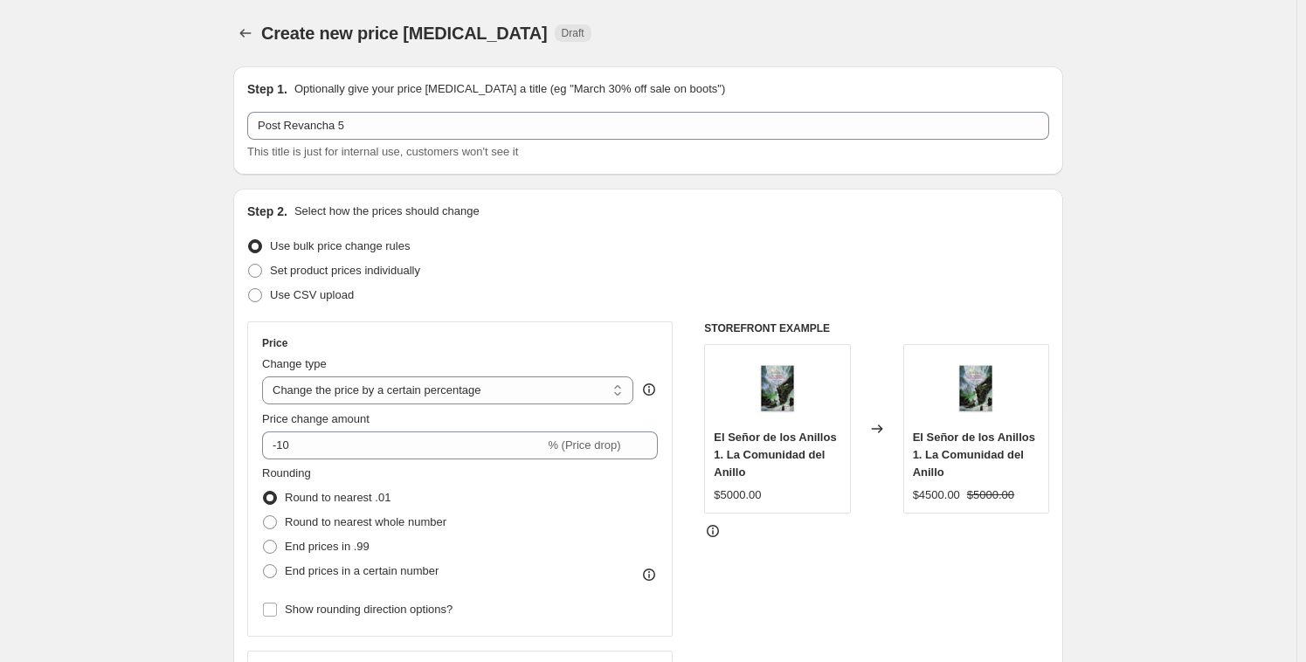
drag, startPoint x: 626, startPoint y: 293, endPoint x: 617, endPoint y: 298, distance: 10.6
click at [622, 295] on div "Use CSV upload" at bounding box center [648, 295] width 802 height 24
click at [273, 291] on label "Use CSV upload" at bounding box center [300, 295] width 107 height 24
click at [249, 289] on input "Use CSV upload" at bounding box center [248, 288] width 1 height 1
radio input "true"
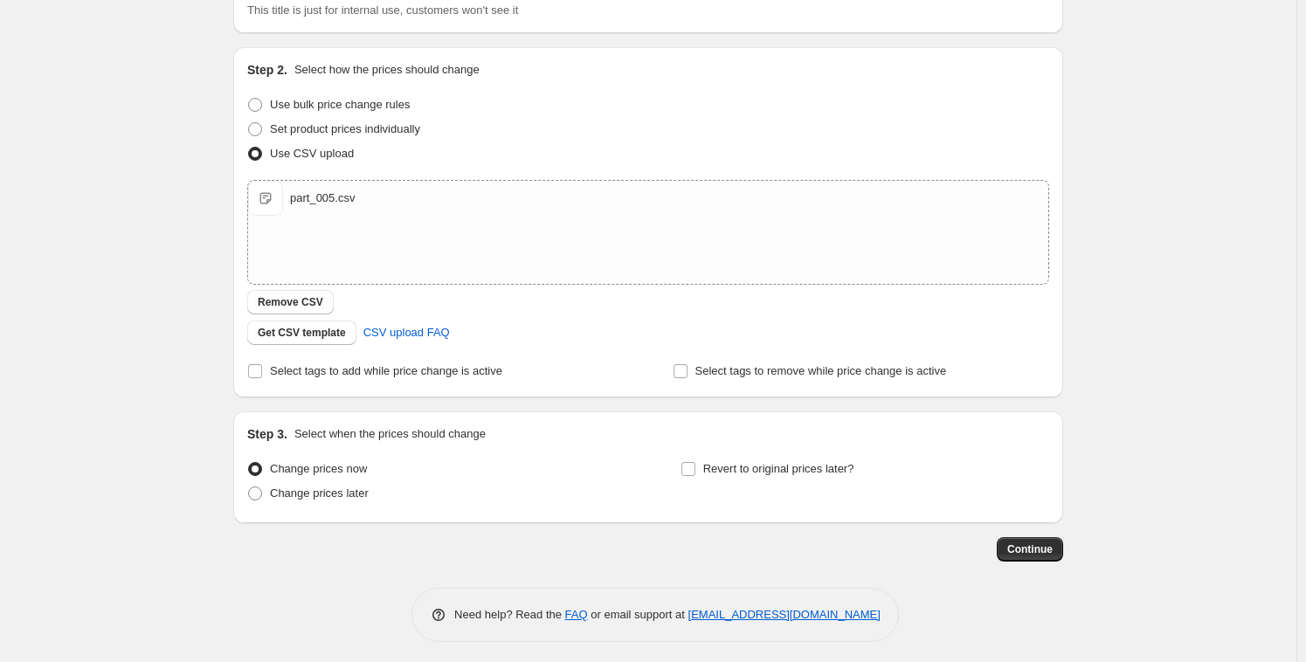
scroll to position [147, 0]
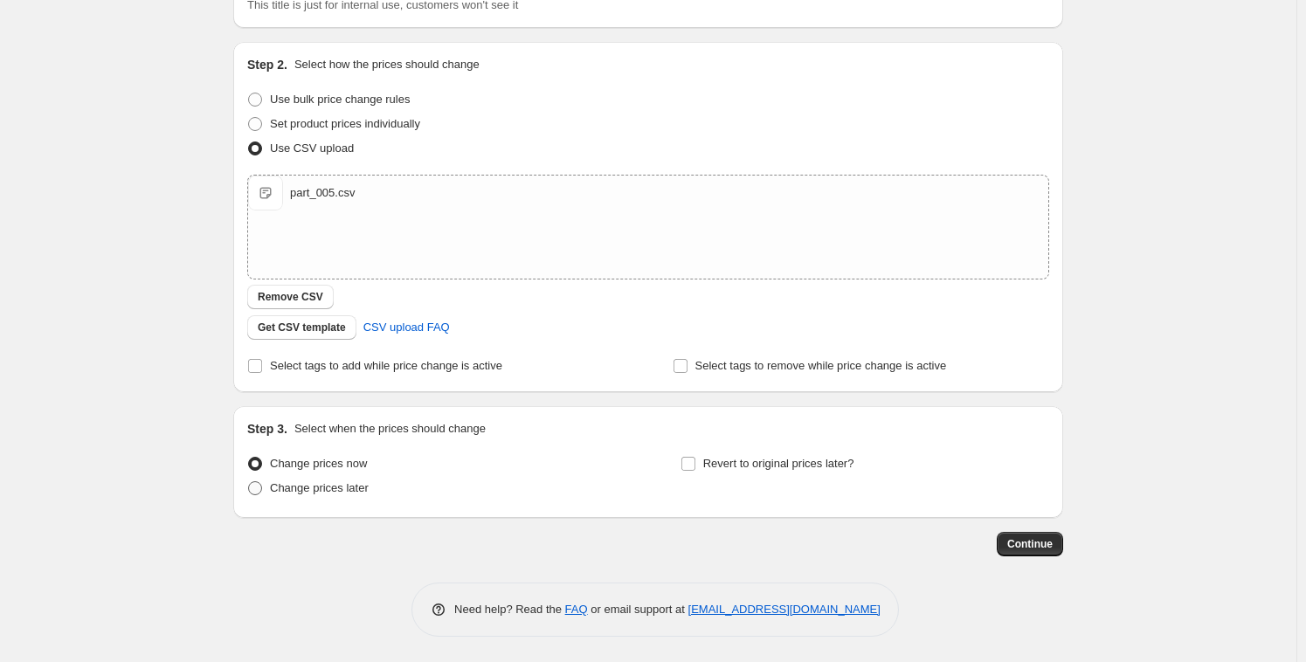
click at [362, 492] on span "Change prices later" at bounding box center [319, 487] width 99 height 13
click at [249, 482] on input "Change prices later" at bounding box center [248, 481] width 1 height 1
radio input "true"
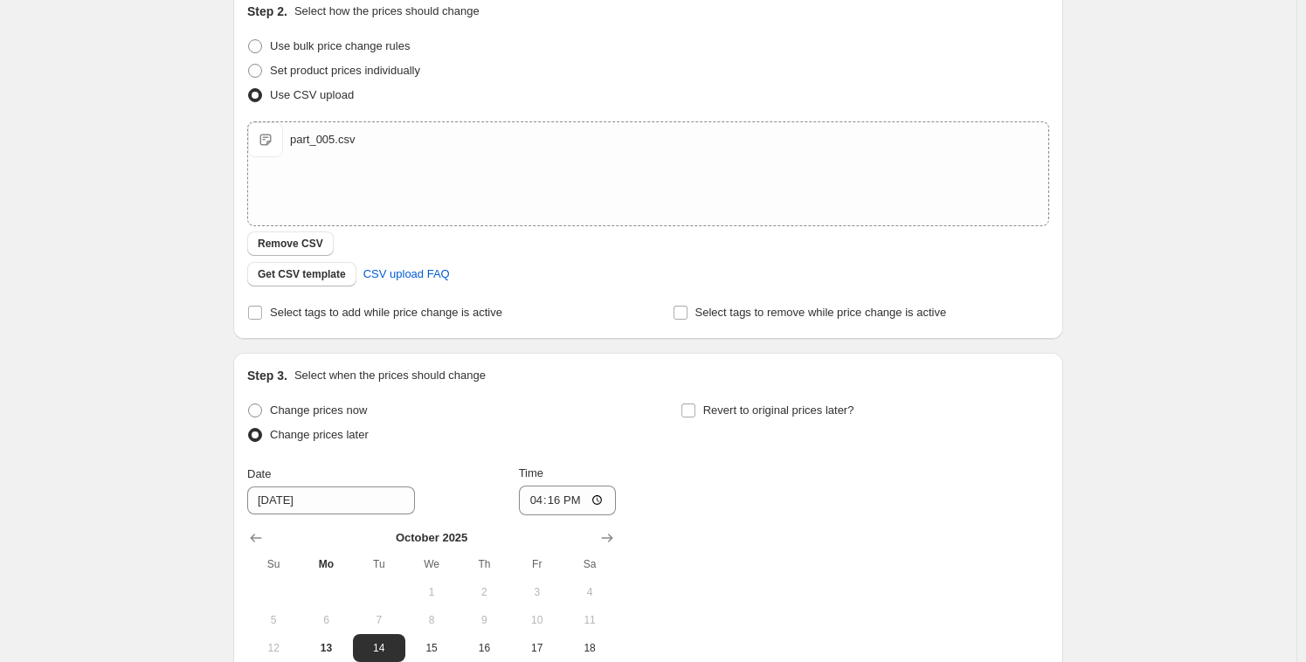
scroll to position [280, 0]
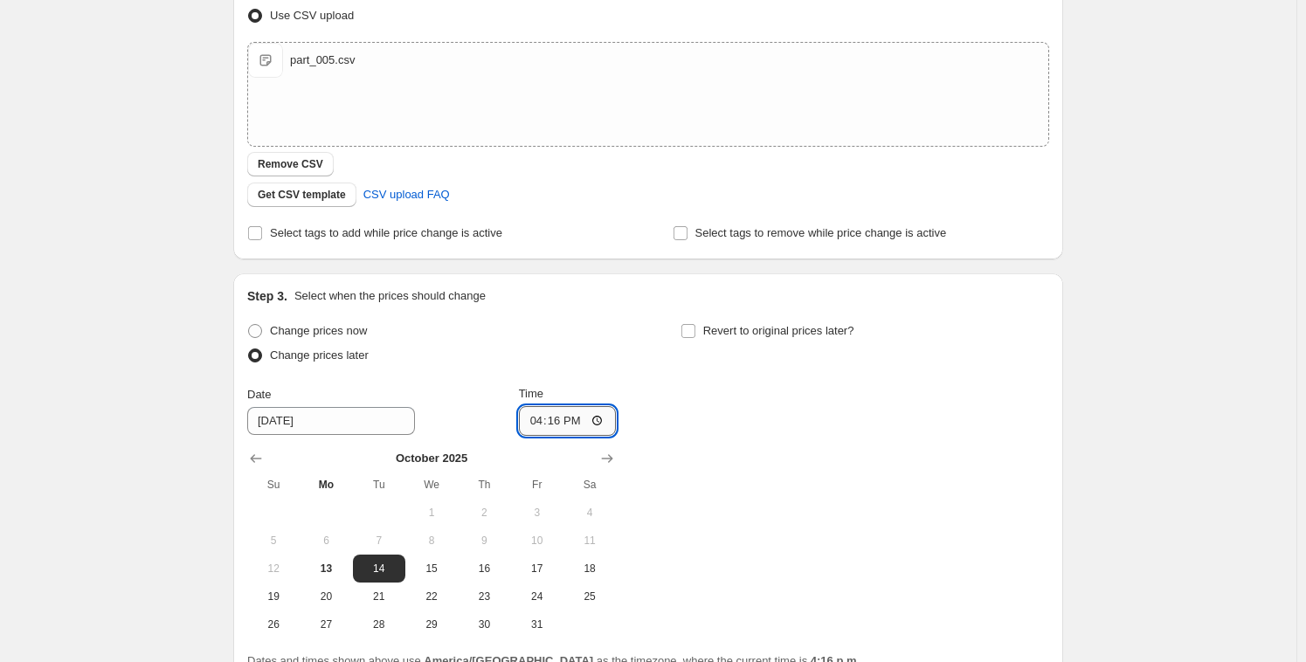
click at [530, 419] on input "16:16" at bounding box center [568, 421] width 98 height 30
click at [551, 418] on input "16:16" at bounding box center [568, 421] width 98 height 30
type input "16:28"
click at [335, 403] on div "Date [DATE]" at bounding box center [331, 410] width 168 height 49
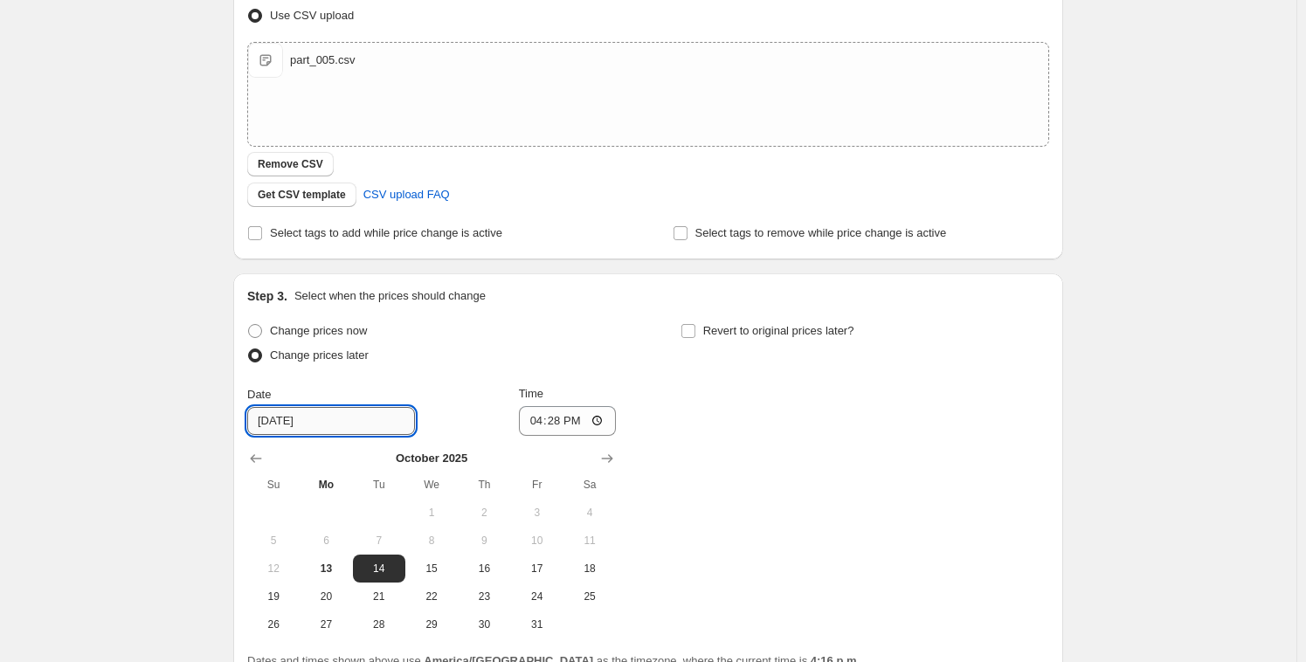
click at [332, 416] on input "[DATE]" at bounding box center [331, 421] width 168 height 28
click at [290, 418] on input "[DATE]" at bounding box center [331, 421] width 168 height 28
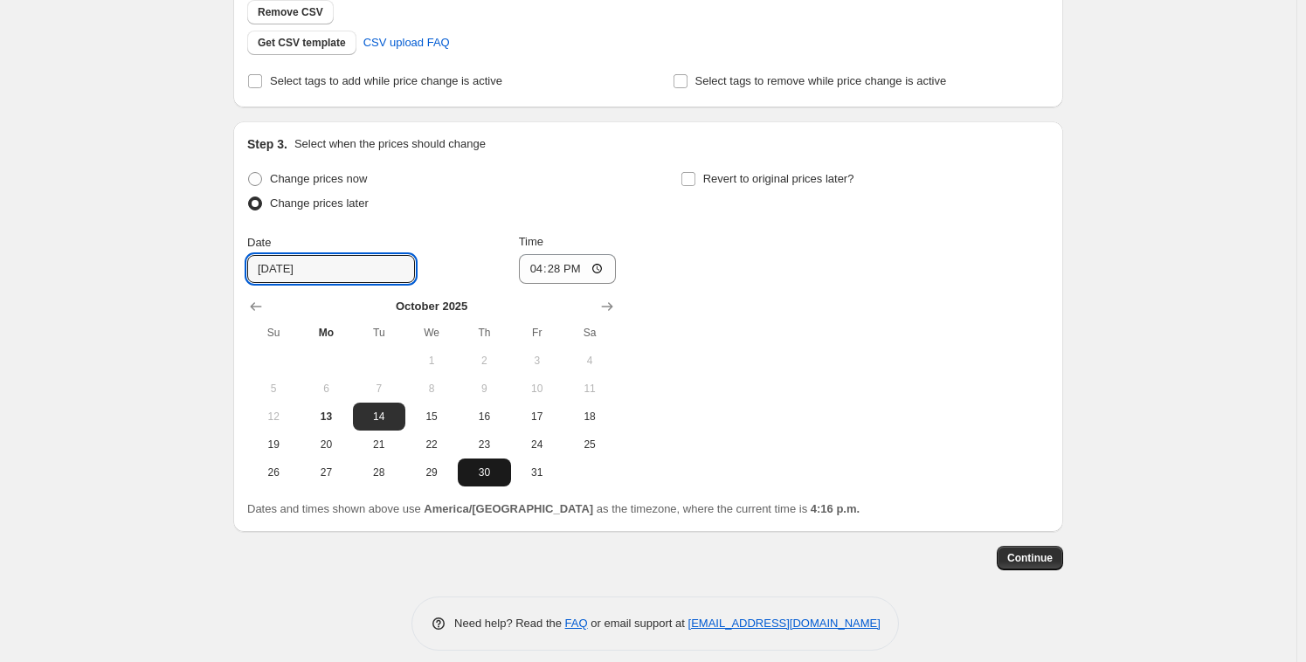
scroll to position [445, 0]
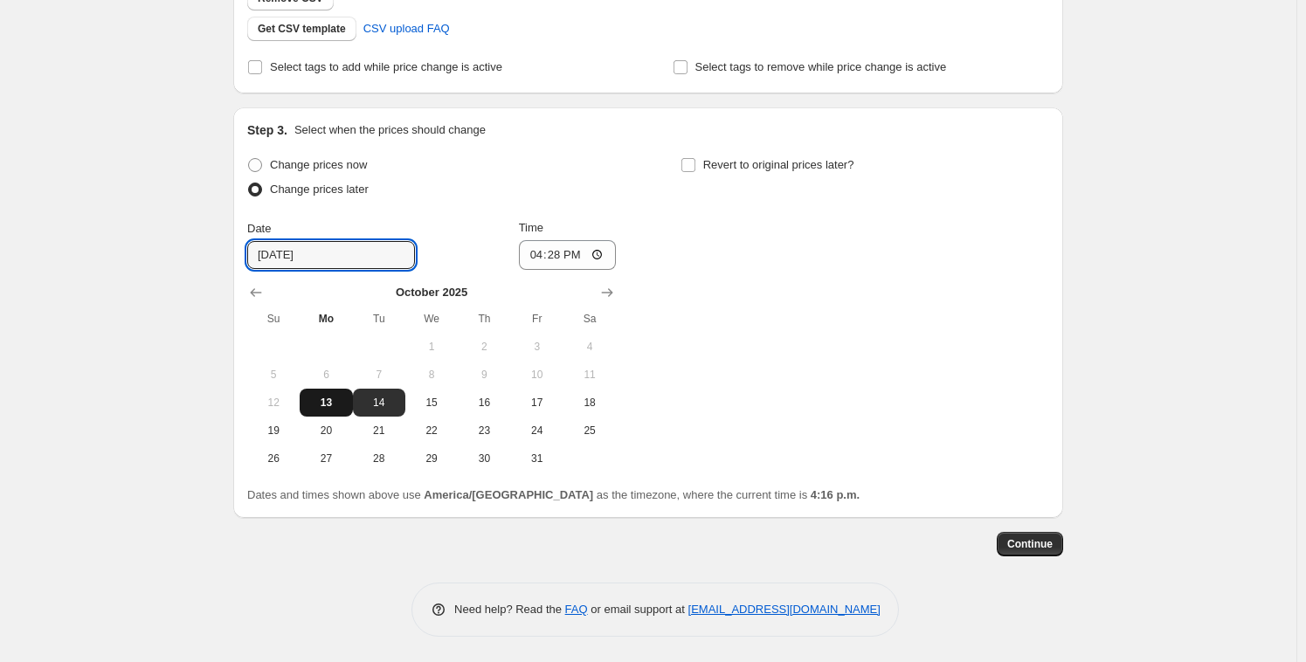
type input "[DATE]"
click at [324, 396] on span "13" at bounding box center [326, 403] width 38 height 14
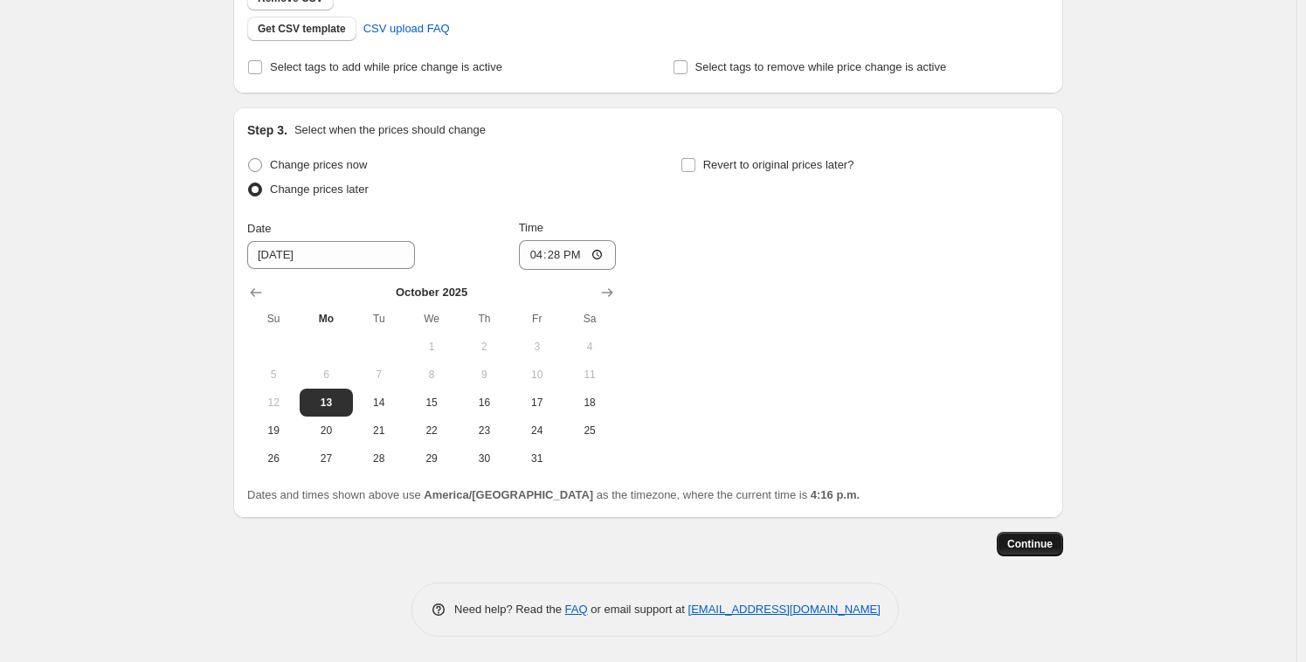
click at [1026, 544] on span "Continue" at bounding box center [1029, 544] width 45 height 14
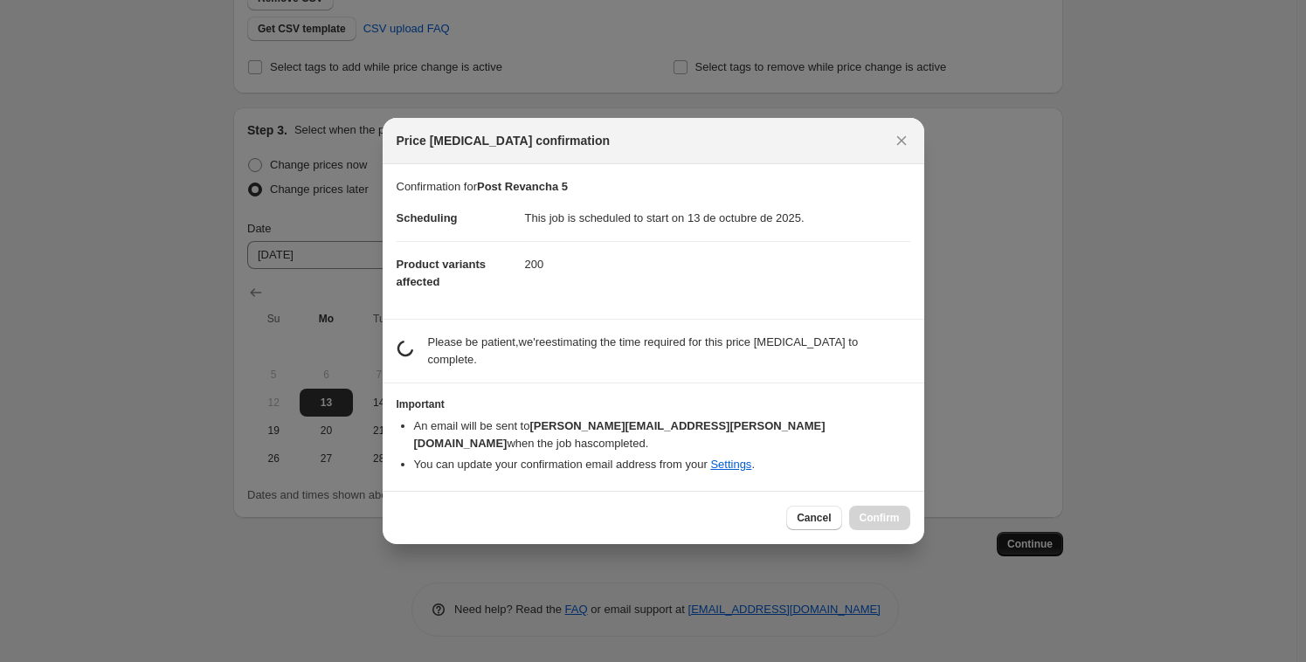
scroll to position [0, 0]
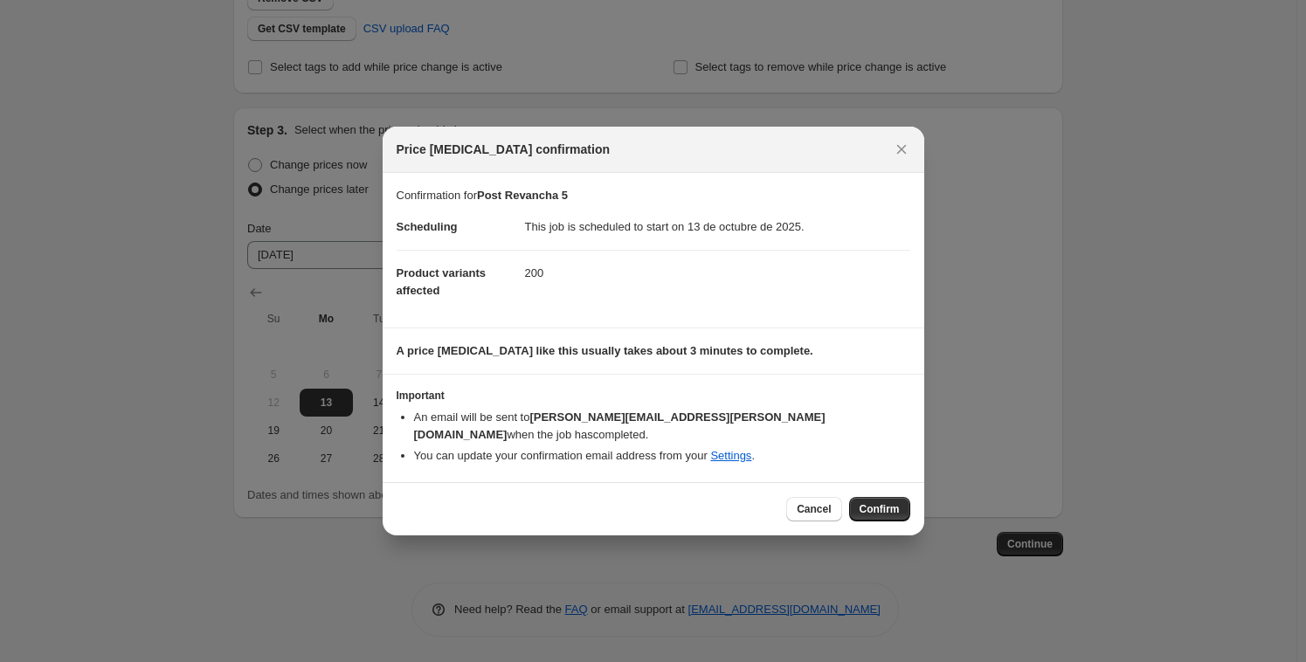
click at [880, 497] on button "Confirm" at bounding box center [879, 509] width 61 height 24
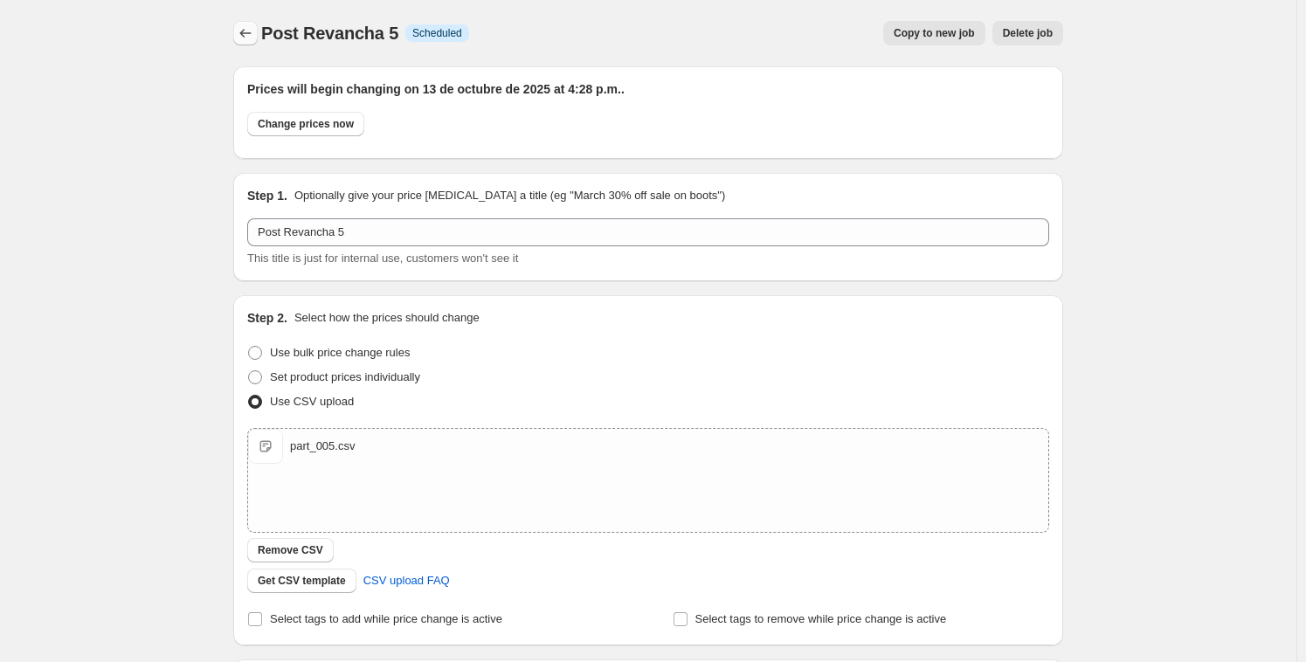
click at [253, 36] on icon "Price change jobs" at bounding box center [245, 32] width 17 height 17
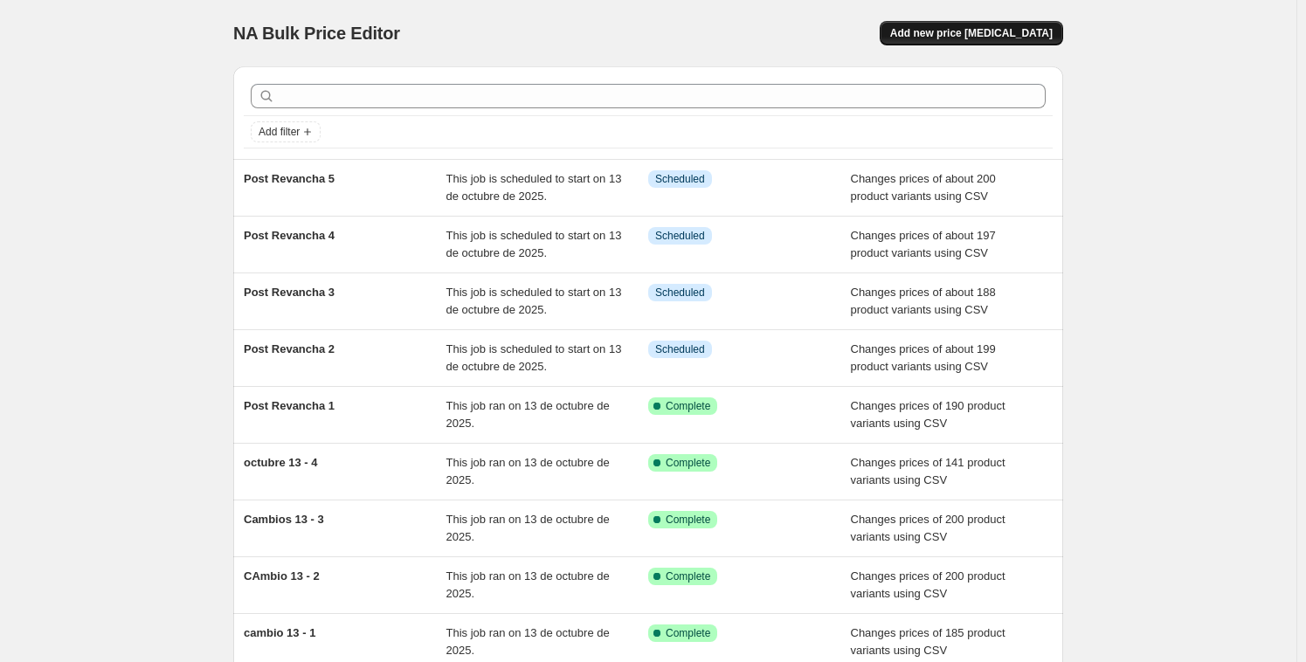
click at [1013, 24] on button "Add new price [MEDICAL_DATA]" at bounding box center [971, 33] width 183 height 24
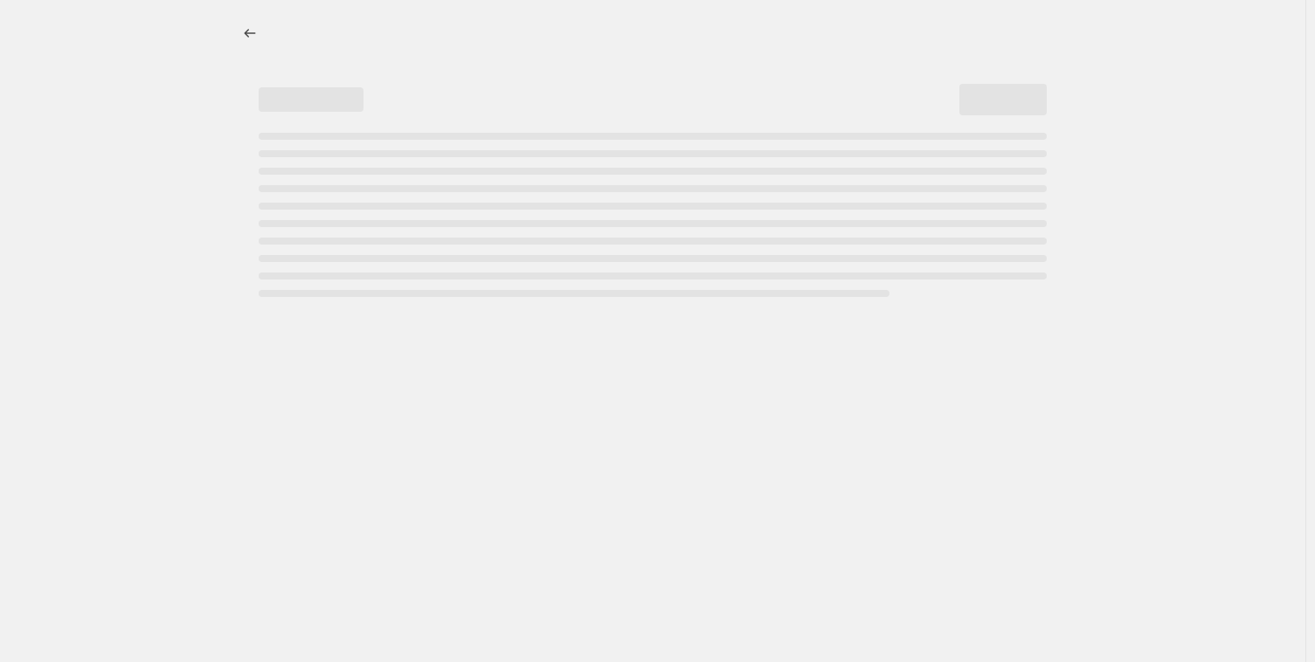
select select "percentage"
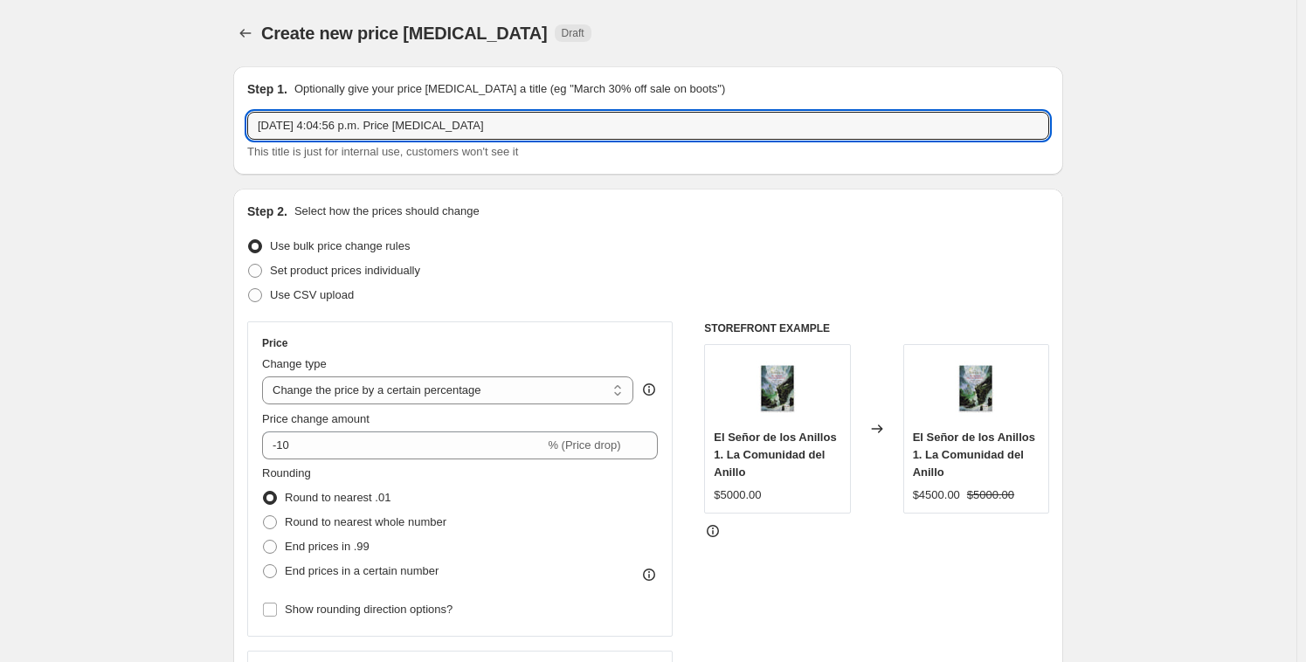
drag, startPoint x: 514, startPoint y: 125, endPoint x: -10, endPoint y: 69, distance: 527.1
click at [0, 69] on html "Home Settings Plans Skip to content Create new price [MEDICAL_DATA]. This page …" at bounding box center [653, 331] width 1306 height 662
click at [508, 115] on input "[DATE] 4:04:56 p.m. Price [MEDICAL_DATA]" at bounding box center [648, 126] width 802 height 28
drag, startPoint x: 515, startPoint y: 123, endPoint x: 100, endPoint y: 93, distance: 416.9
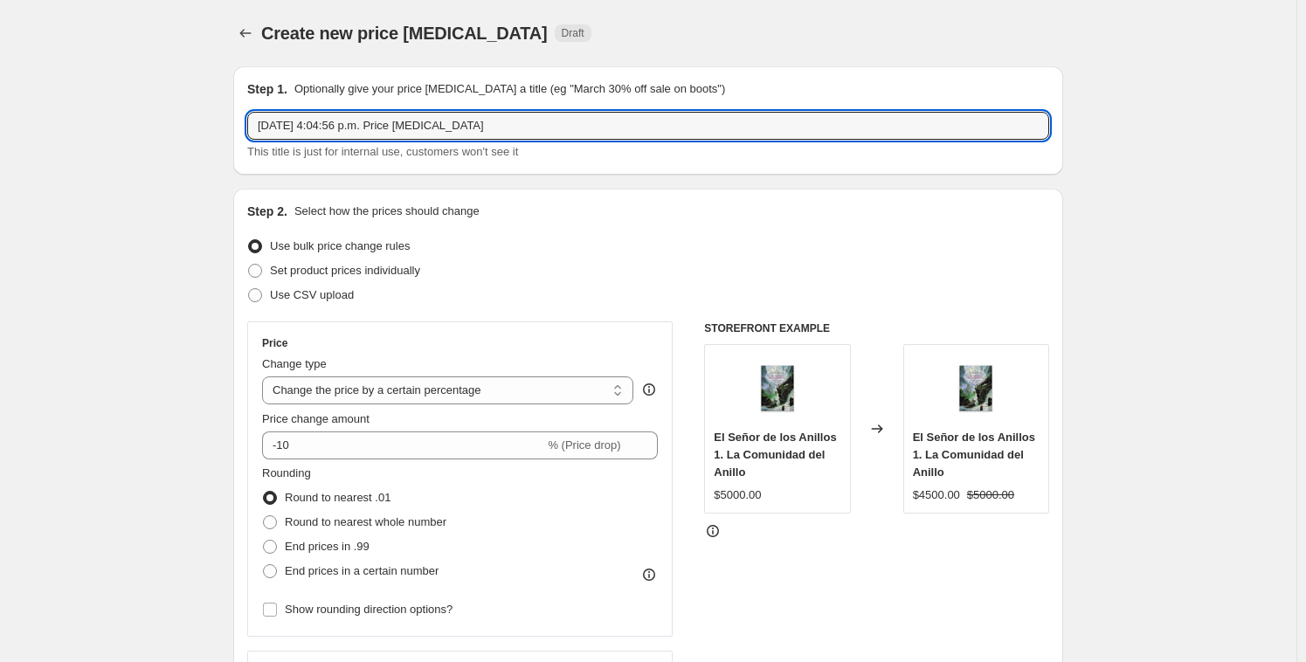
paste input "Post Revancha 1 Info Partially complete"
drag, startPoint x: 343, startPoint y: 123, endPoint x: 603, endPoint y: 135, distance: 259.7
click at [601, 135] on input "Post Revancha 1 Info Partially complete" at bounding box center [648, 126] width 802 height 28
type input "Post Revancha 31"
click at [307, 296] on span "Use CSV upload" at bounding box center [312, 294] width 84 height 13
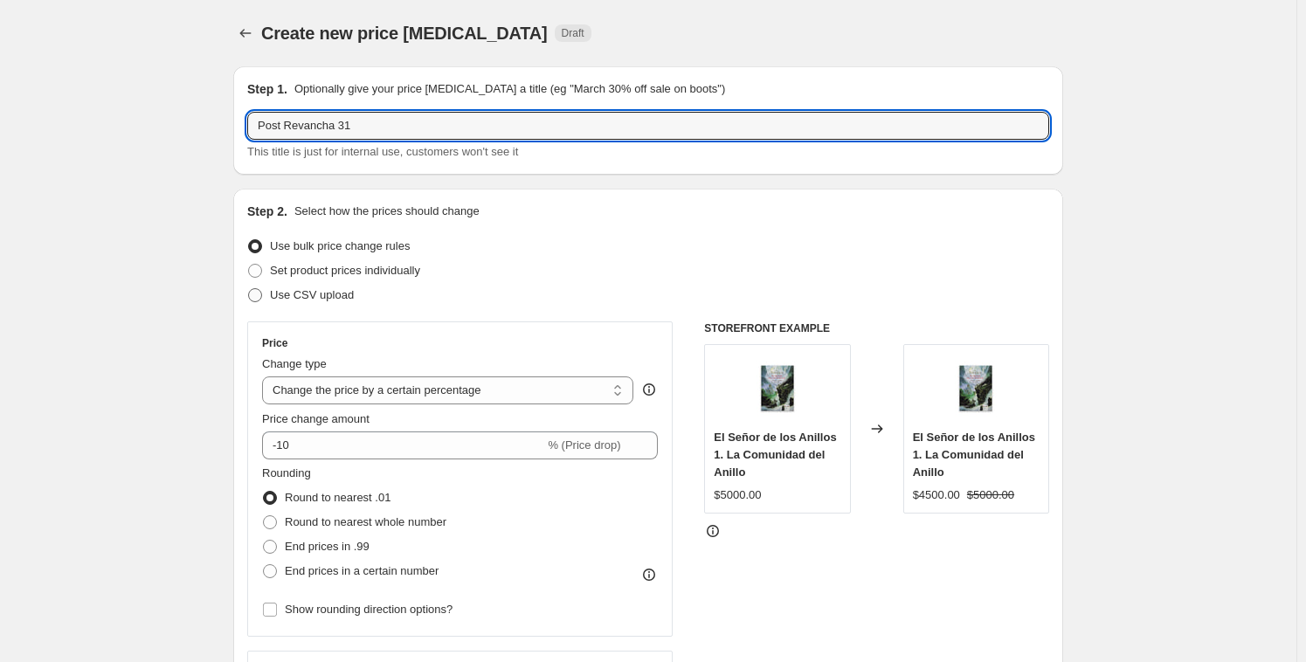
click at [249, 289] on input "Use CSV upload" at bounding box center [248, 288] width 1 height 1
radio input "true"
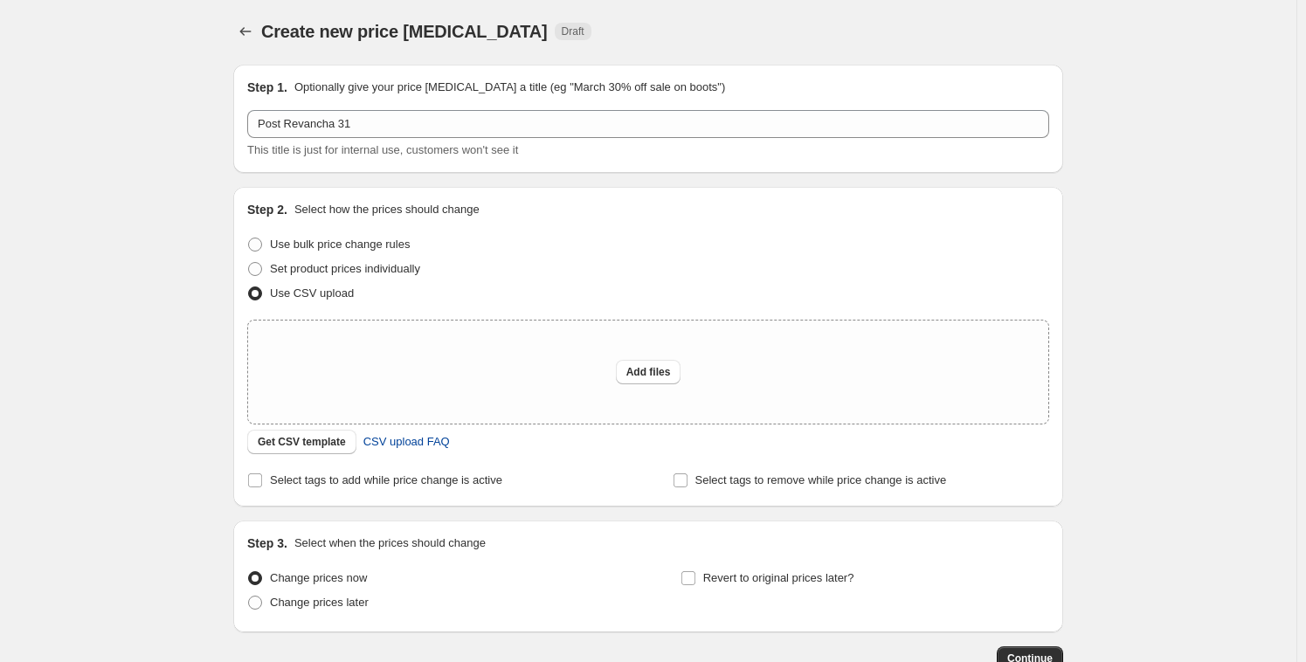
scroll to position [116, 0]
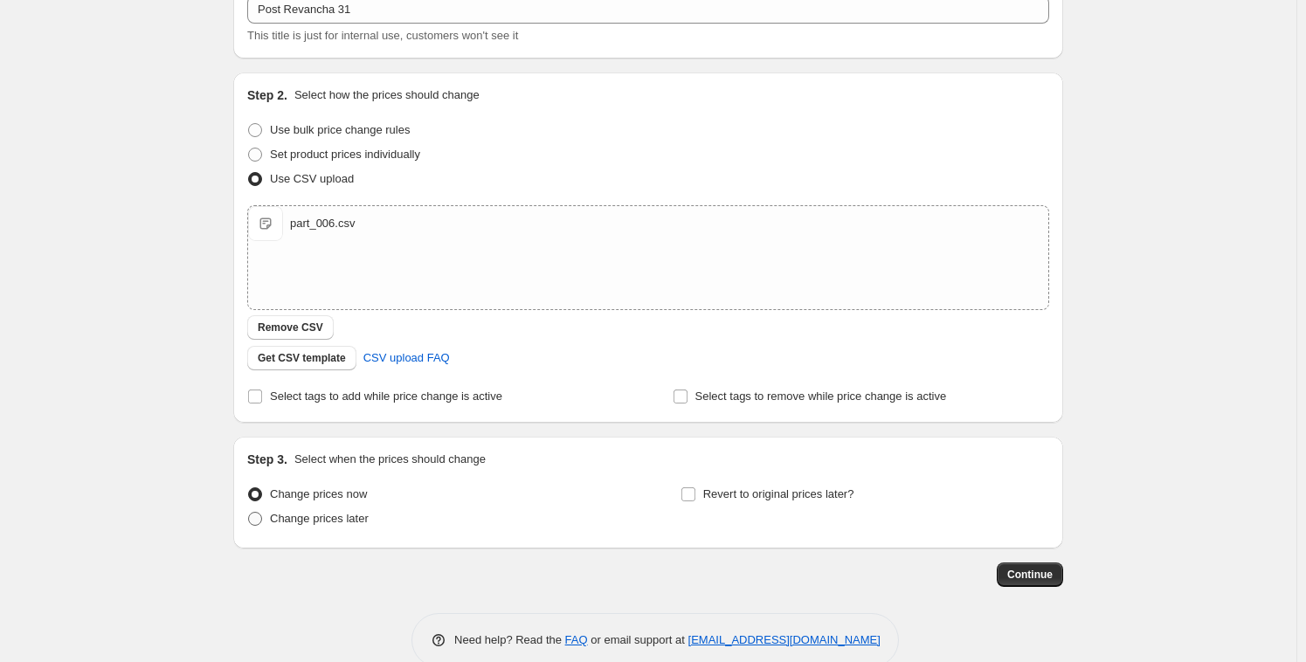
drag, startPoint x: 361, startPoint y: 518, endPoint x: 370, endPoint y: 513, distance: 10.9
click at [363, 514] on span "Change prices later" at bounding box center [319, 518] width 99 height 13
click at [249, 513] on input "Change prices later" at bounding box center [248, 512] width 1 height 1
radio input "true"
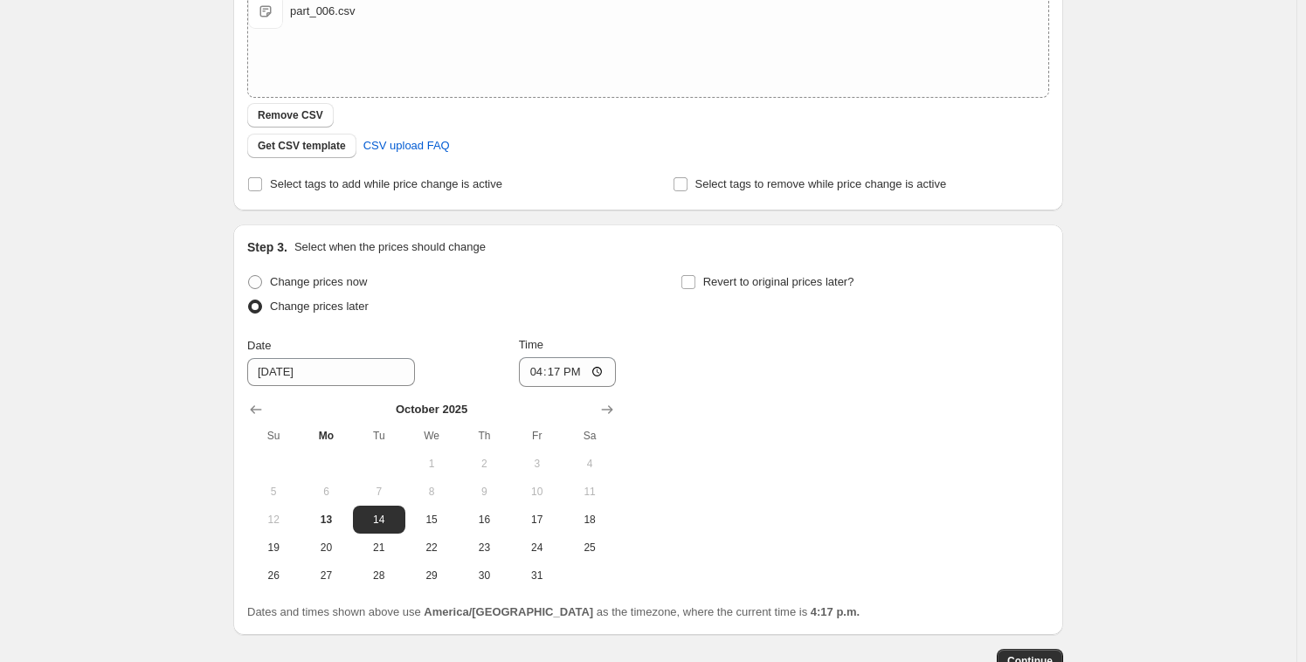
scroll to position [332, 0]
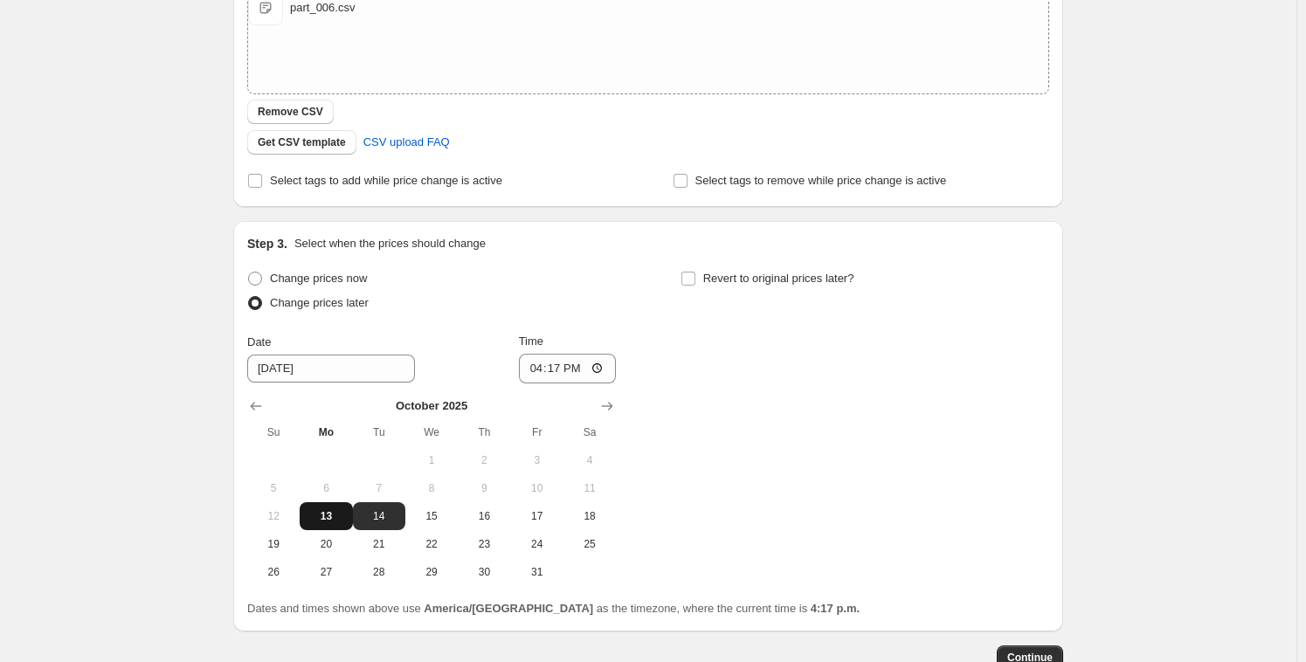
click at [330, 520] on span "13" at bounding box center [326, 516] width 38 height 14
type input "[DATE]"
click at [554, 369] on input "16:17" at bounding box center [568, 369] width 98 height 30
click at [549, 369] on input "16:17" at bounding box center [568, 369] width 98 height 30
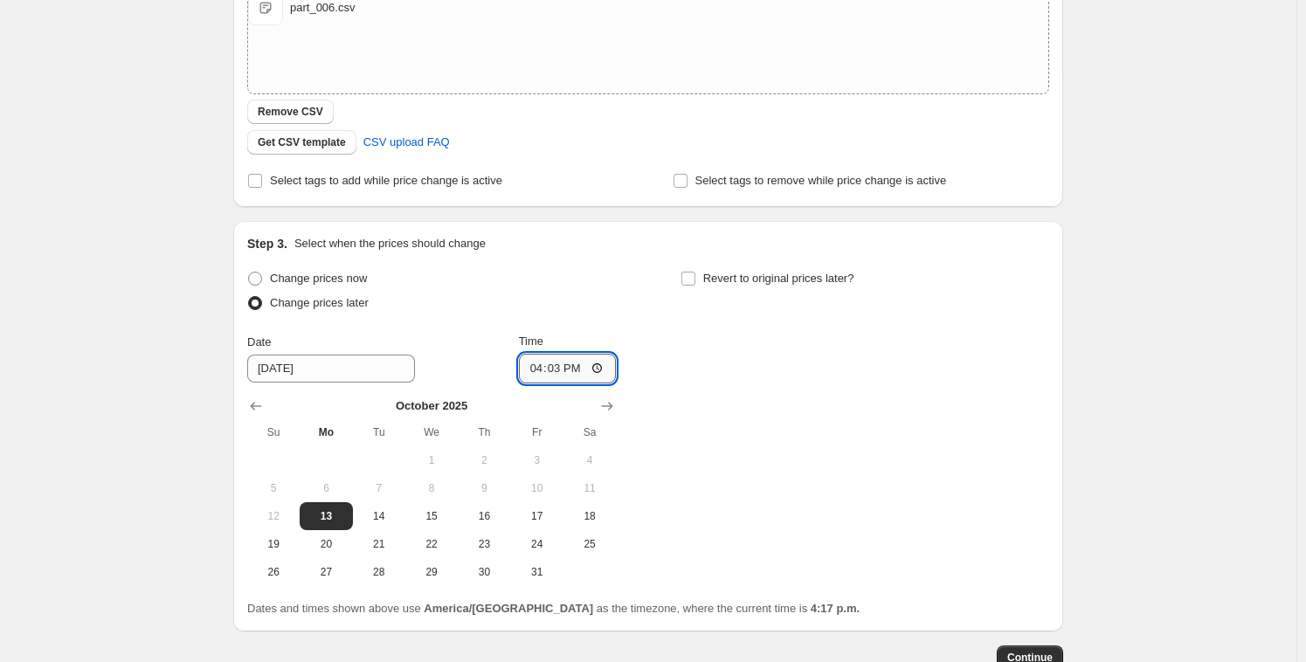
type input "16:34"
click at [749, 388] on div "Change prices now Change prices later Date [DATE] Time 16:34 [DATE] Su Mo Tu We…" at bounding box center [648, 426] width 802 height 320
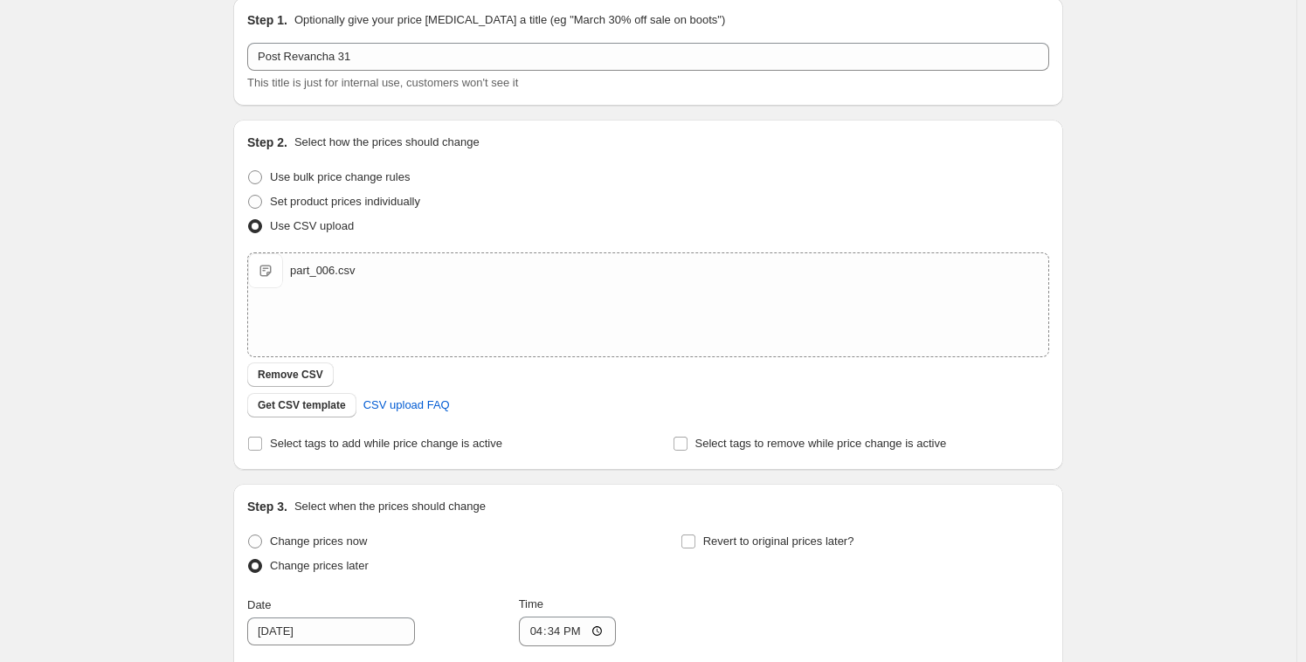
scroll to position [0, 0]
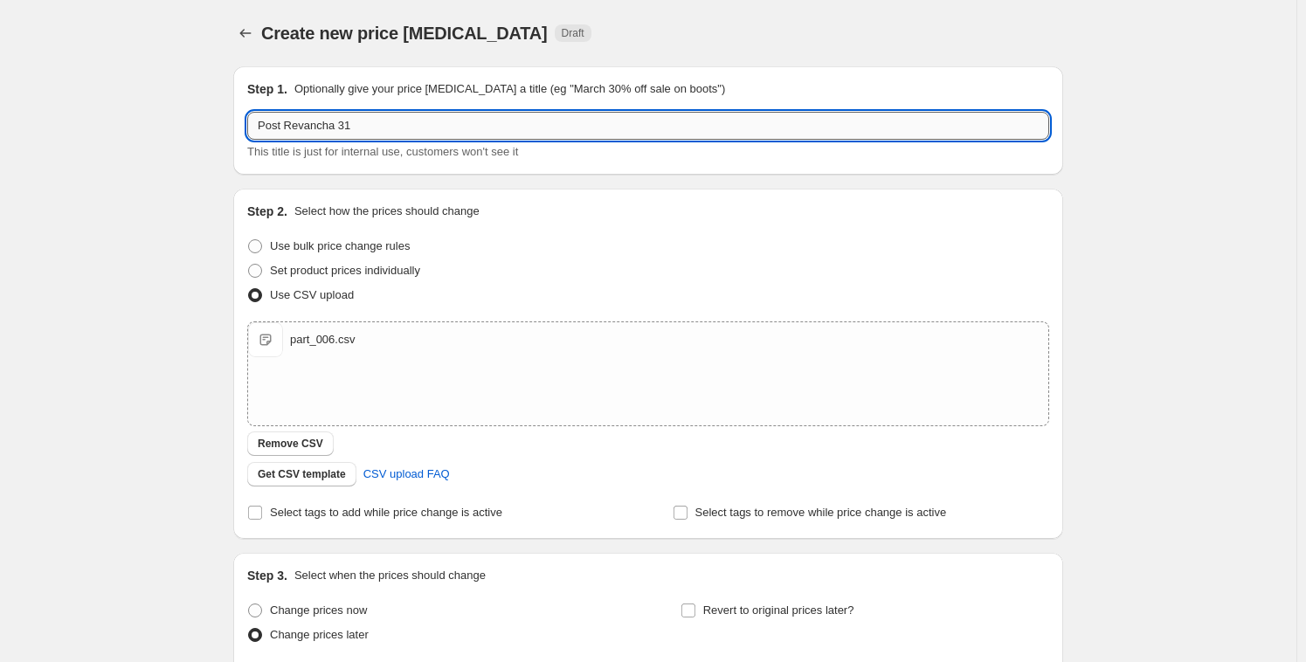
click at [363, 132] on input "Post Revancha 31" at bounding box center [648, 126] width 802 height 28
drag, startPoint x: 369, startPoint y: 128, endPoint x: 345, endPoint y: 126, distance: 24.5
click at [345, 126] on input "Post Revancha 31" at bounding box center [648, 126] width 802 height 28
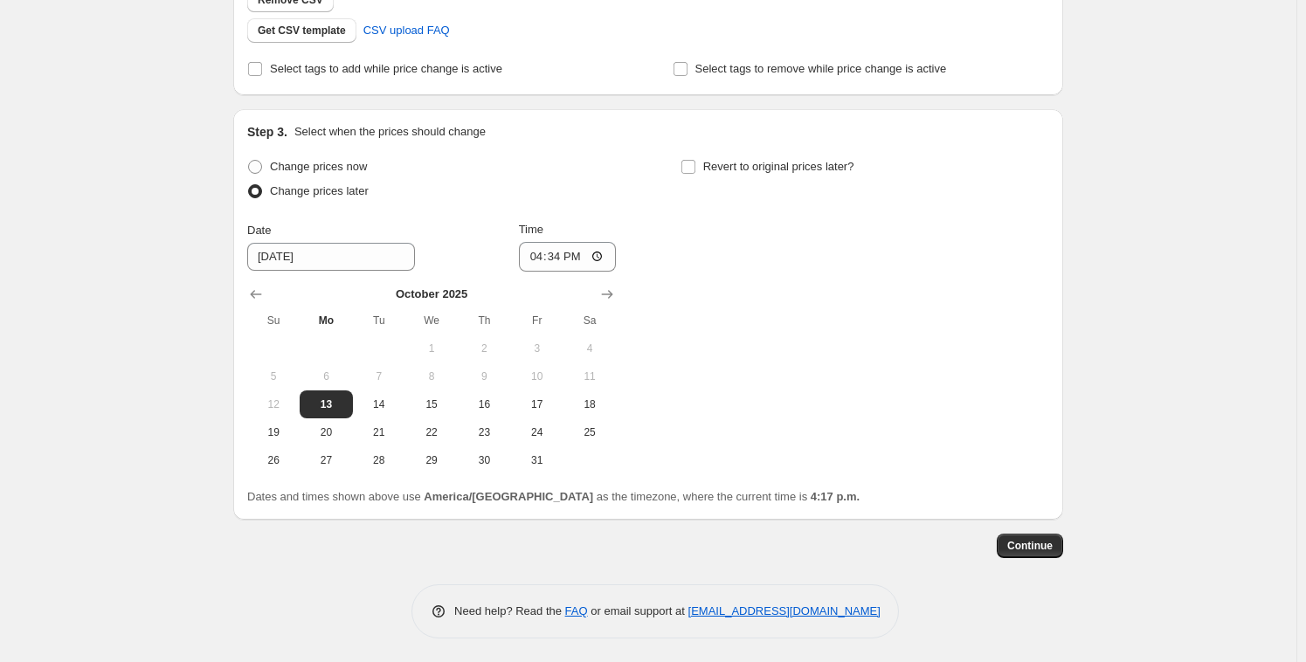
scroll to position [445, 0]
type input "Post Revancha 6"
click at [1040, 547] on span "Continue" at bounding box center [1029, 544] width 45 height 14
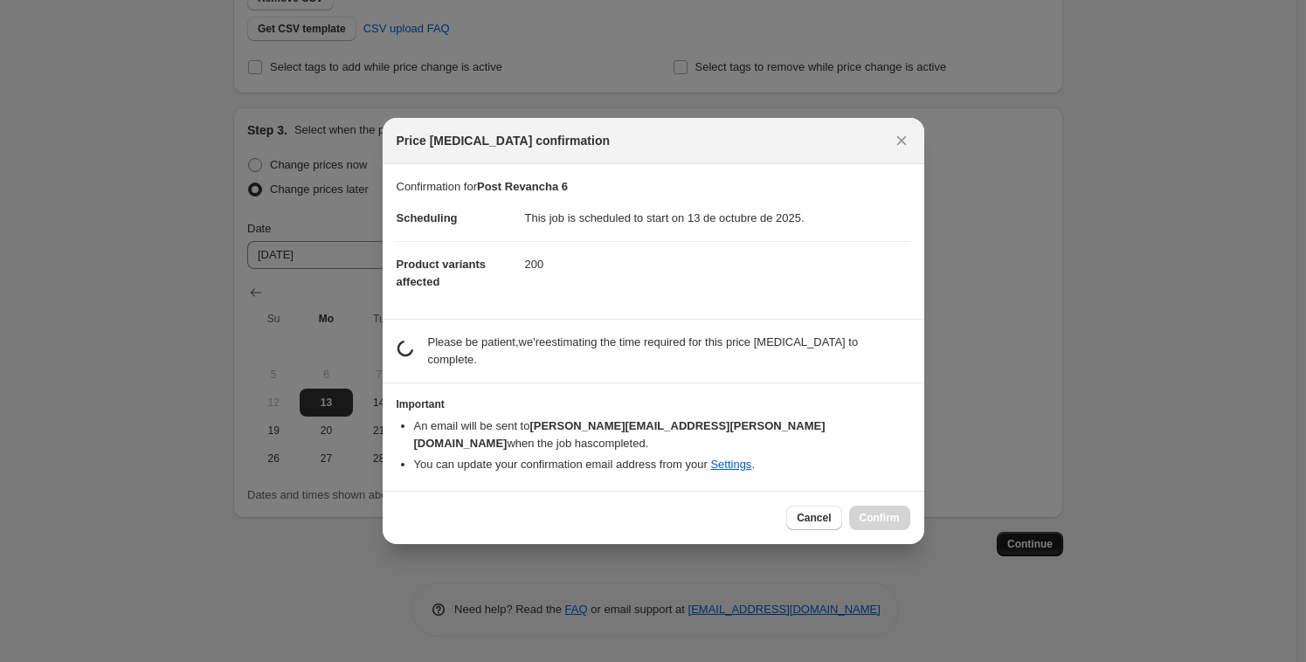
scroll to position [0, 0]
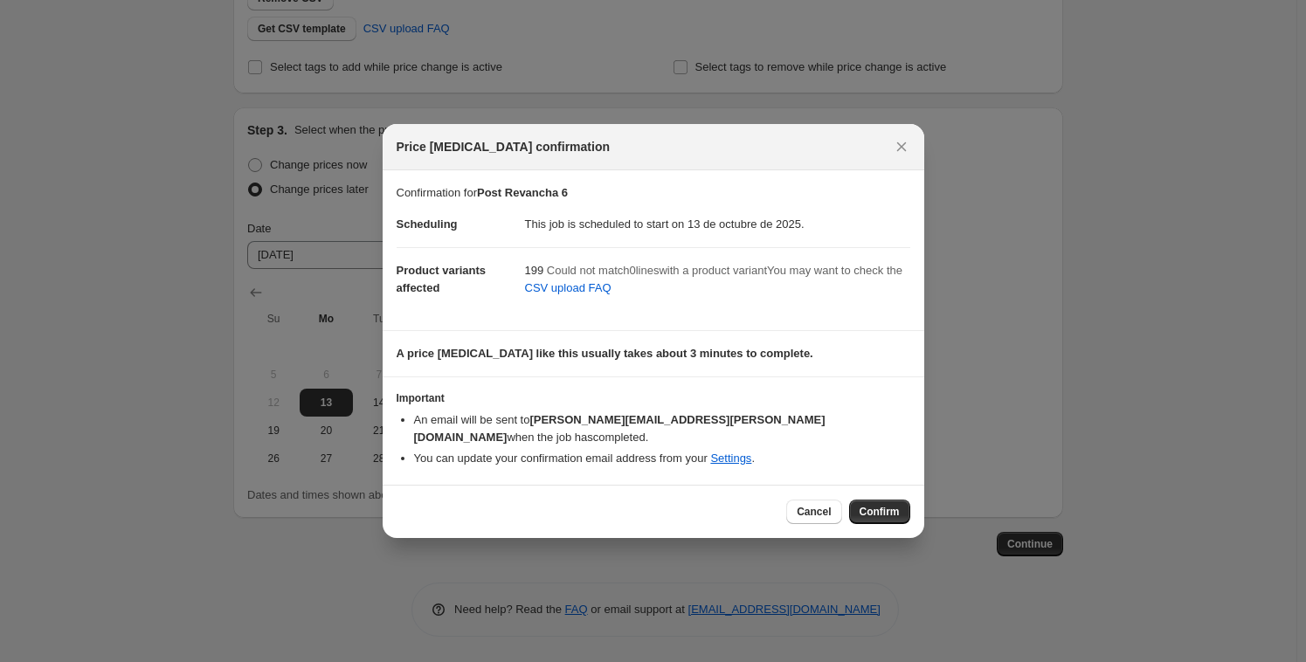
click at [890, 511] on button "Confirm" at bounding box center [879, 512] width 61 height 24
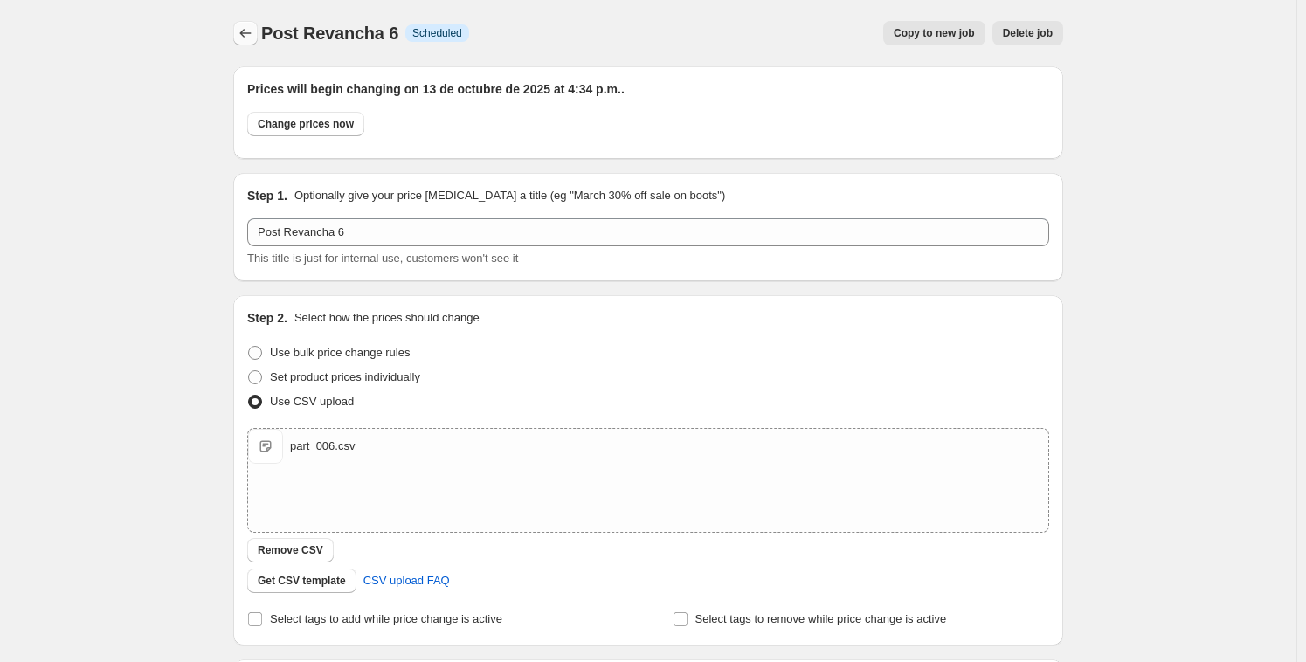
click at [251, 32] on icon "Price change jobs" at bounding box center [245, 32] width 17 height 17
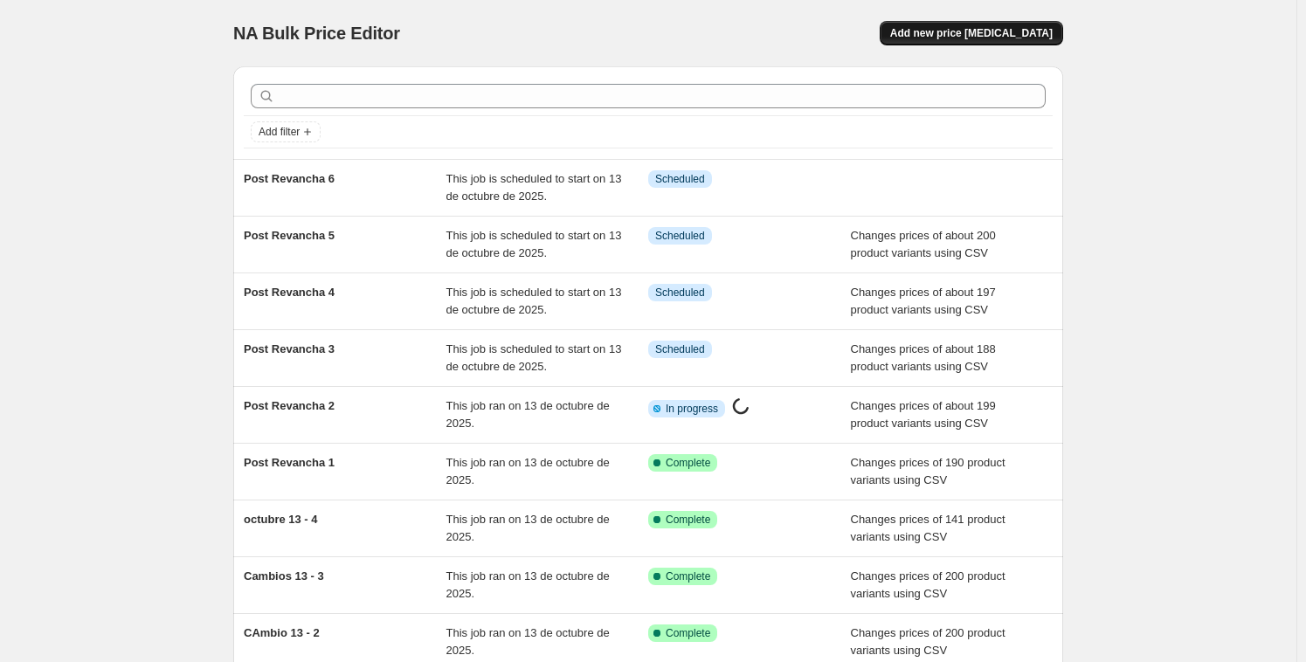
click at [974, 34] on span "Add new price [MEDICAL_DATA]" at bounding box center [971, 33] width 162 height 14
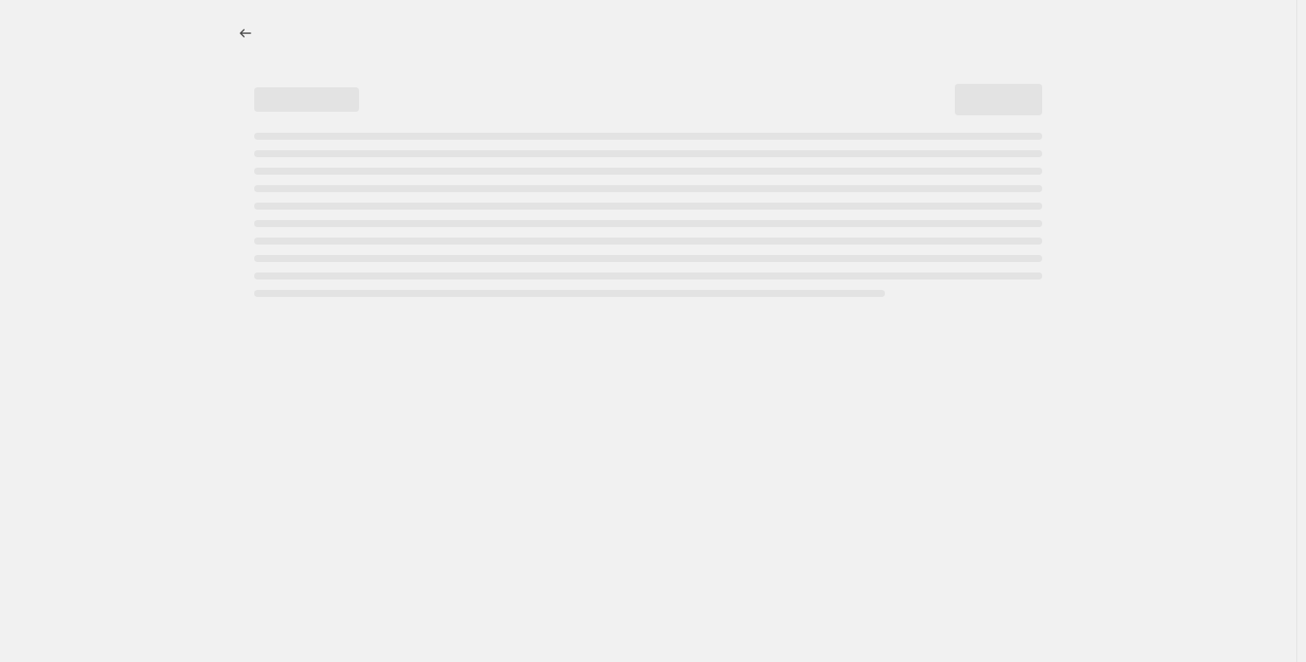
select select "percentage"
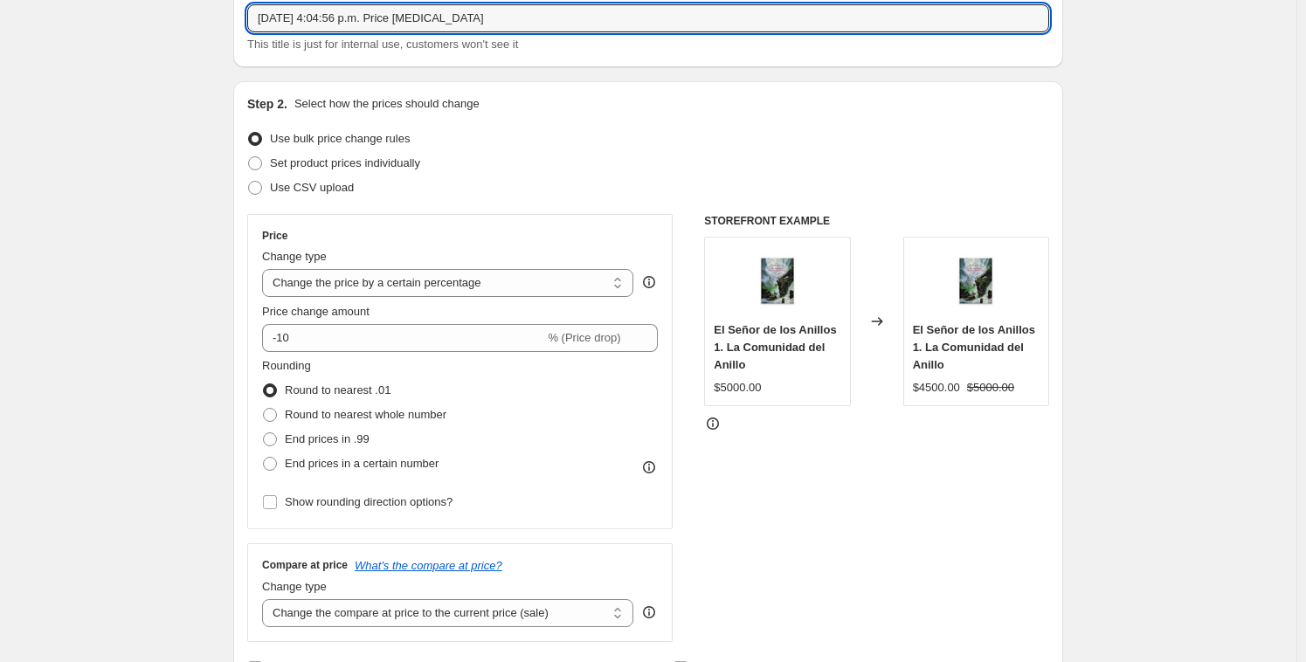
drag, startPoint x: 524, startPoint y: 24, endPoint x: 224, endPoint y: 9, distance: 300.0
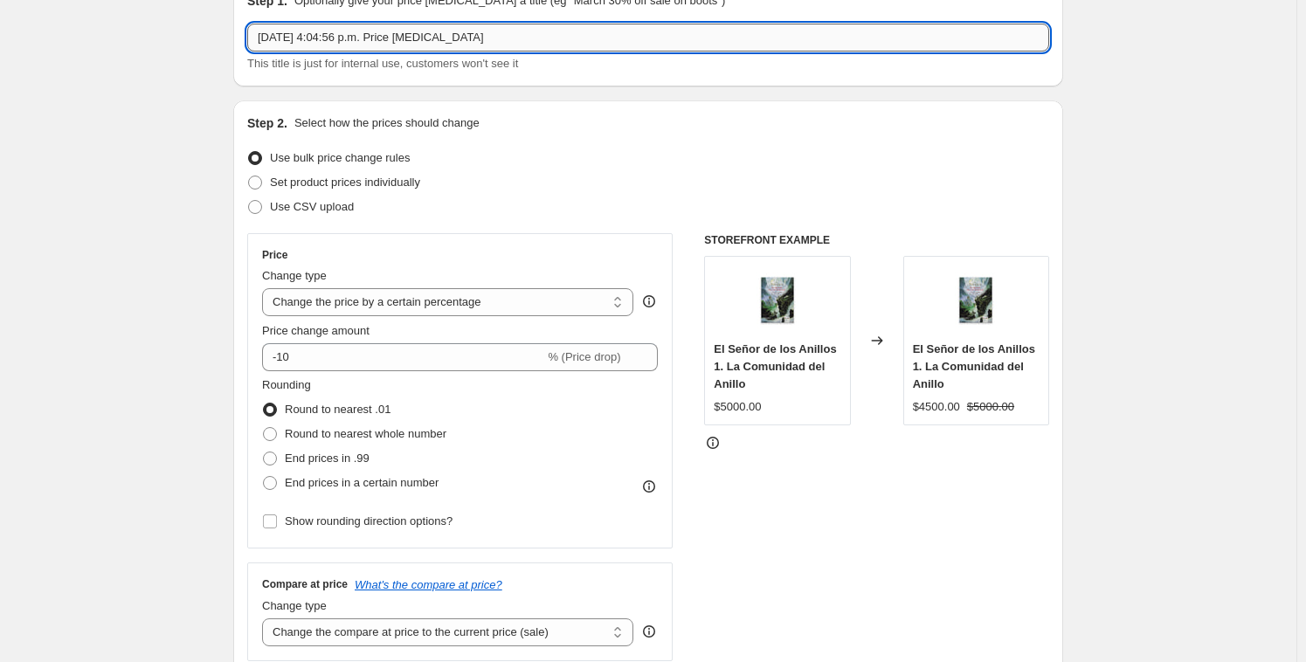
paste input "Post Revancha 1 Info Partially complete"
drag, startPoint x: 346, startPoint y: 33, endPoint x: 570, endPoint y: 38, distance: 223.7
click at [571, 39] on input "Post Revancha 1 Info Partially complete" at bounding box center [648, 38] width 802 height 28
type input "Post Revancha 7"
click at [270, 200] on label "Use CSV upload" at bounding box center [300, 207] width 107 height 24
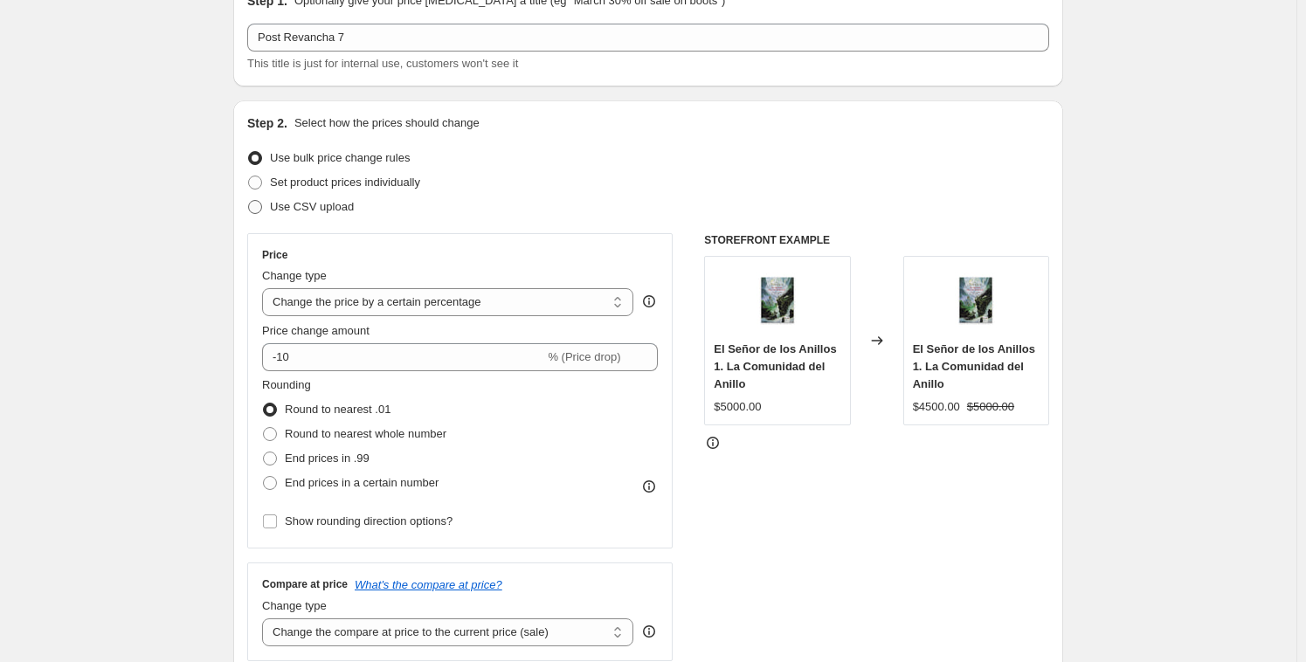
click at [259, 202] on span at bounding box center [255, 207] width 14 height 14
click at [249, 201] on input "Use CSV upload" at bounding box center [248, 200] width 1 height 1
radio input "true"
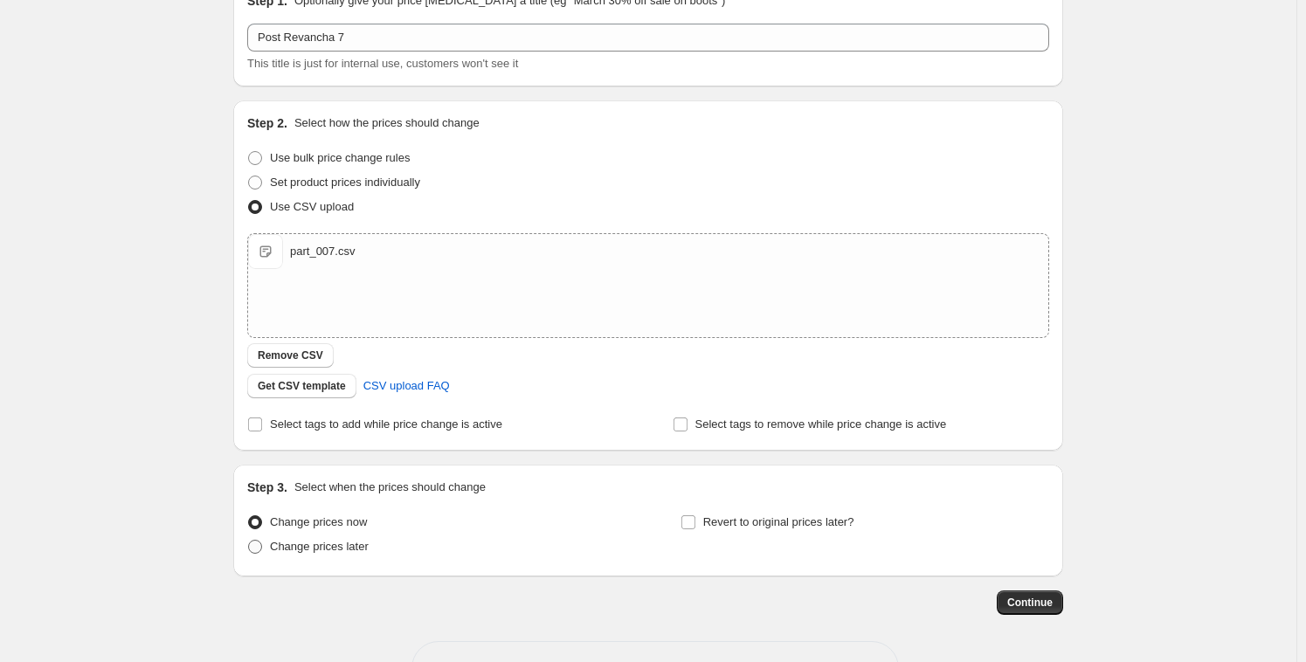
click at [345, 544] on span "Change prices later" at bounding box center [319, 546] width 99 height 13
click at [249, 541] on input "Change prices later" at bounding box center [248, 540] width 1 height 1
radio input "true"
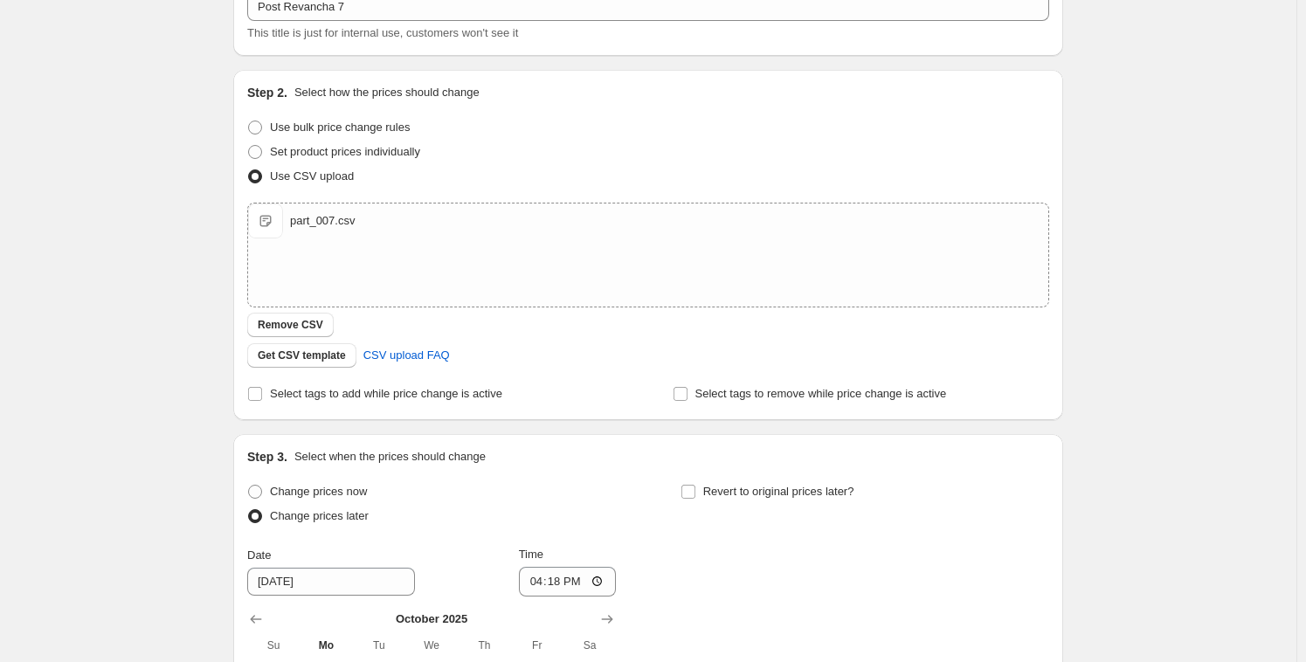
scroll to position [322, 0]
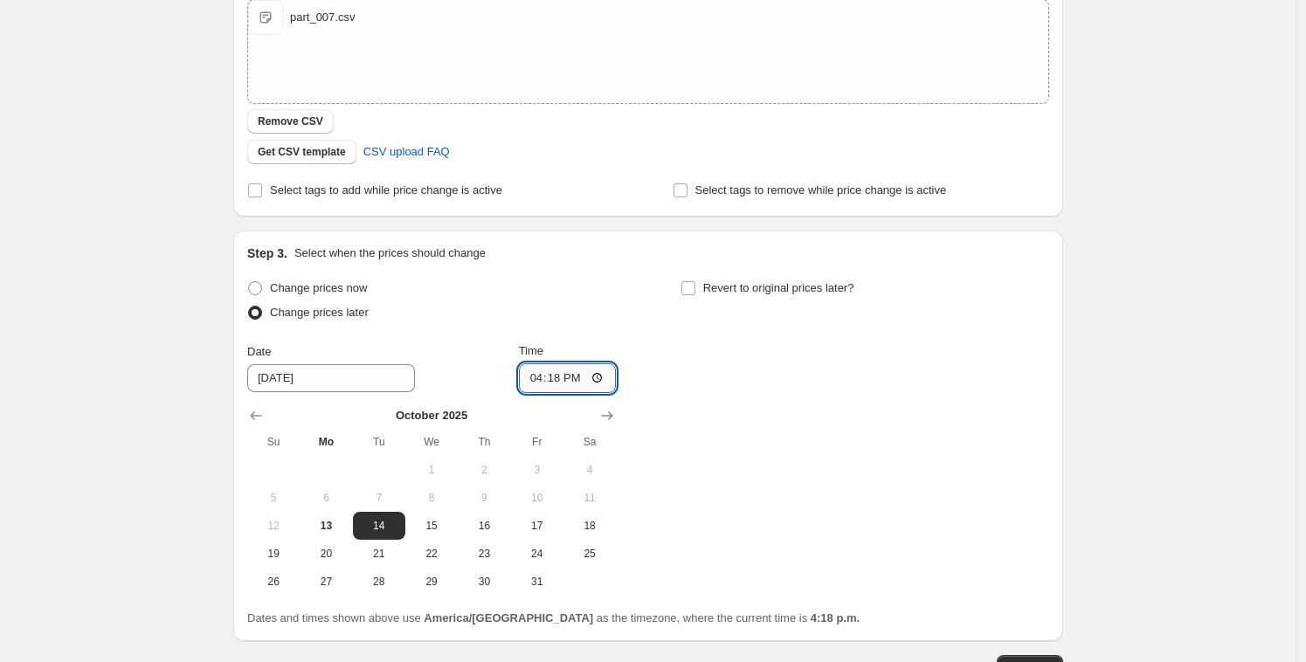
click at [553, 376] on input "16:18" at bounding box center [568, 378] width 98 height 30
type input "16:38"
drag, startPoint x: 844, startPoint y: 442, endPoint x: 583, endPoint y: 498, distance: 267.1
click at [844, 442] on div "Change prices now Change prices later Date [DATE] Time 16:38 [DATE] Su Mo Tu We…" at bounding box center [648, 436] width 802 height 320
click at [314, 528] on span "13" at bounding box center [326, 526] width 38 height 14
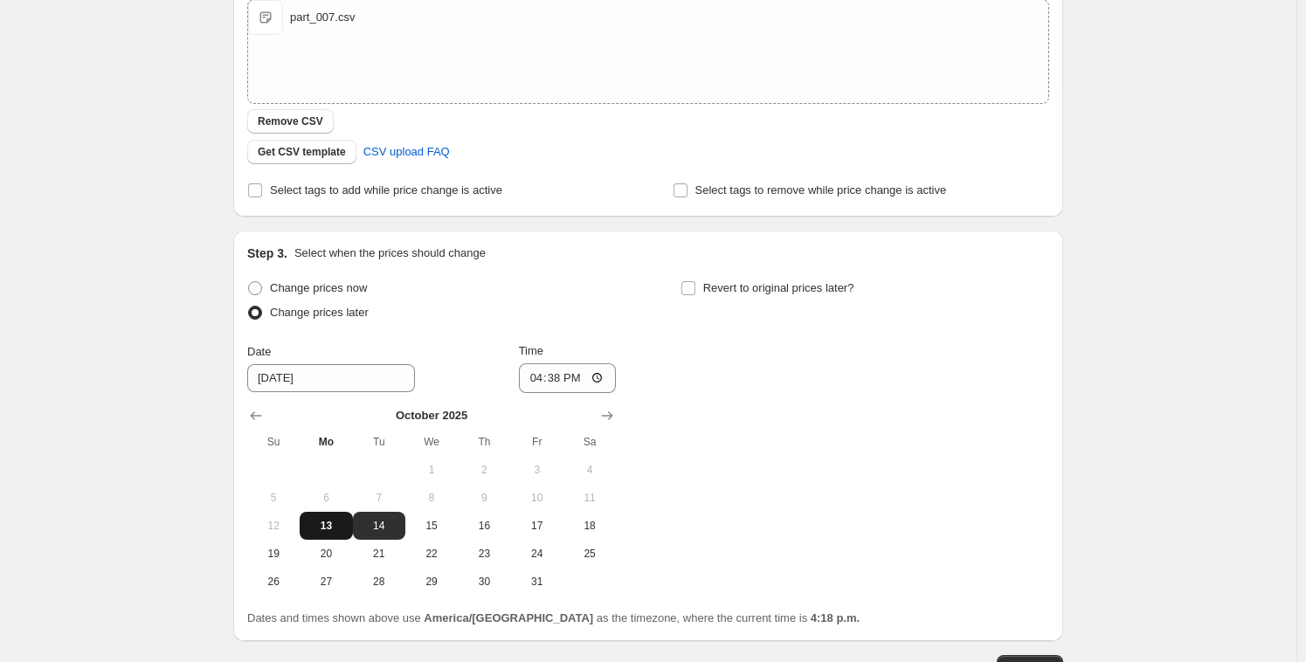
type input "[DATE]"
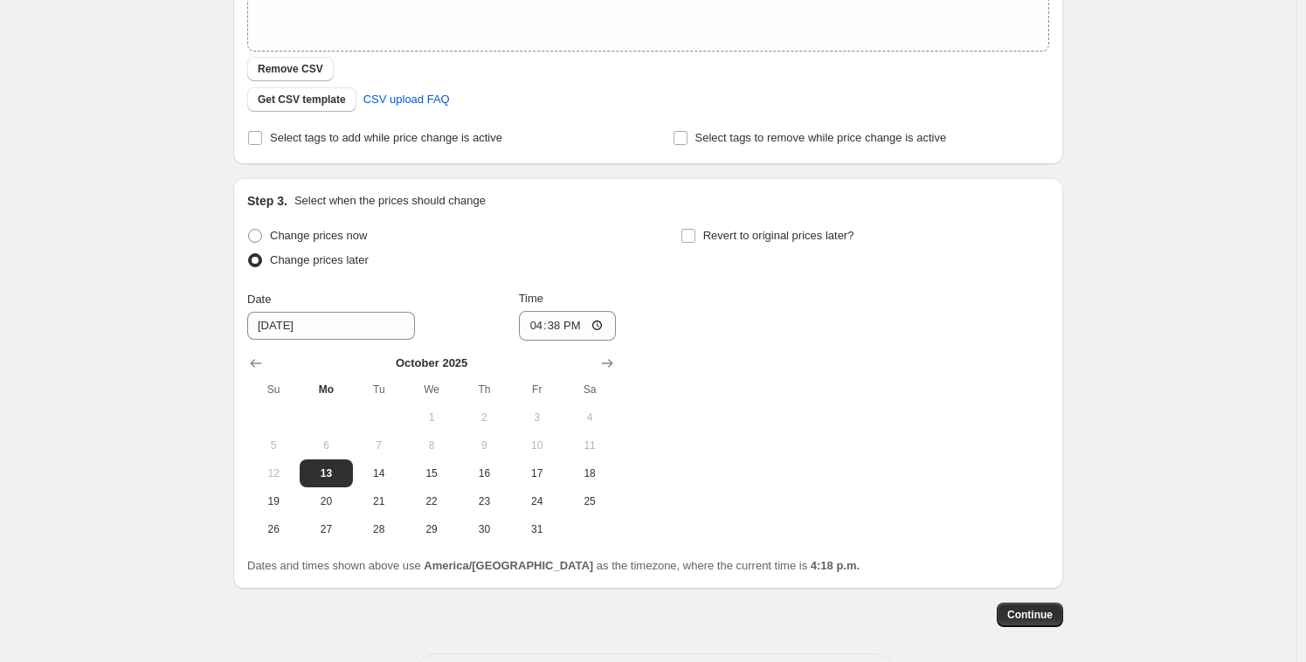
scroll to position [445, 0]
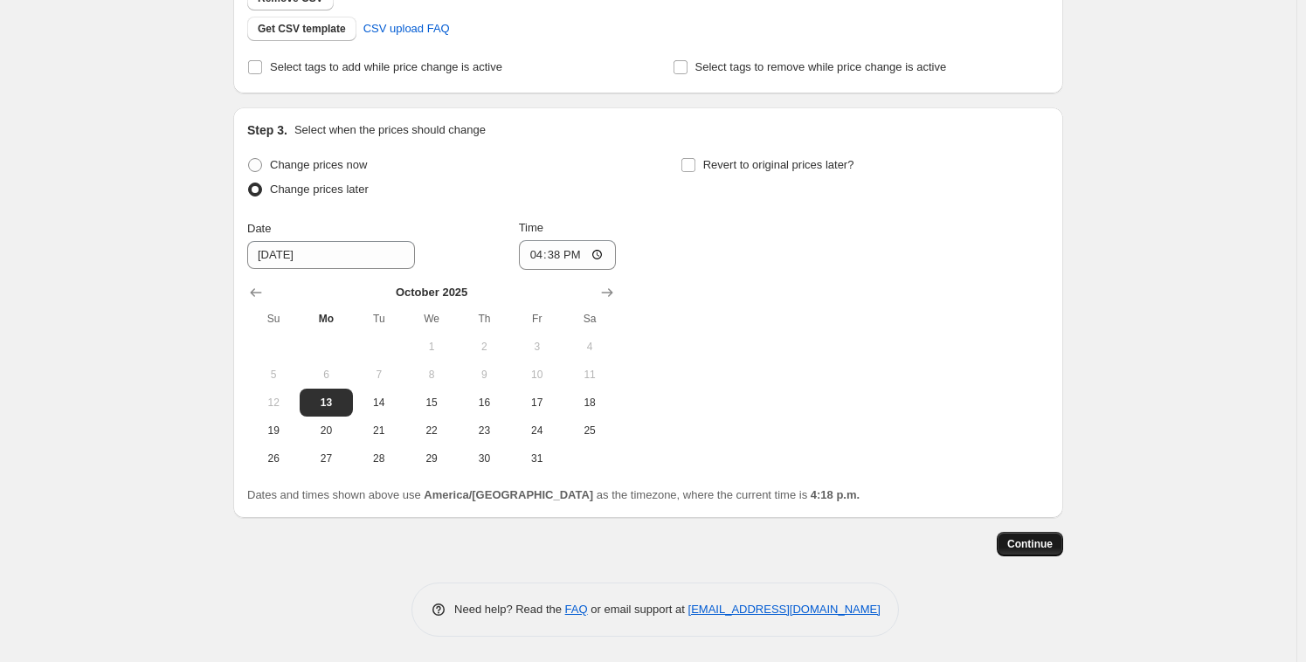
click at [1047, 541] on span "Continue" at bounding box center [1029, 544] width 45 height 14
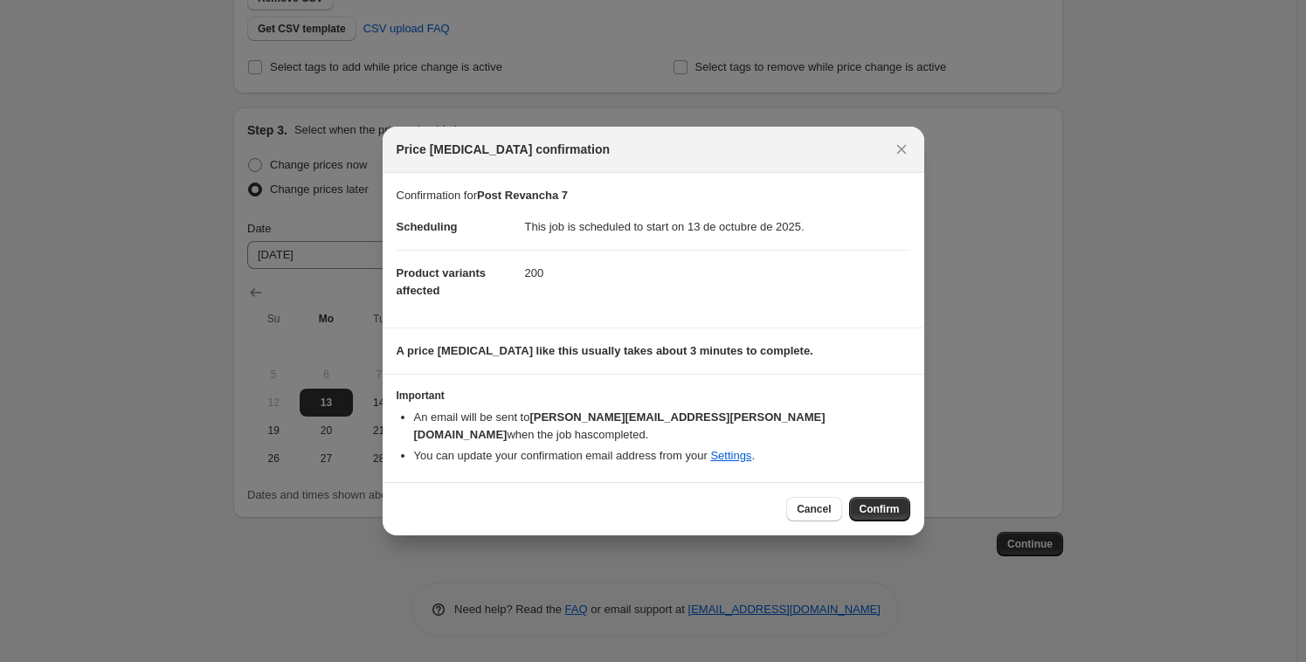
click at [880, 502] on span "Confirm" at bounding box center [880, 509] width 40 height 14
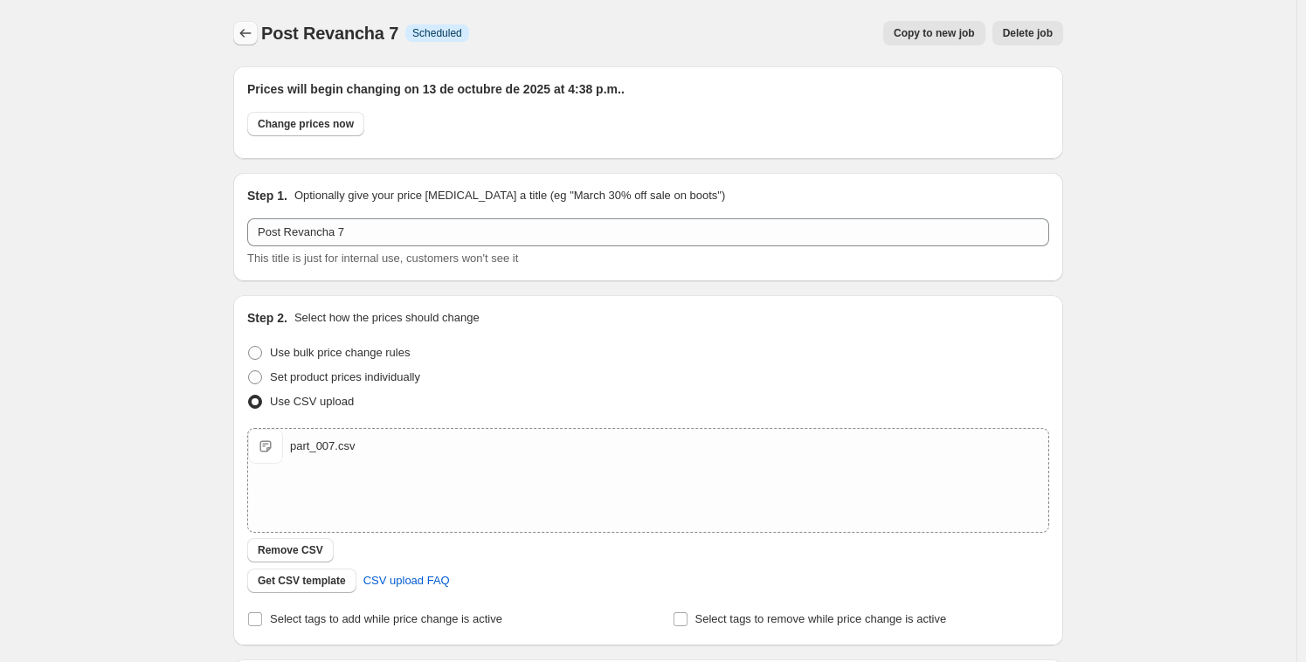
click at [252, 42] on button "Price change jobs" at bounding box center [245, 33] width 24 height 24
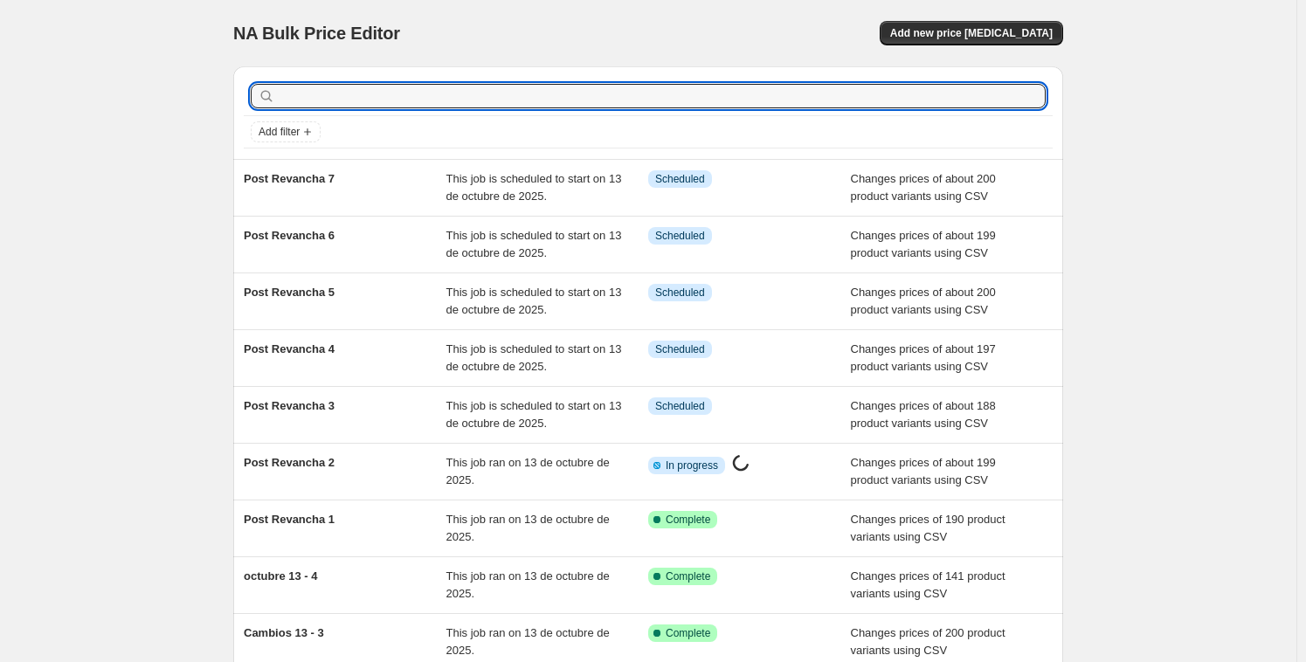
click at [365, 102] on input "text" at bounding box center [662, 96] width 767 height 24
click at [979, 39] on span "Add new price [MEDICAL_DATA]" at bounding box center [971, 33] width 162 height 14
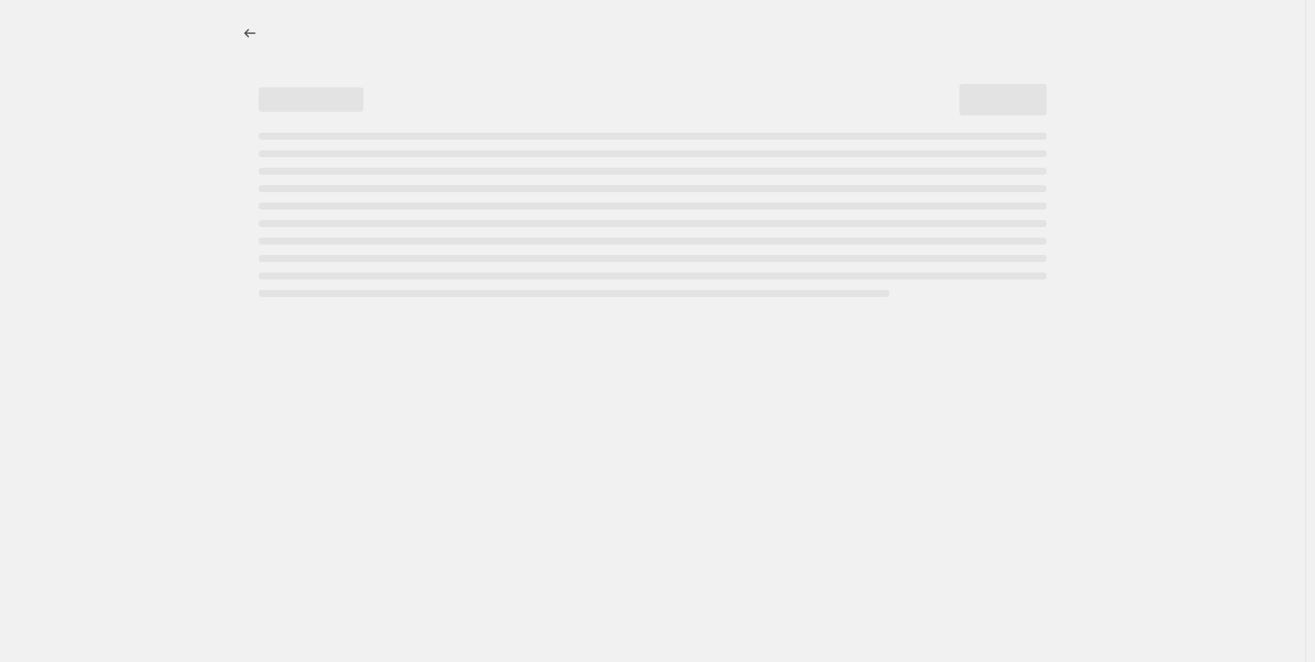
select select "percentage"
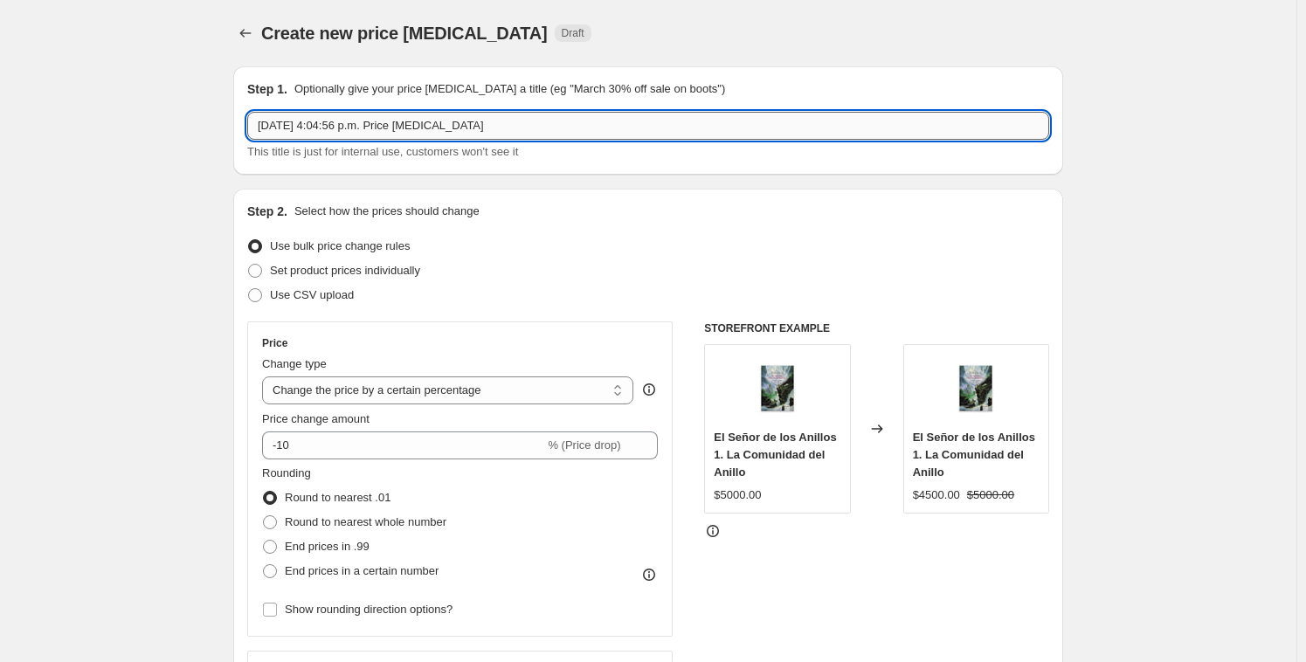
click at [517, 115] on input "[DATE] 4:04:56 p.m. Price [MEDICAL_DATA]" at bounding box center [648, 126] width 802 height 28
drag, startPoint x: 547, startPoint y: 123, endPoint x: 217, endPoint y: 111, distance: 329.5
paste input "Post Revancha 1 Info Partially complete"
type input "Post Revancha 1 Info Partially complete"
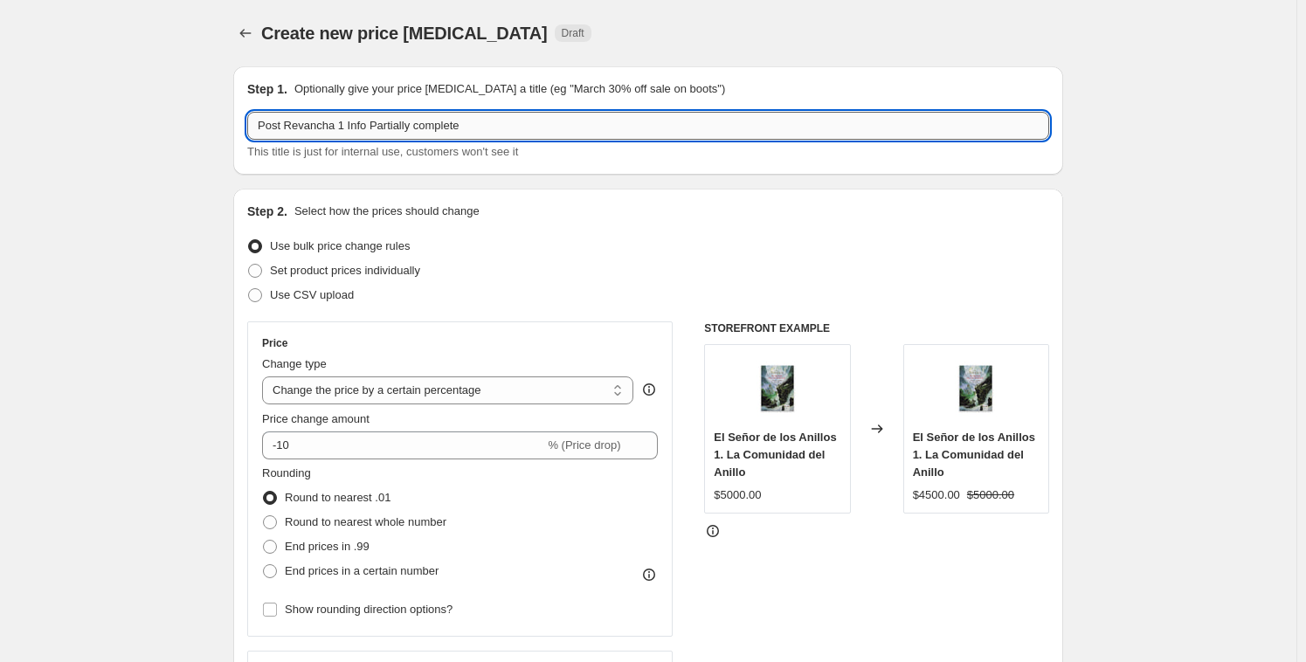
click at [343, 122] on input "Post Revancha 1 Info Partially complete" at bounding box center [648, 126] width 802 height 28
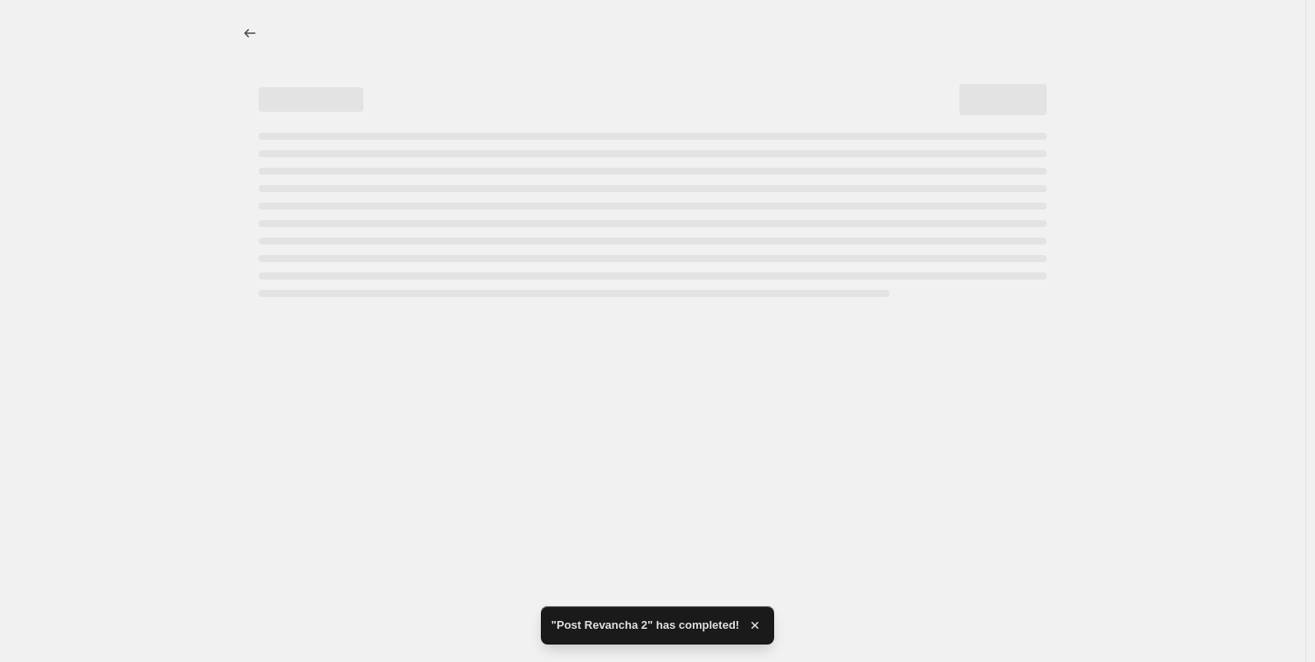
select select "percentage"
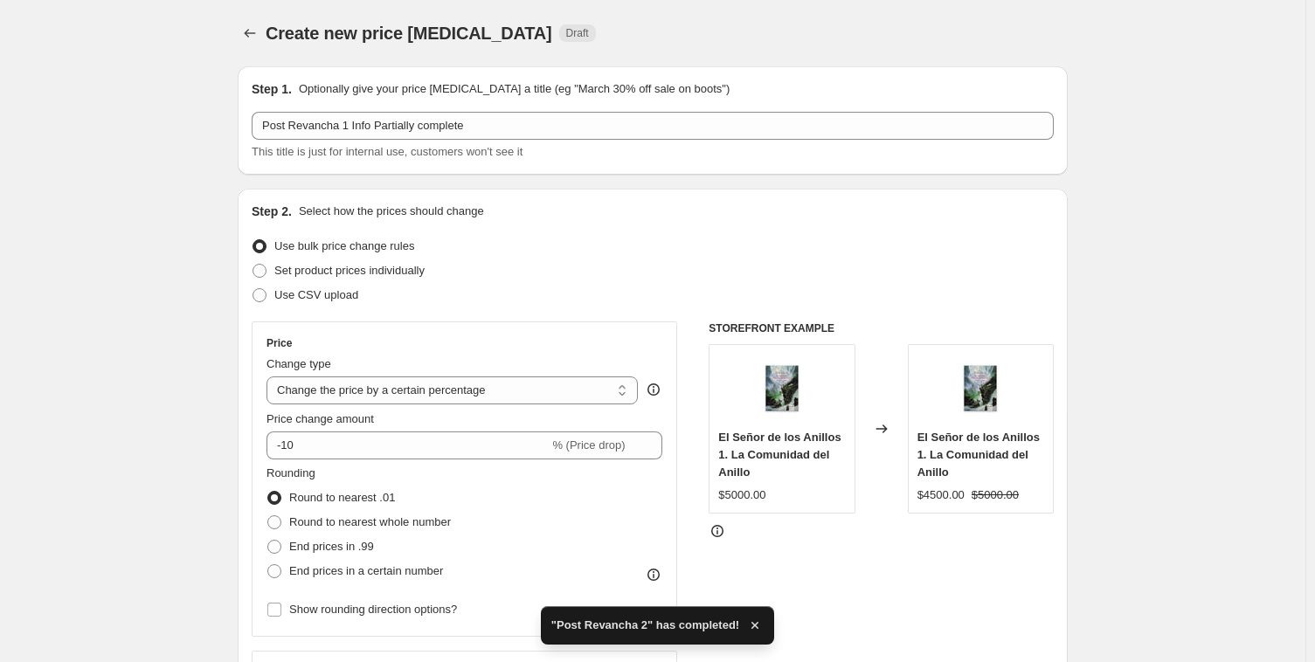
drag, startPoint x: 342, startPoint y: 125, endPoint x: 404, endPoint y: 129, distance: 63.0
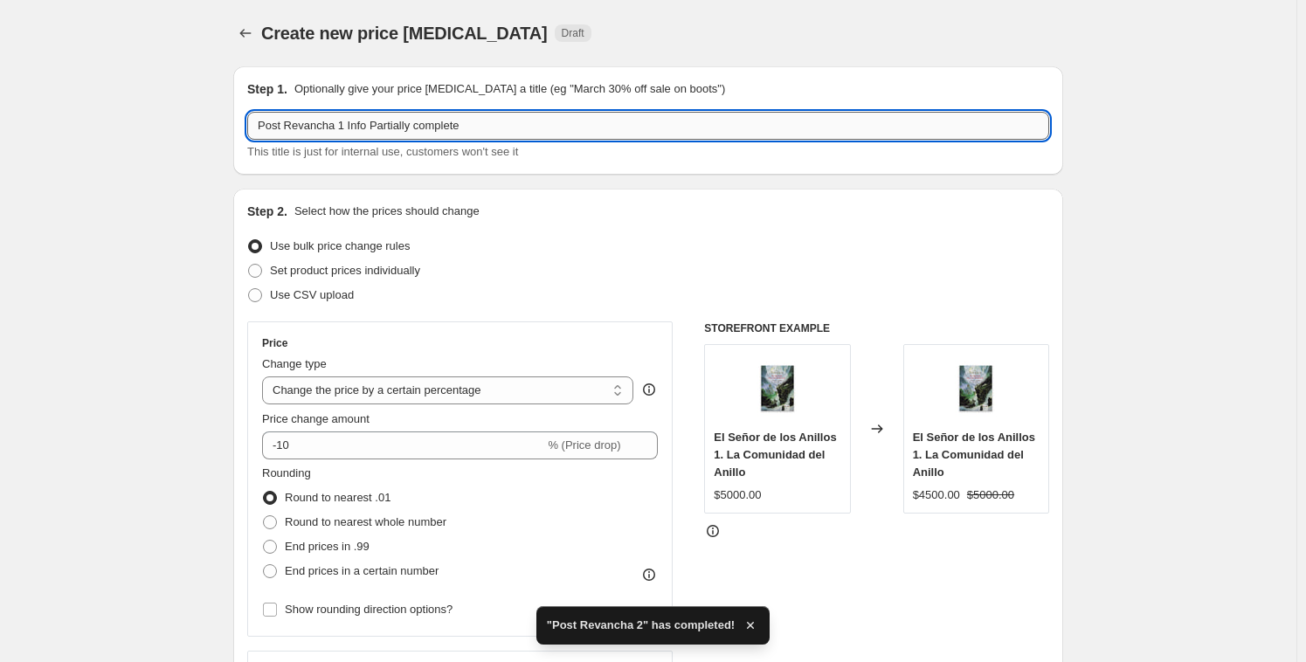
drag, startPoint x: 480, startPoint y: 124, endPoint x: 343, endPoint y: 121, distance: 136.3
click at [343, 121] on input "Post Revancha 1 Info Partially complete" at bounding box center [648, 126] width 802 height 28
type input "Post Revancha 9"
click at [277, 297] on span "Use CSV upload" at bounding box center [312, 294] width 84 height 13
click at [249, 289] on input "Use CSV upload" at bounding box center [248, 288] width 1 height 1
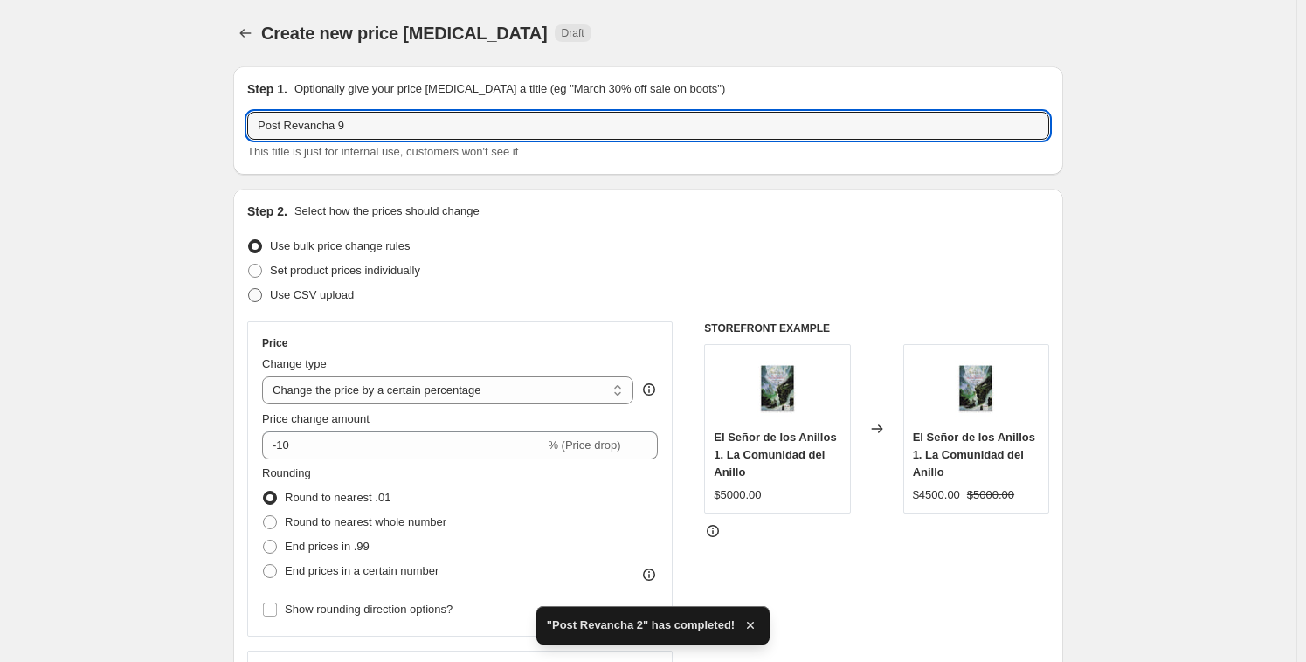
radio input "true"
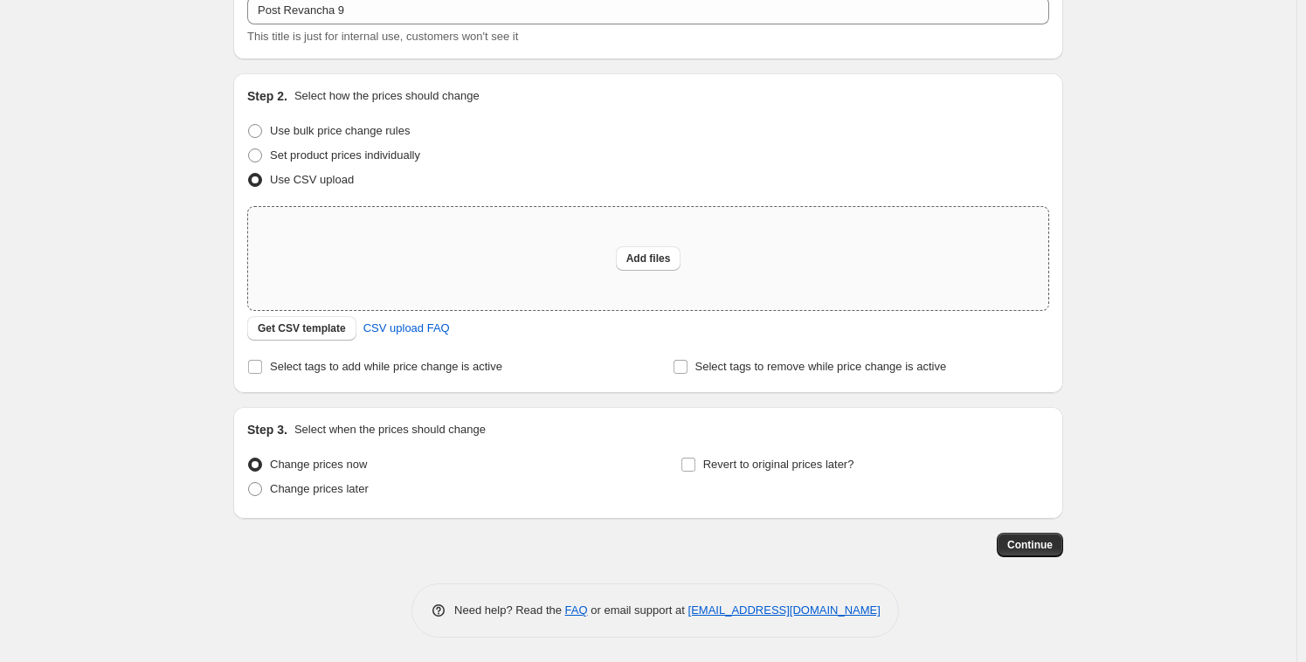
scroll to position [116, 0]
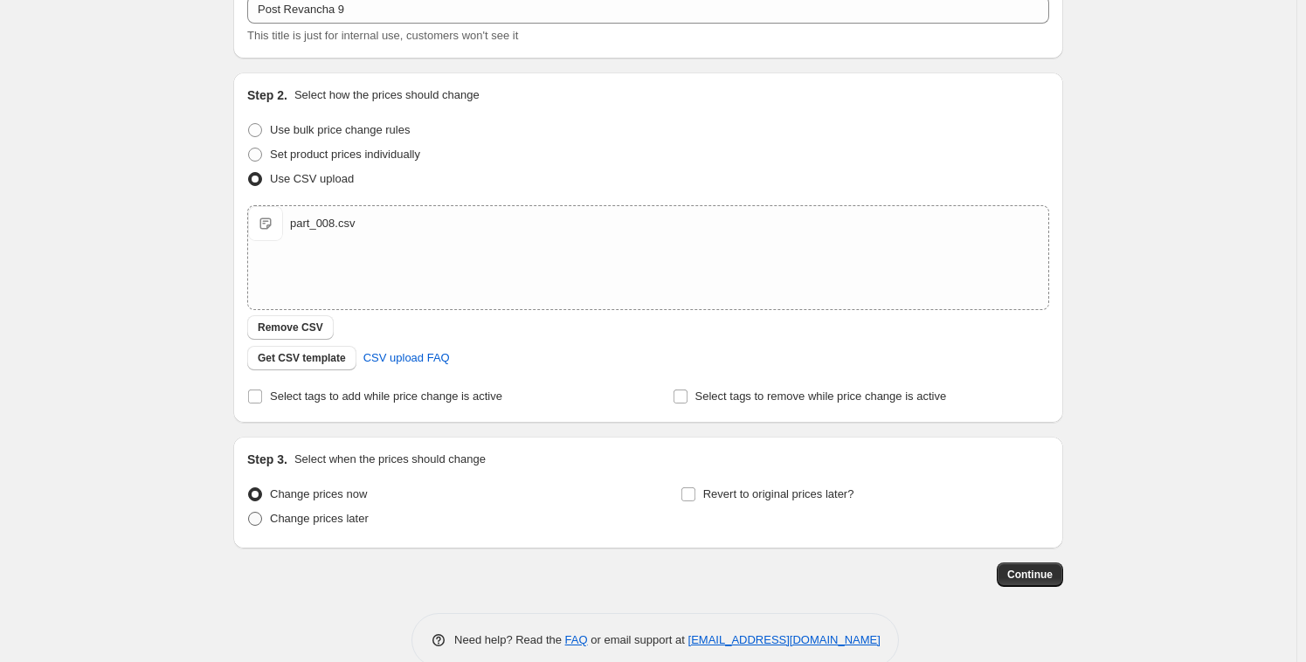
click at [317, 520] on span "Change prices later" at bounding box center [319, 518] width 99 height 13
click at [249, 513] on input "Change prices later" at bounding box center [248, 512] width 1 height 1
radio input "true"
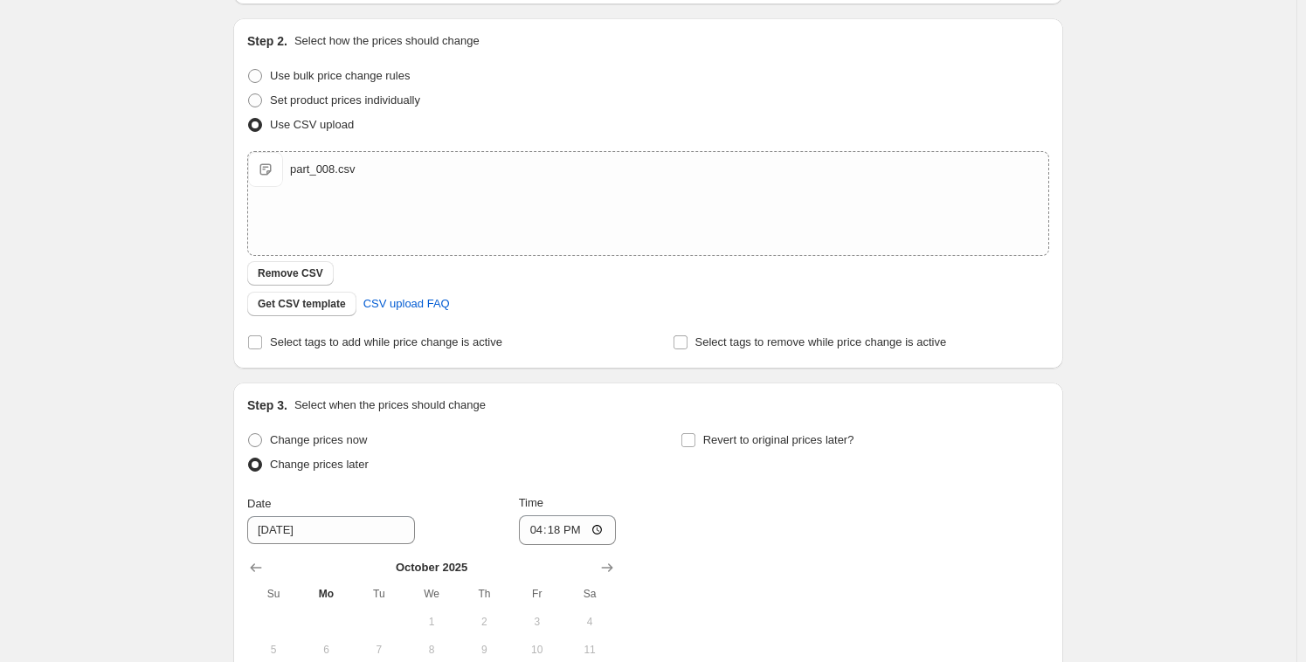
scroll to position [250, 0]
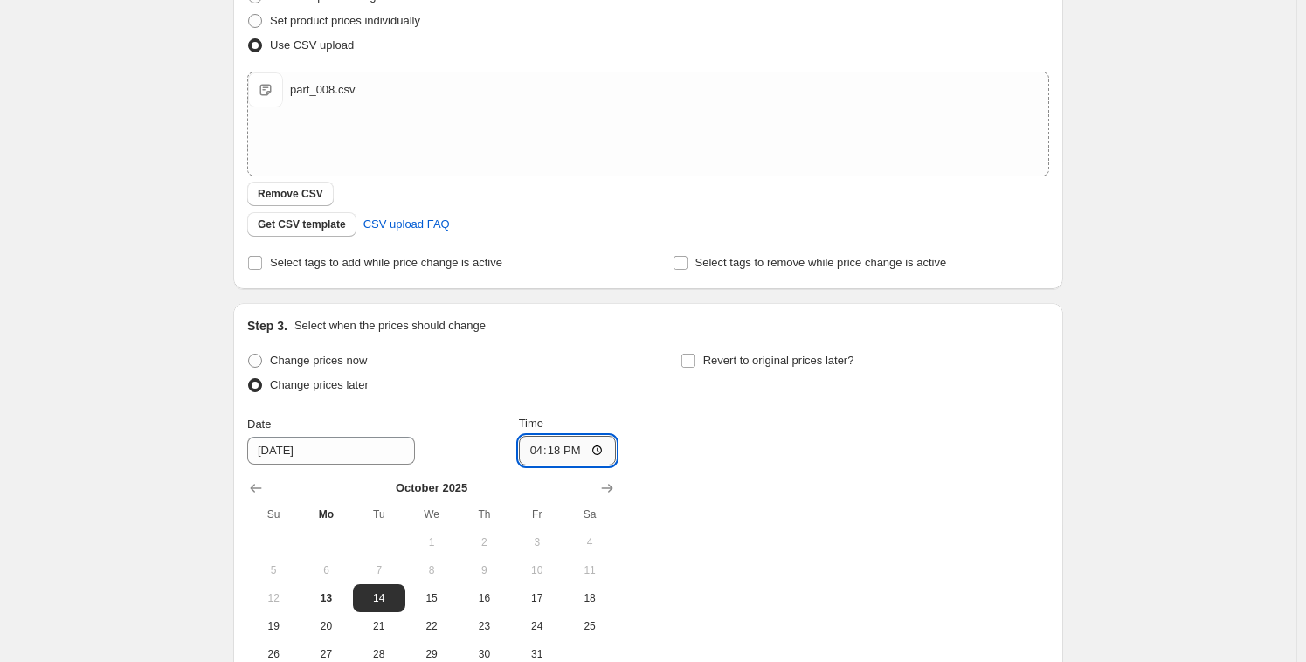
click at [555, 442] on input "16:18" at bounding box center [568, 451] width 98 height 30
click at [328, 592] on span "13" at bounding box center [326, 598] width 38 height 14
type input "[DATE]"
click at [550, 446] on input "16:18" at bounding box center [568, 451] width 98 height 30
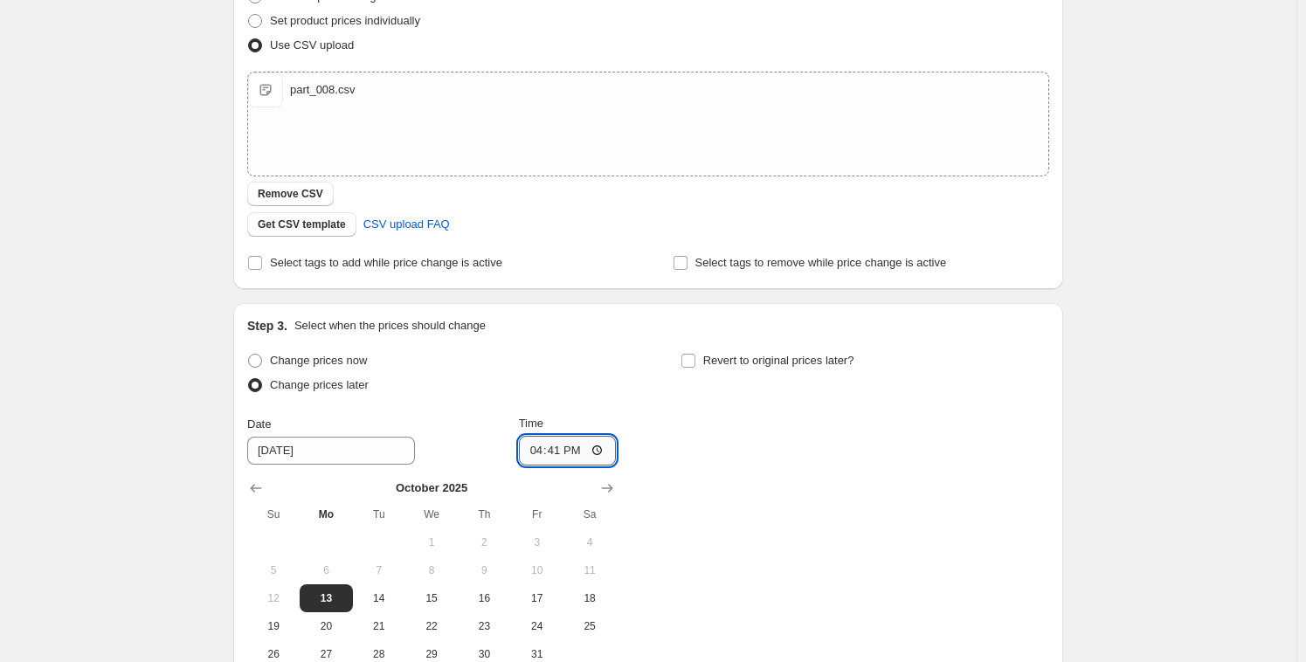
click at [553, 448] on input "16:41" at bounding box center [568, 451] width 98 height 30
type input "16:42"
drag, startPoint x: 771, startPoint y: 452, endPoint x: 804, endPoint y: 482, distance: 44.5
click at [772, 452] on div "Change prices now Change prices later Date [DATE] Time 16:42 [DATE] Su Mo Tu We…" at bounding box center [648, 509] width 802 height 320
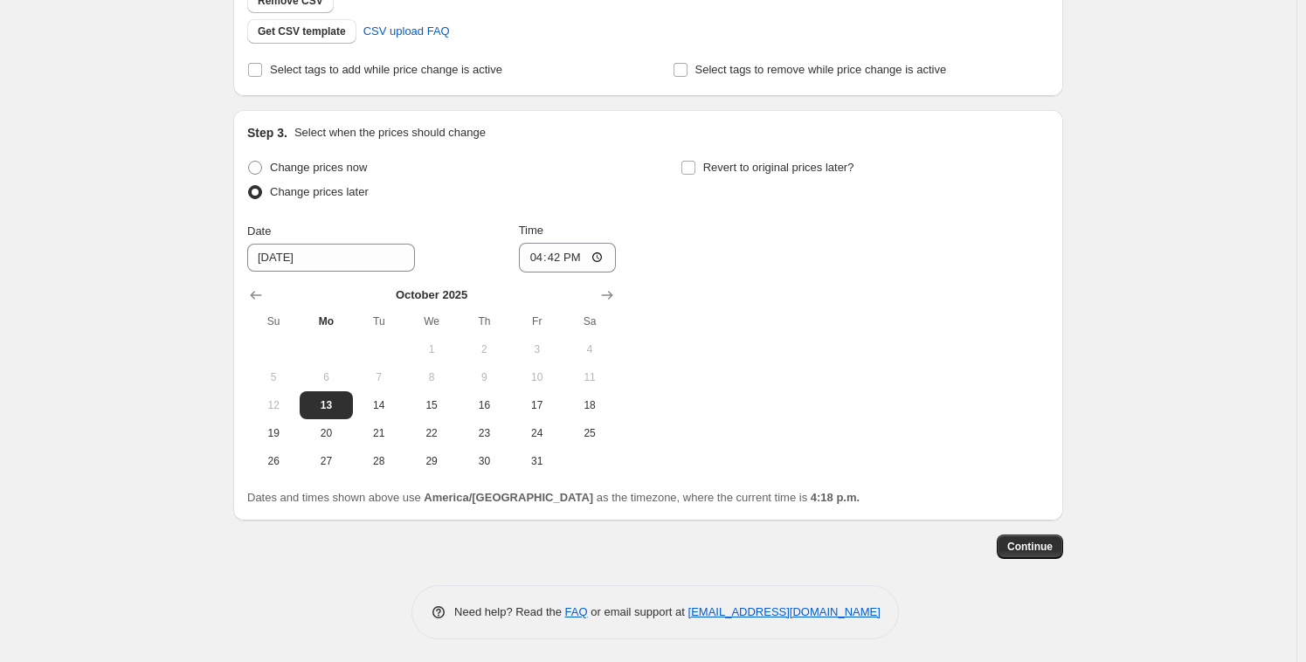
scroll to position [445, 0]
click at [1042, 535] on button "Continue" at bounding box center [1030, 544] width 66 height 24
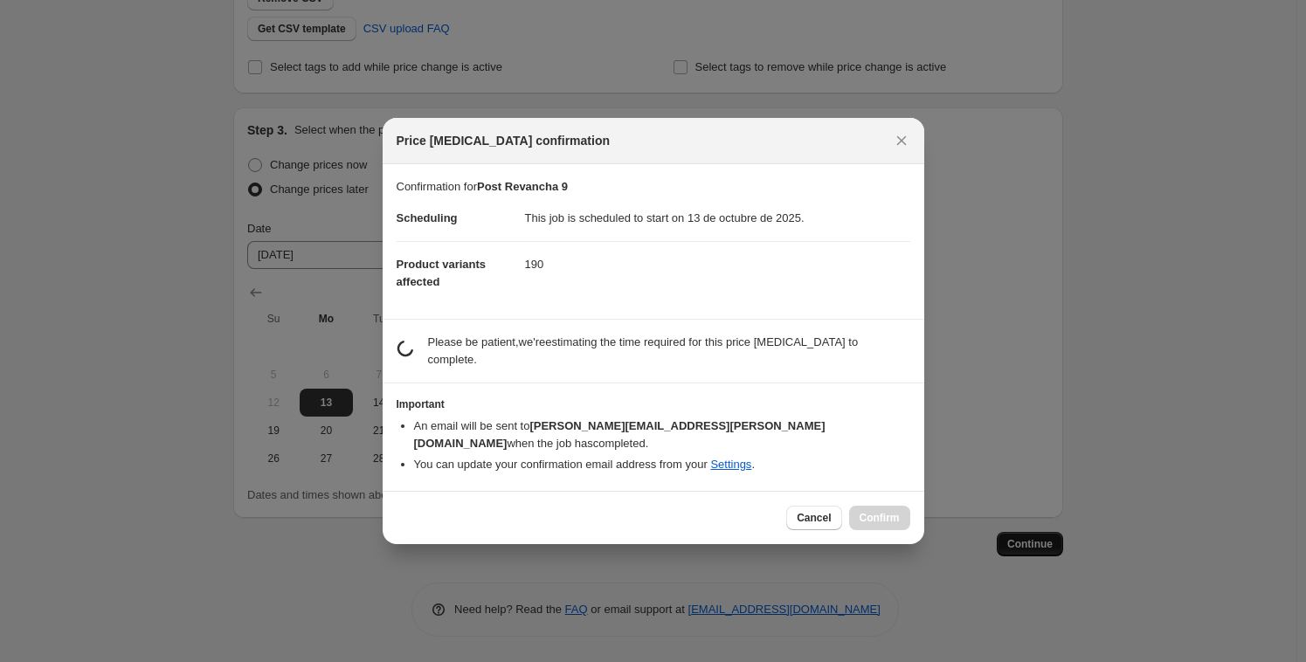
scroll to position [0, 0]
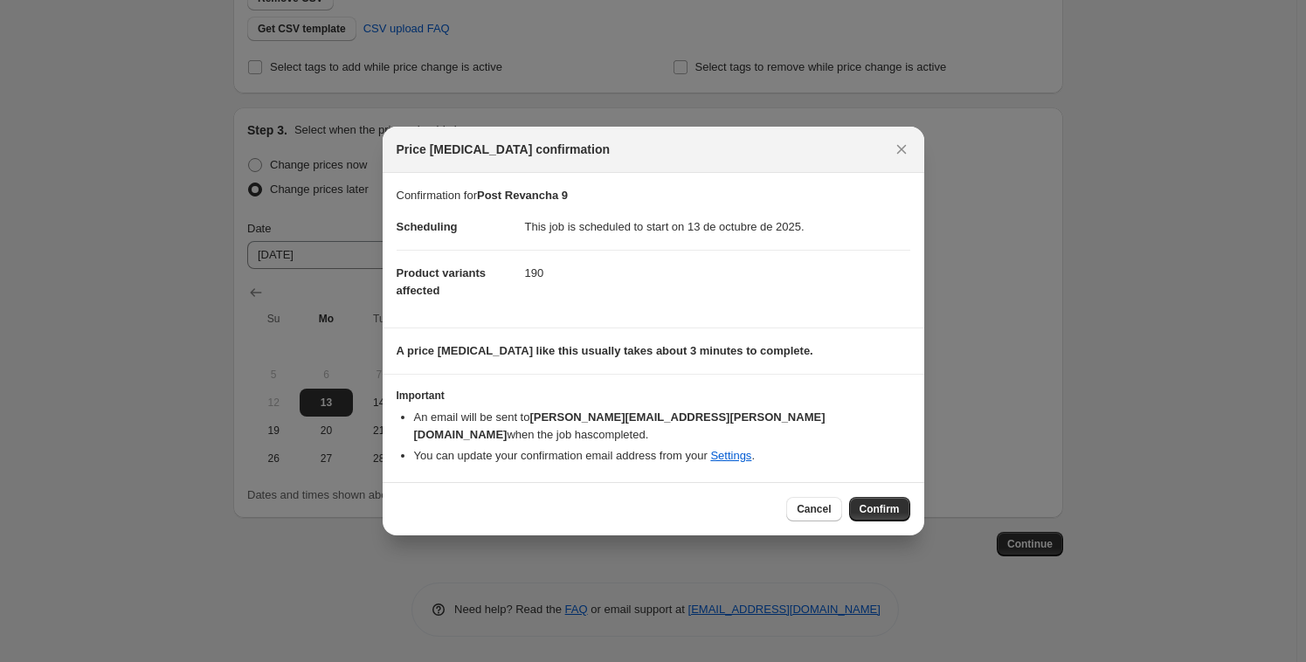
click at [883, 502] on span "Confirm" at bounding box center [880, 509] width 40 height 14
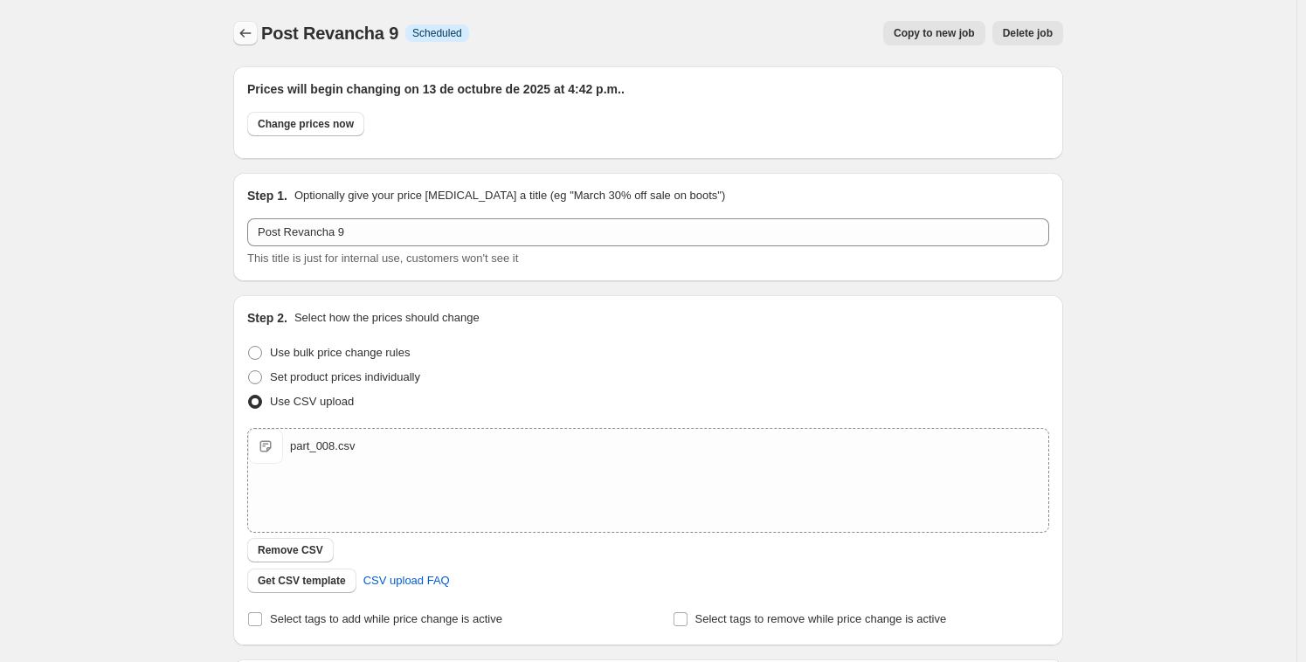
click at [246, 26] on icon "Price change jobs" at bounding box center [245, 32] width 17 height 17
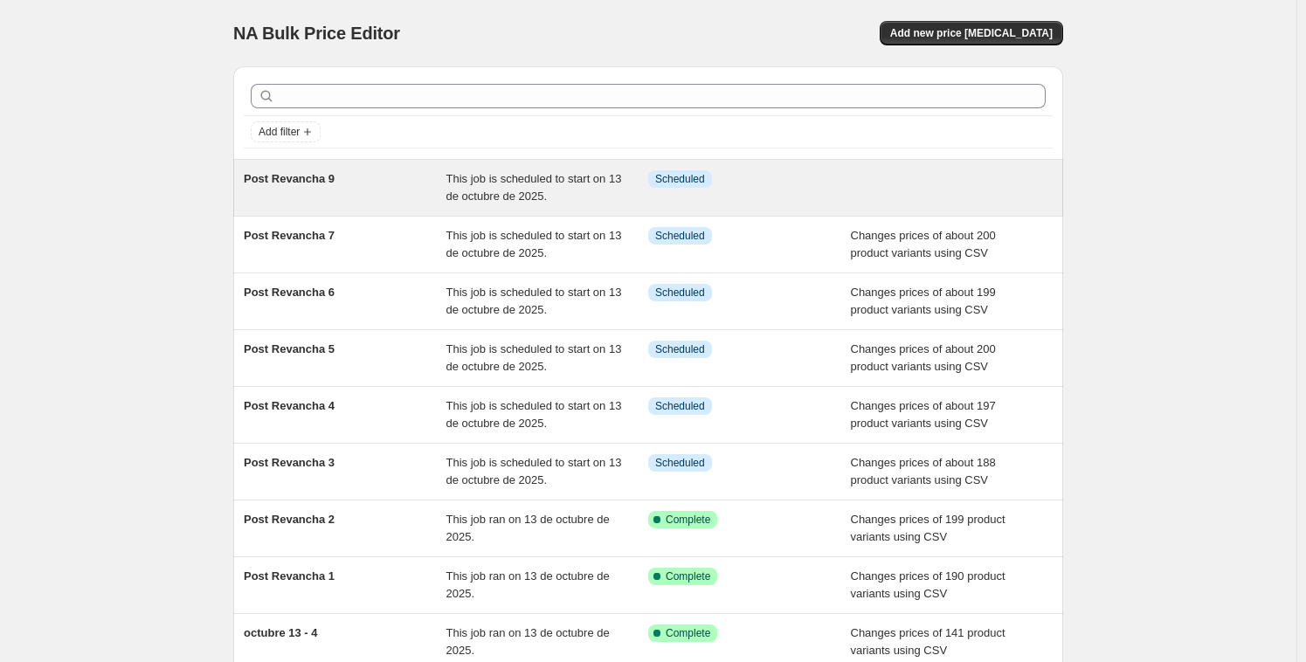
click at [335, 185] on div "Post Revancha 9" at bounding box center [345, 187] width 203 height 35
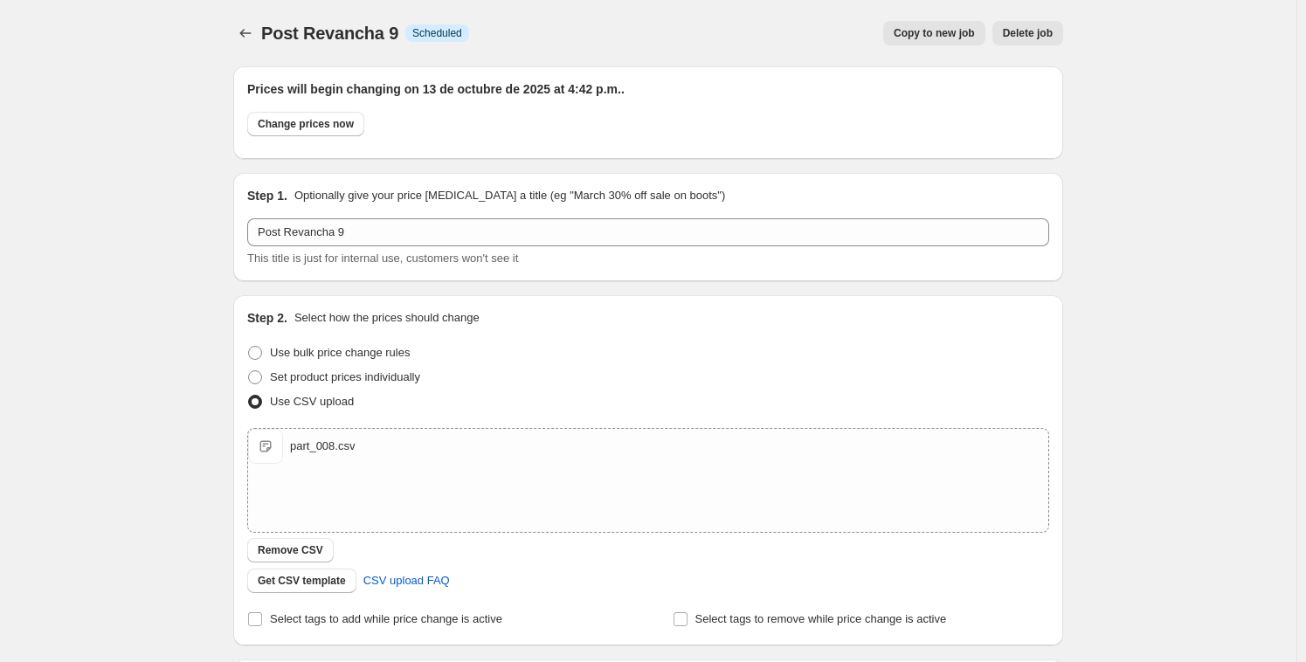
click at [342, 32] on span "Post Revancha 9" at bounding box center [329, 33] width 137 height 19
click at [398, 37] on span "Post Revancha 9" at bounding box center [329, 33] width 137 height 19
drag, startPoint x: 399, startPoint y: 37, endPoint x: 266, endPoint y: 38, distance: 132.8
click at [266, 38] on span "Post Revancha 9" at bounding box center [329, 33] width 137 height 19
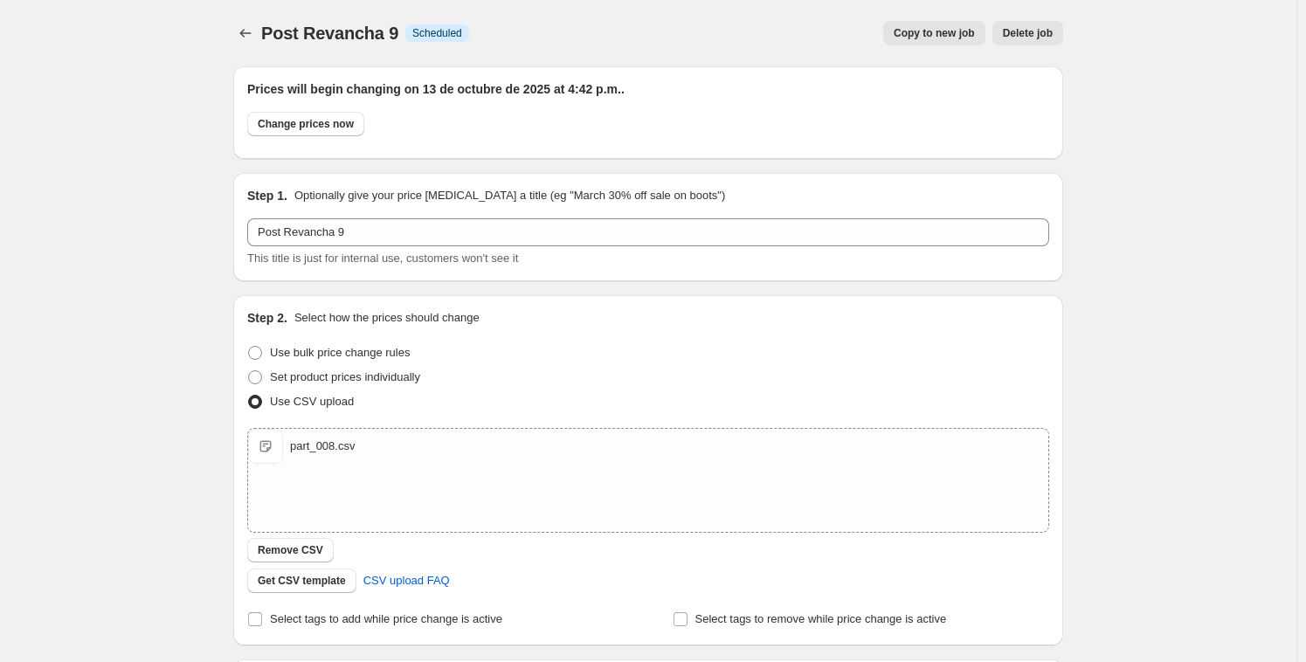
click at [700, 85] on h2 "Prices will begin changing on 13 de octubre de 2025 at 4:42 p.m.." at bounding box center [648, 88] width 802 height 17
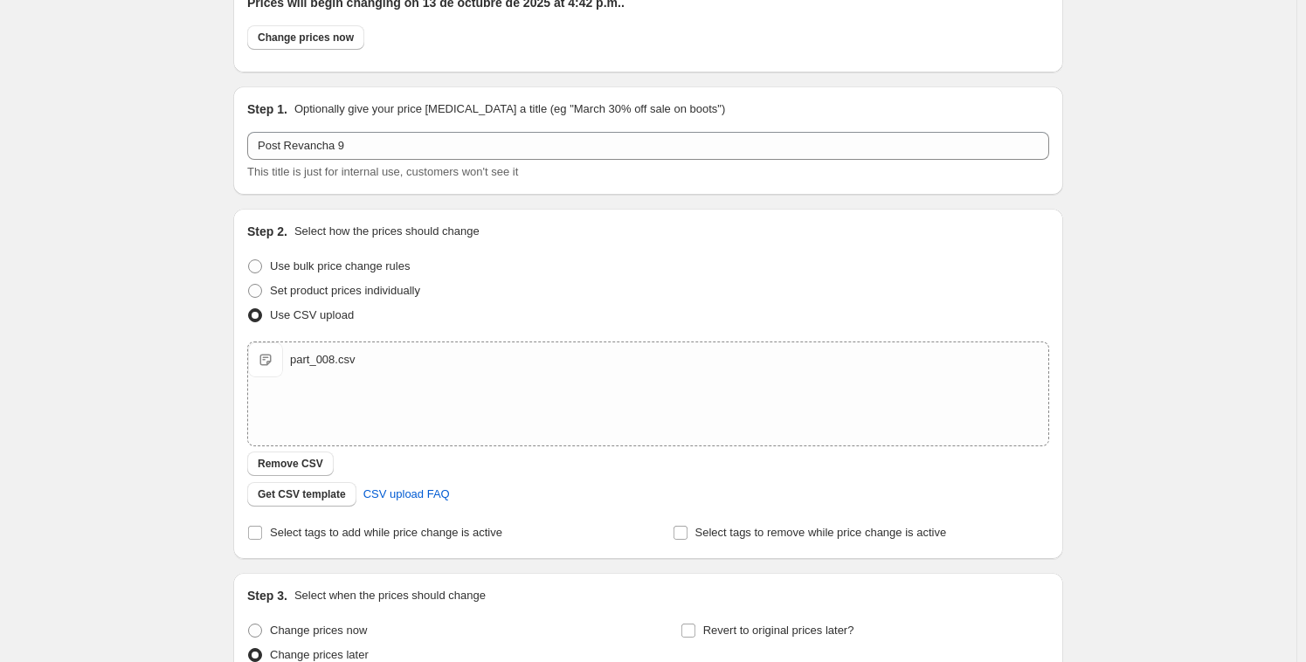
scroll to position [87, 0]
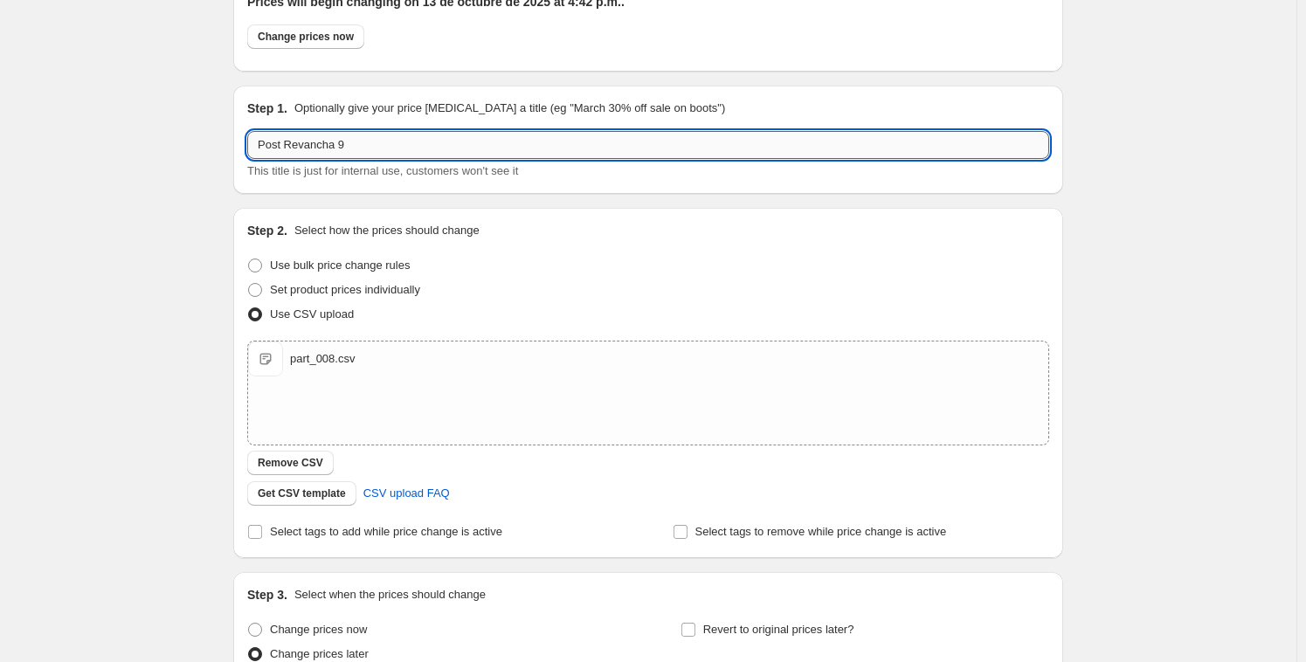
click at [375, 143] on input "Post Revancha 9" at bounding box center [648, 145] width 802 height 28
drag, startPoint x: 366, startPoint y: 144, endPoint x: 346, endPoint y: 143, distance: 20.1
click at [346, 143] on input "Post Revancha 9" at bounding box center [648, 145] width 802 height 28
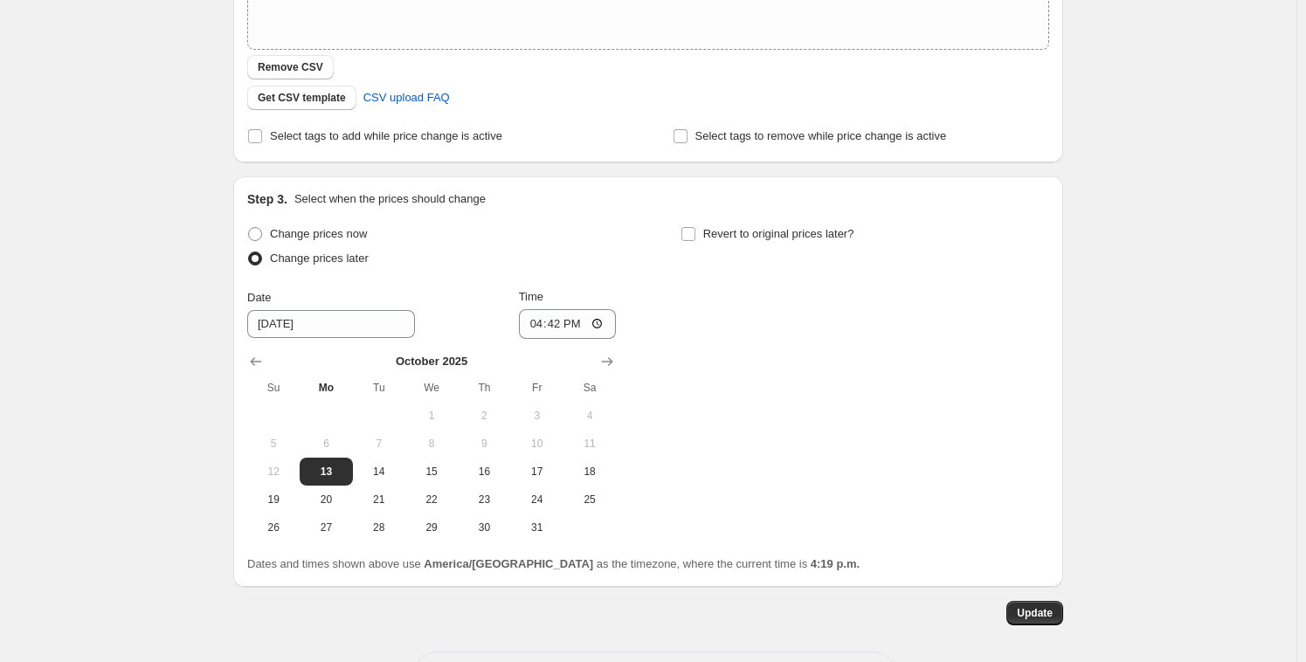
scroll to position [533, 0]
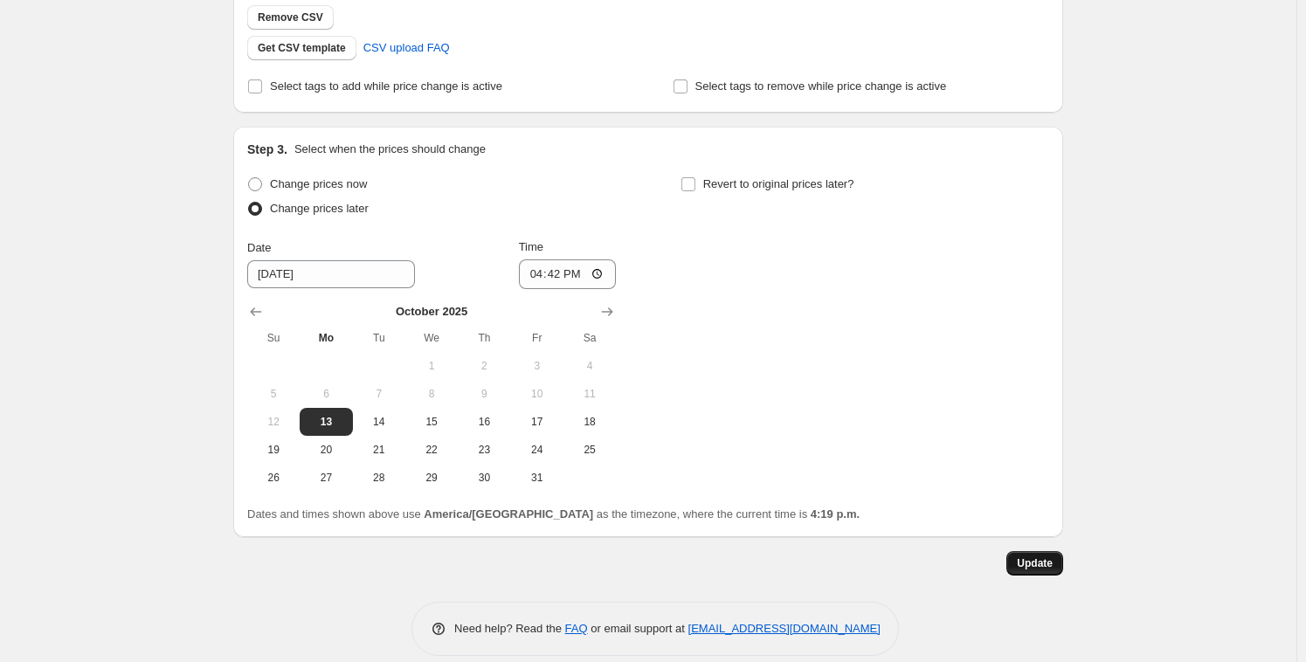
type input "Post Revancha 8"
click at [1041, 557] on span "Update" at bounding box center [1035, 563] width 36 height 14
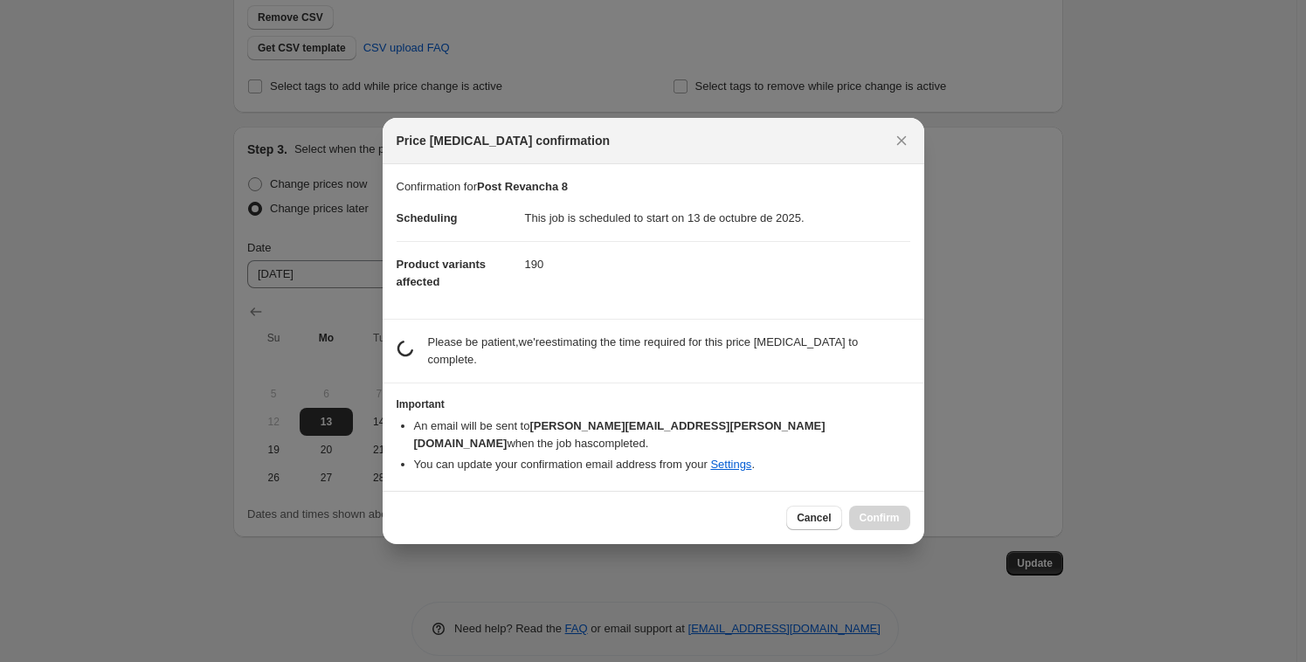
scroll to position [0, 0]
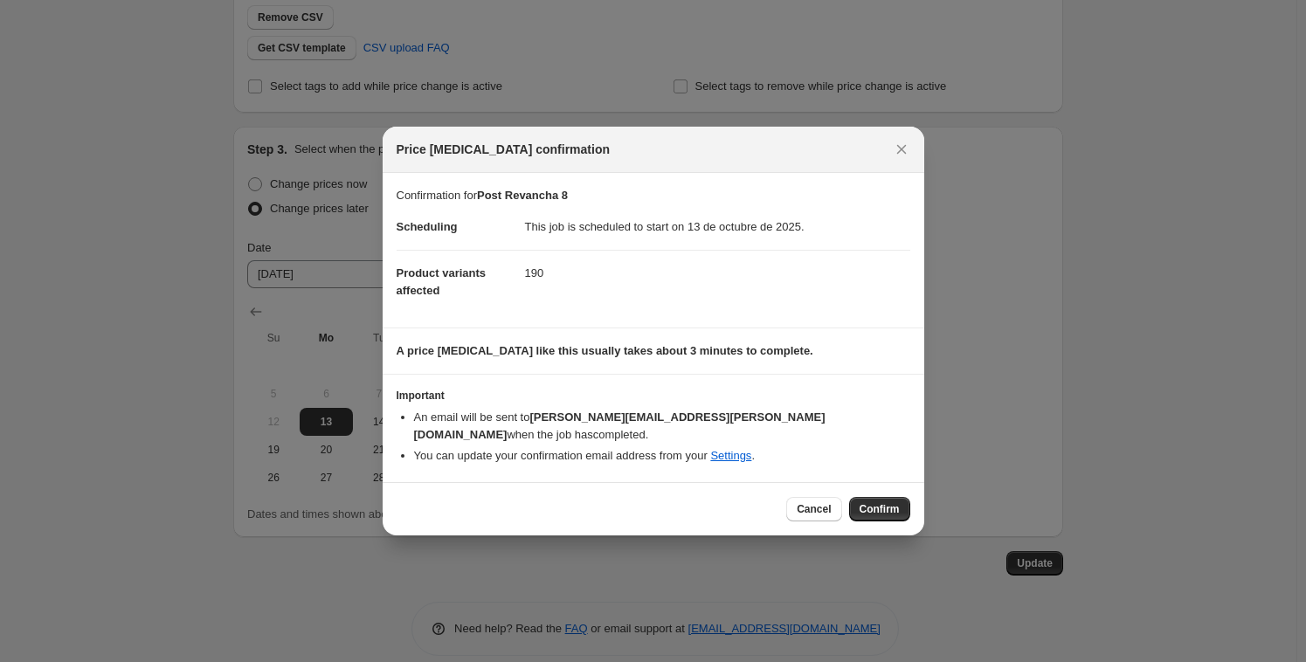
click at [876, 502] on span "Confirm" at bounding box center [880, 509] width 40 height 14
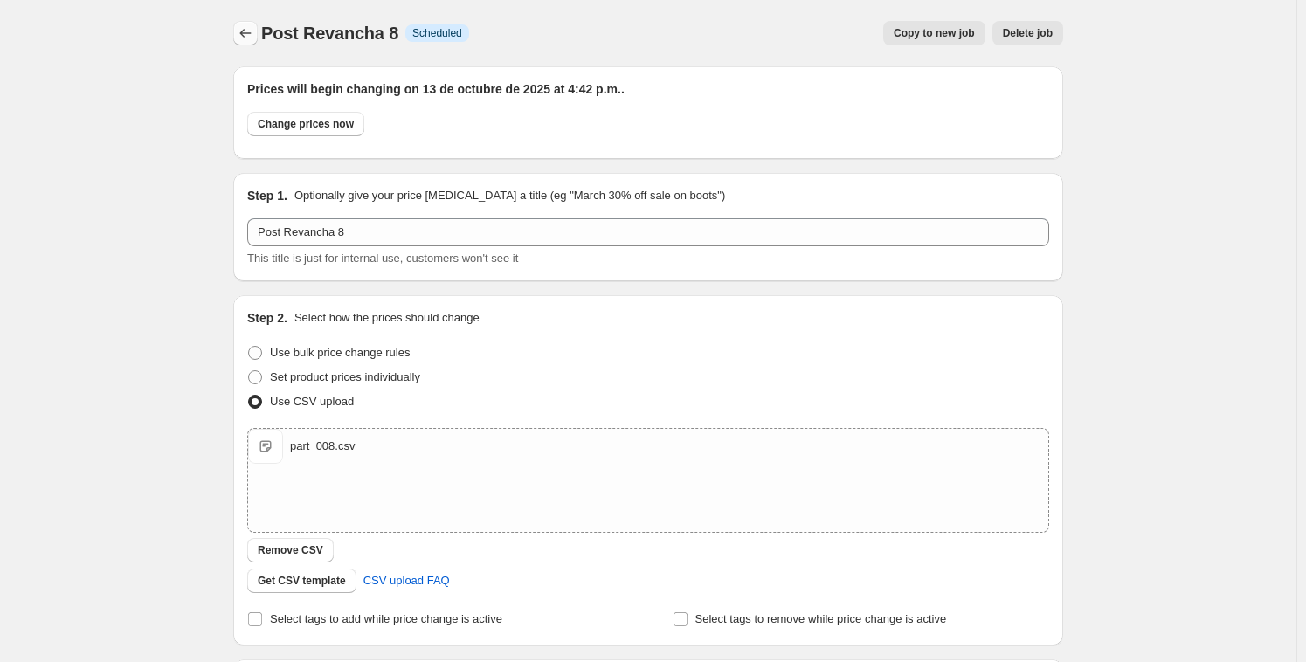
click at [249, 31] on icon "Price change jobs" at bounding box center [245, 32] width 17 height 17
